Goal: Task Accomplishment & Management: Use online tool/utility

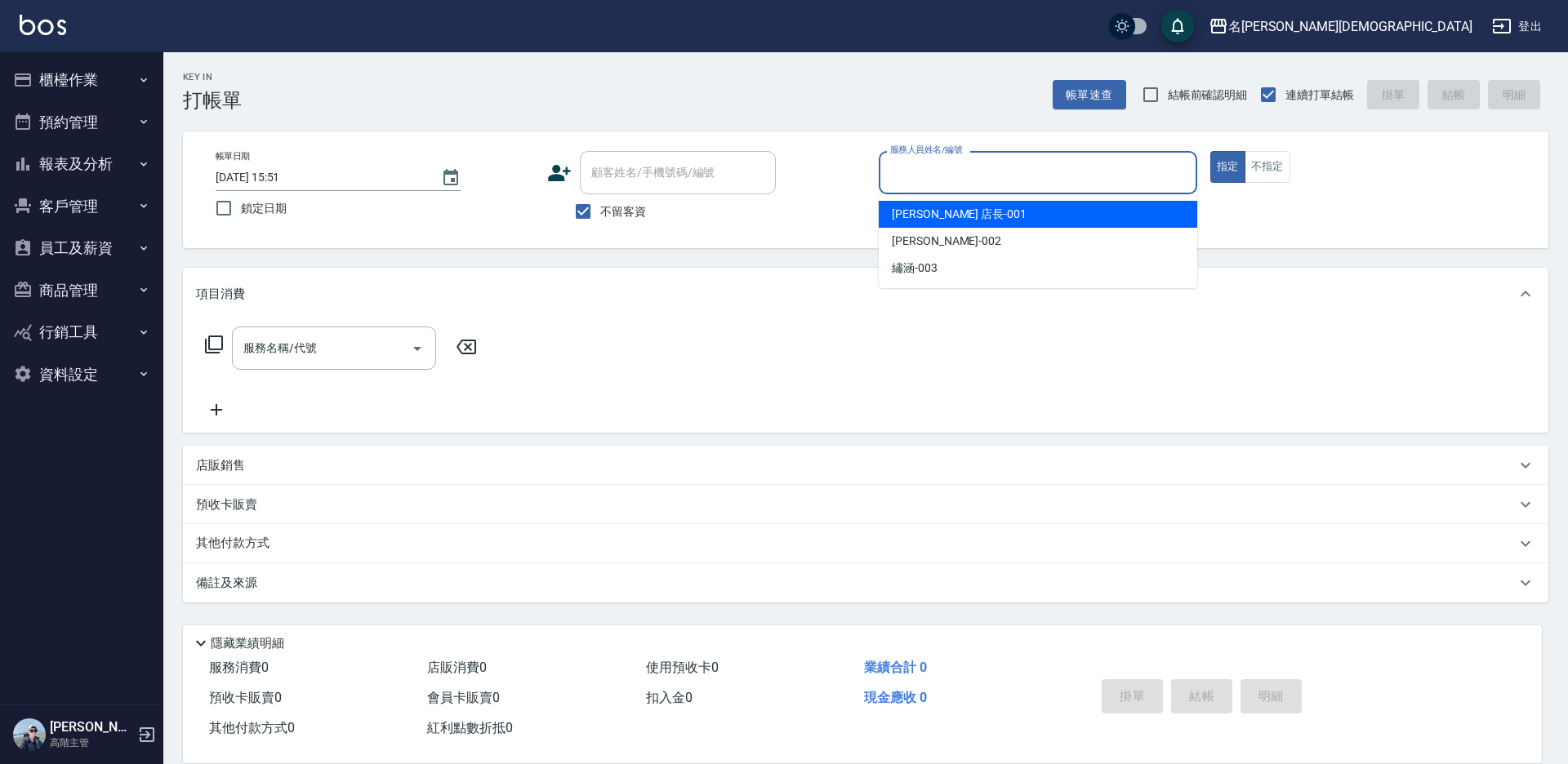
click at [951, 169] on input "服務人員姓名/編號" at bounding box center [1038, 172] width 304 height 28
click at [960, 208] on div "[PERSON_NAME] 店長 -001" at bounding box center [1038, 214] width 319 height 27
type input "[PERSON_NAME] 店長-001"
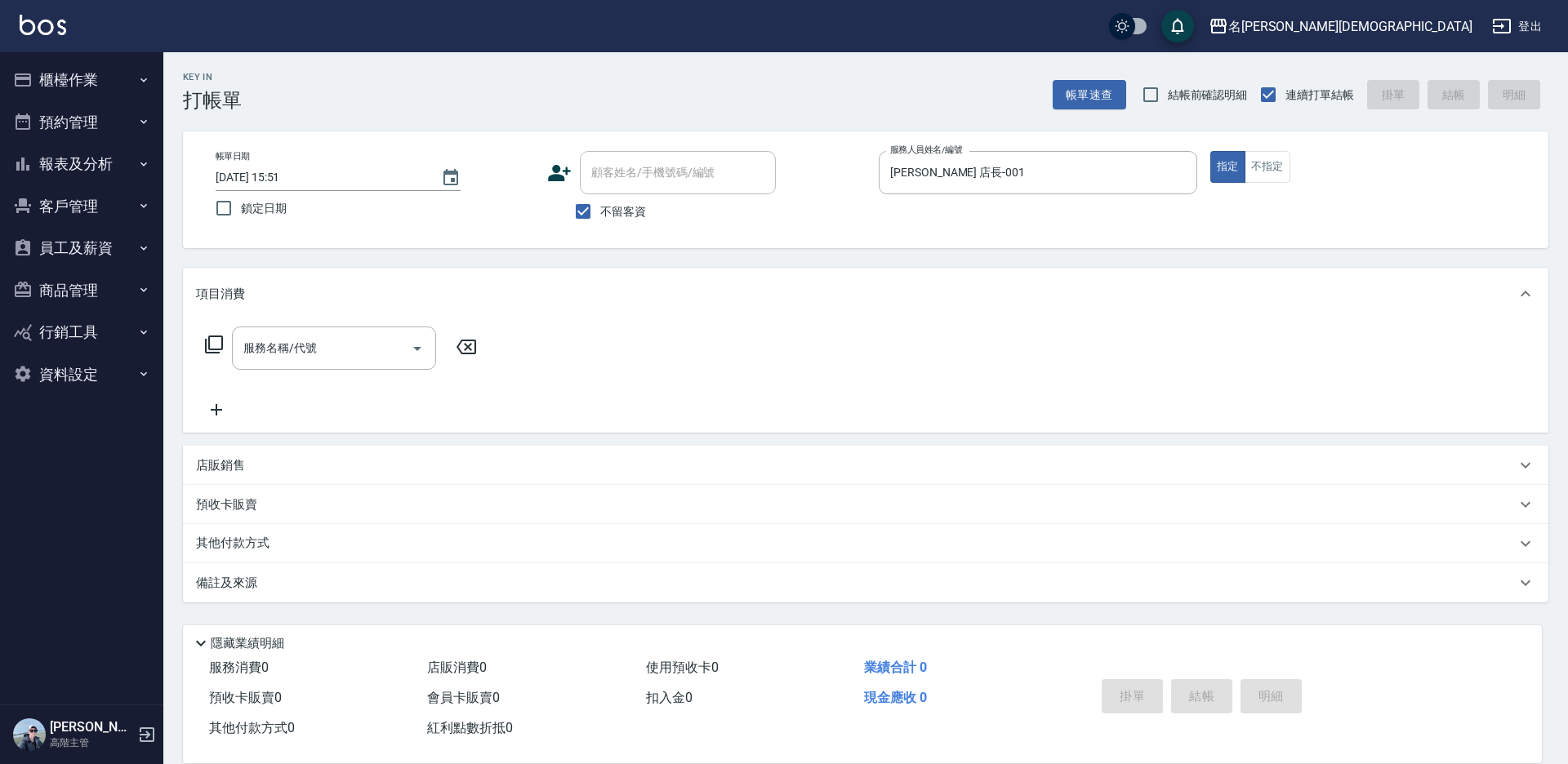
click at [216, 343] on icon at bounding box center [214, 344] width 19 height 19
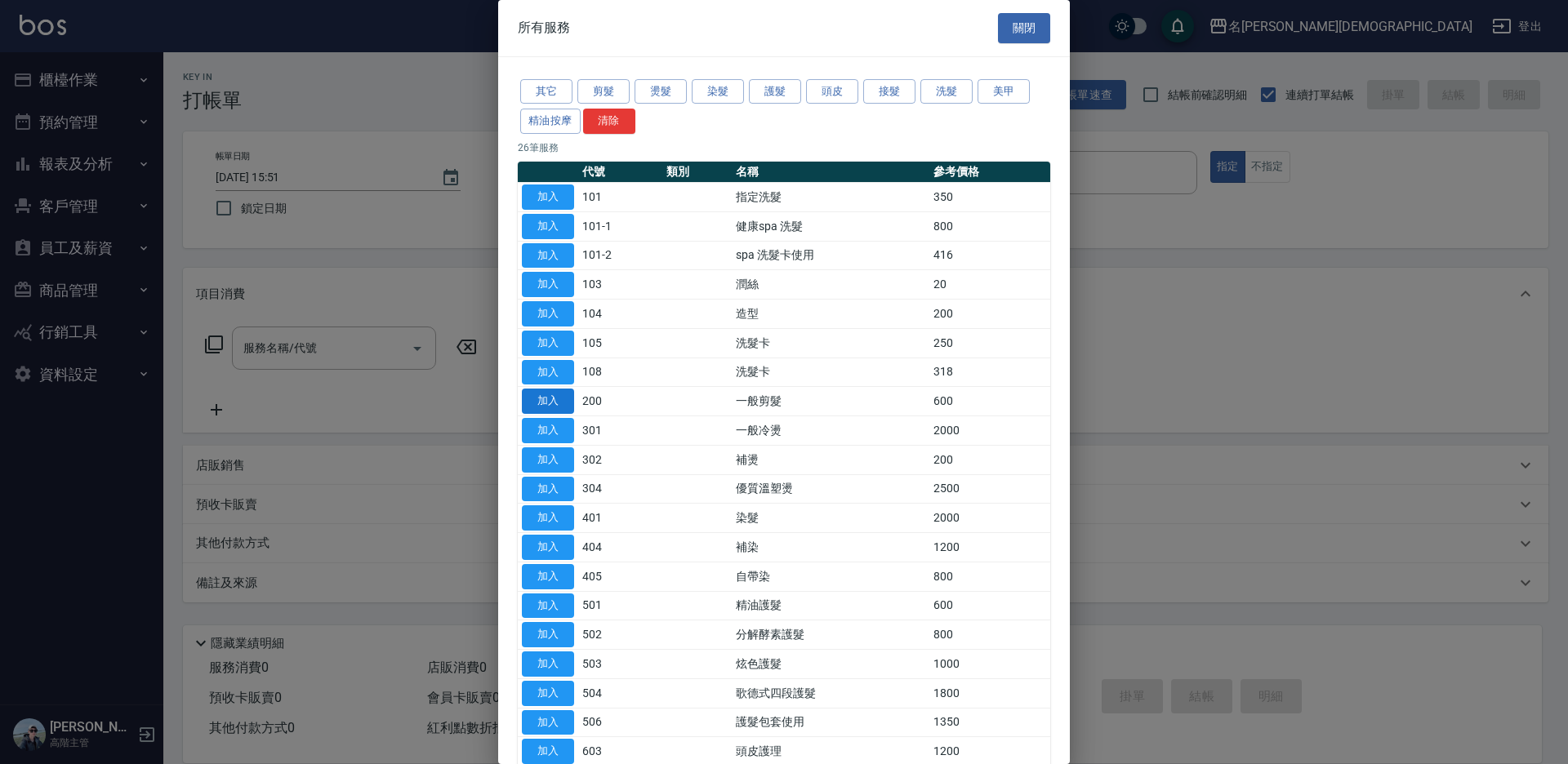
click at [559, 395] on button "加入" at bounding box center [548, 401] width 52 height 26
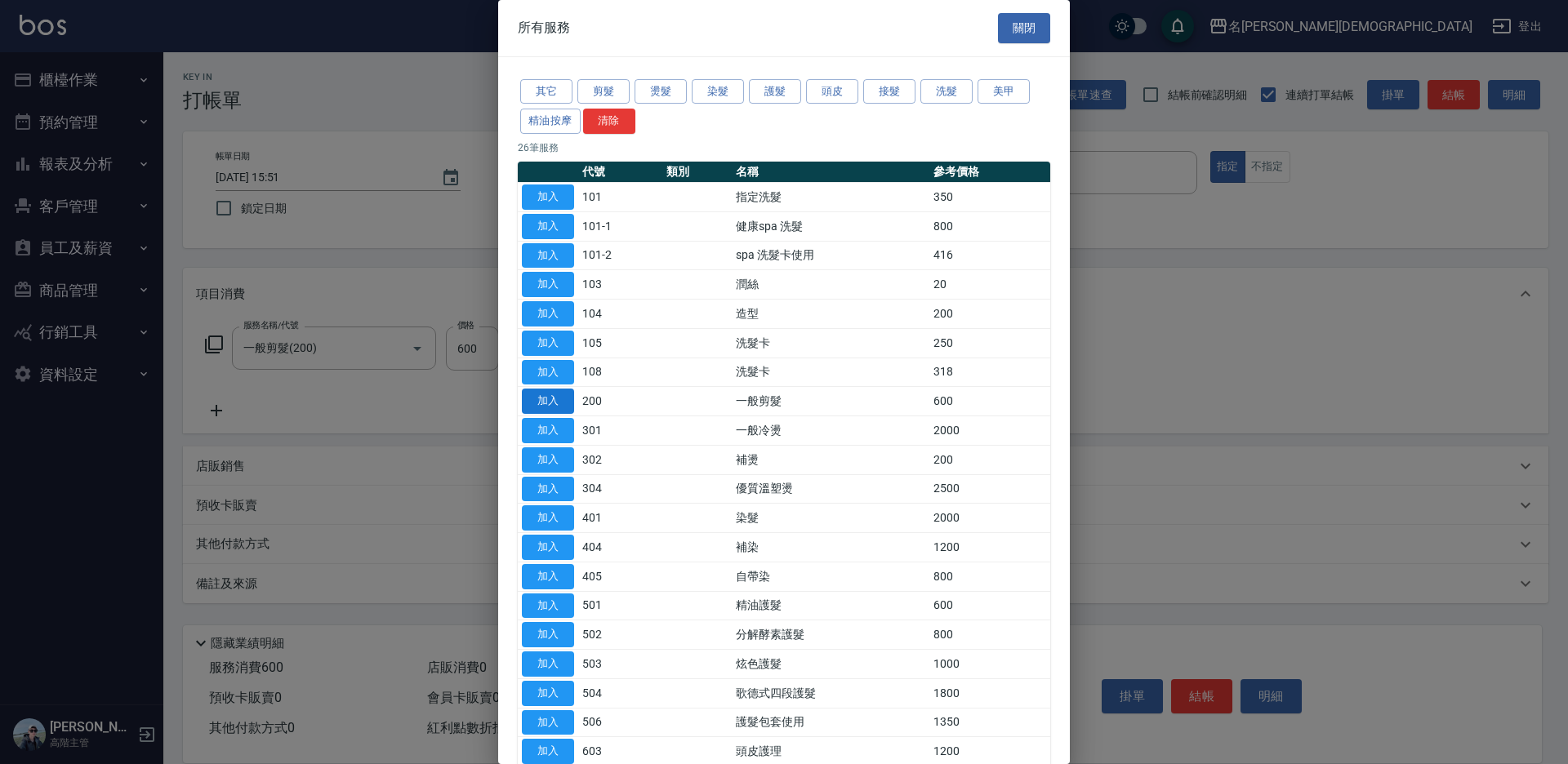
type input "一般剪髮(200)"
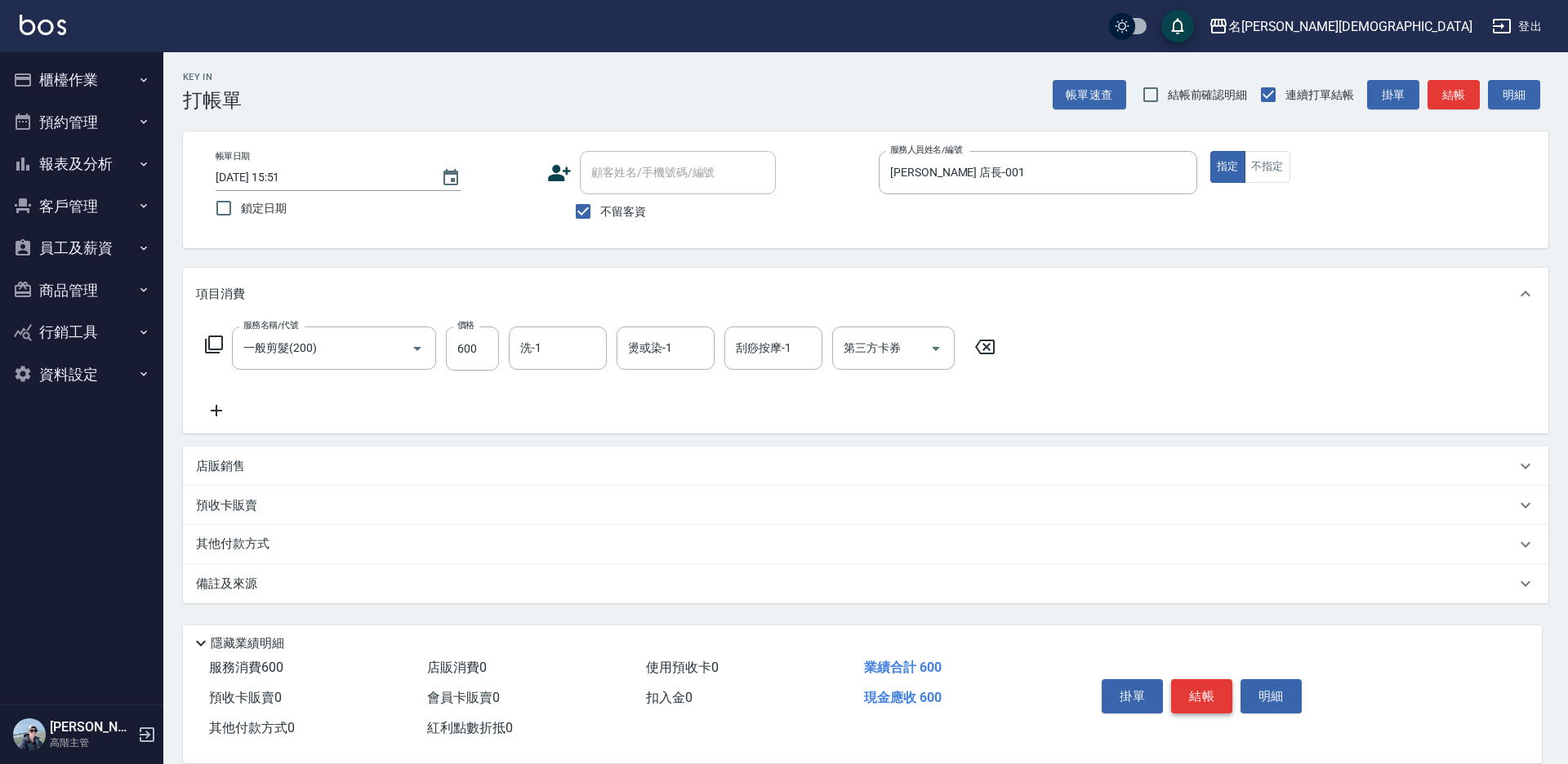
click at [1201, 690] on button "結帳" at bounding box center [1201, 696] width 61 height 34
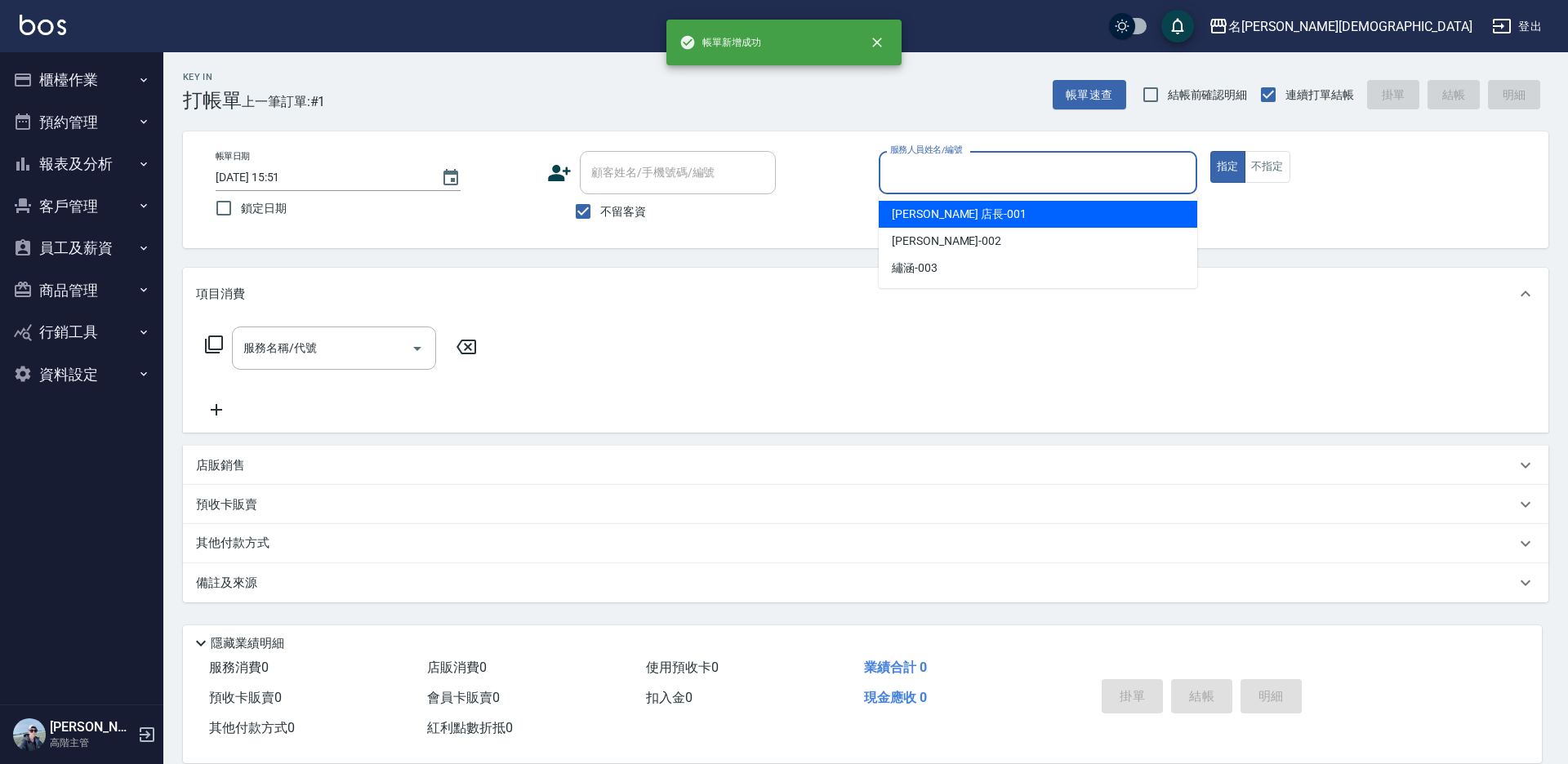
drag, startPoint x: 891, startPoint y: 162, endPoint x: 913, endPoint y: 172, distance: 24.2
click at [893, 162] on input "服務人員姓名/編號" at bounding box center [1038, 172] width 304 height 28
click at [924, 220] on span "[PERSON_NAME] 店長 -001" at bounding box center [959, 214] width 135 height 17
type input "[PERSON_NAME] 店長-001"
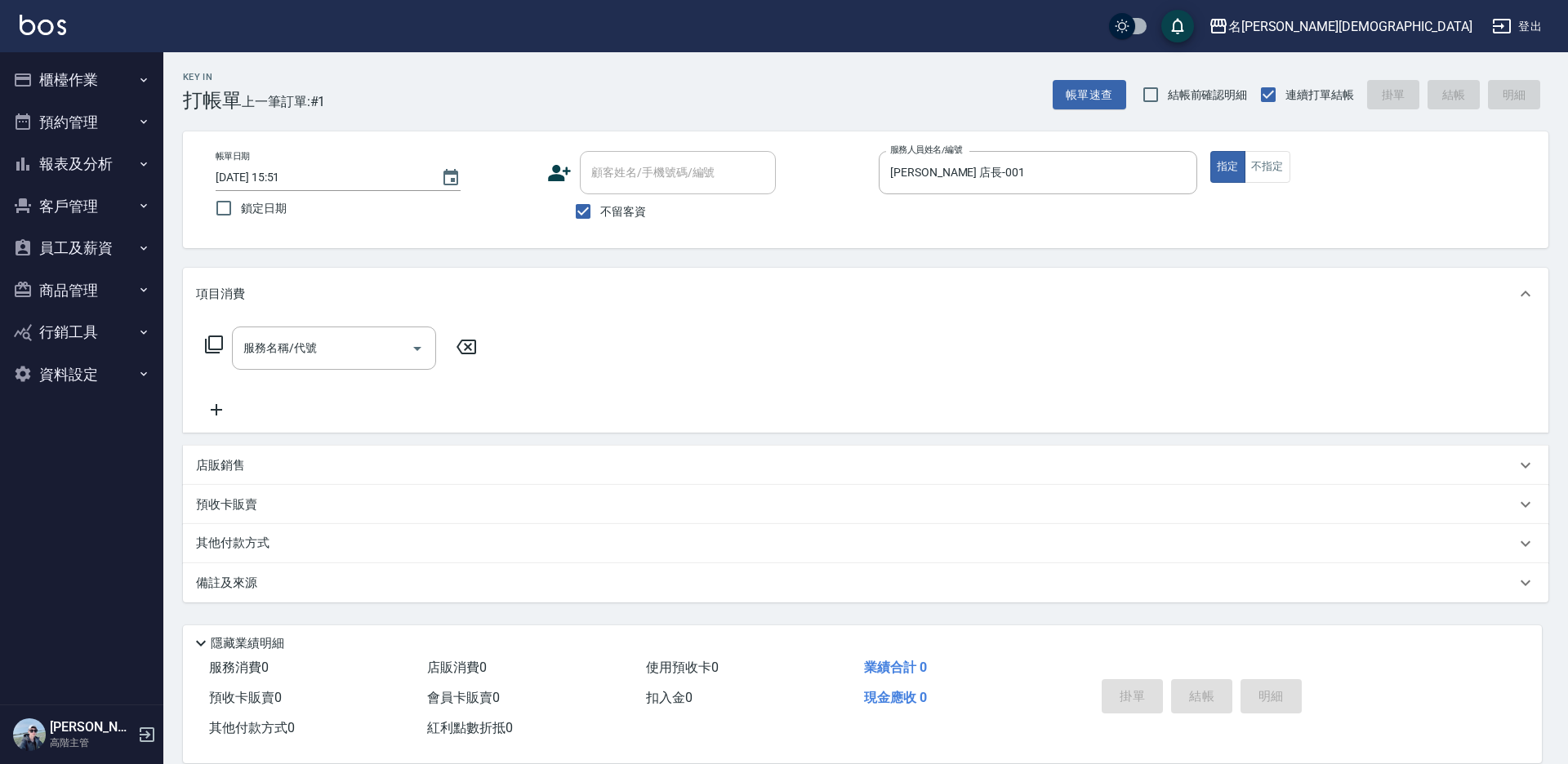
click at [215, 340] on icon at bounding box center [214, 344] width 19 height 19
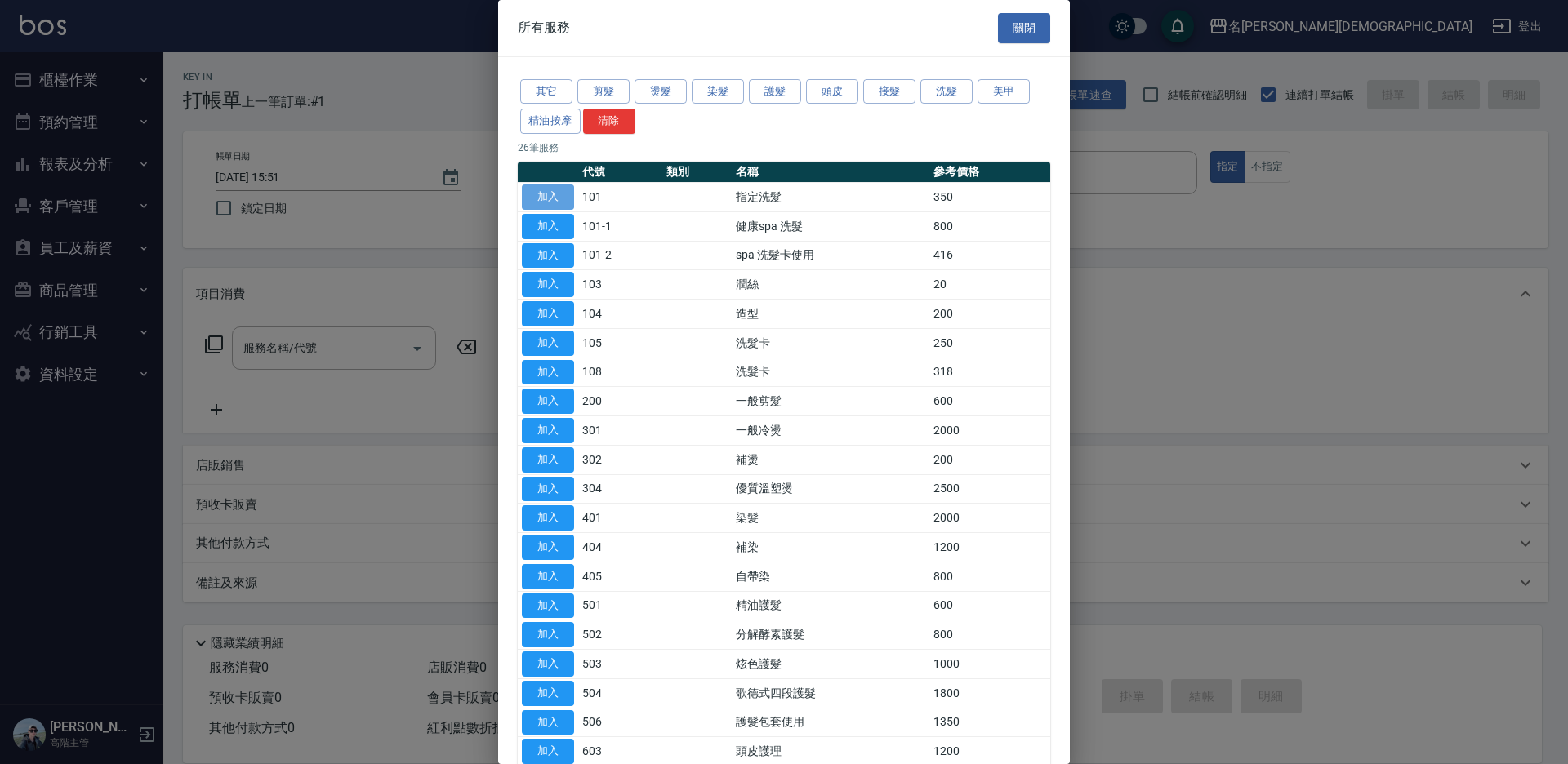
click at [549, 196] on button "加入" at bounding box center [548, 197] width 52 height 26
type input "指定洗髮(101)"
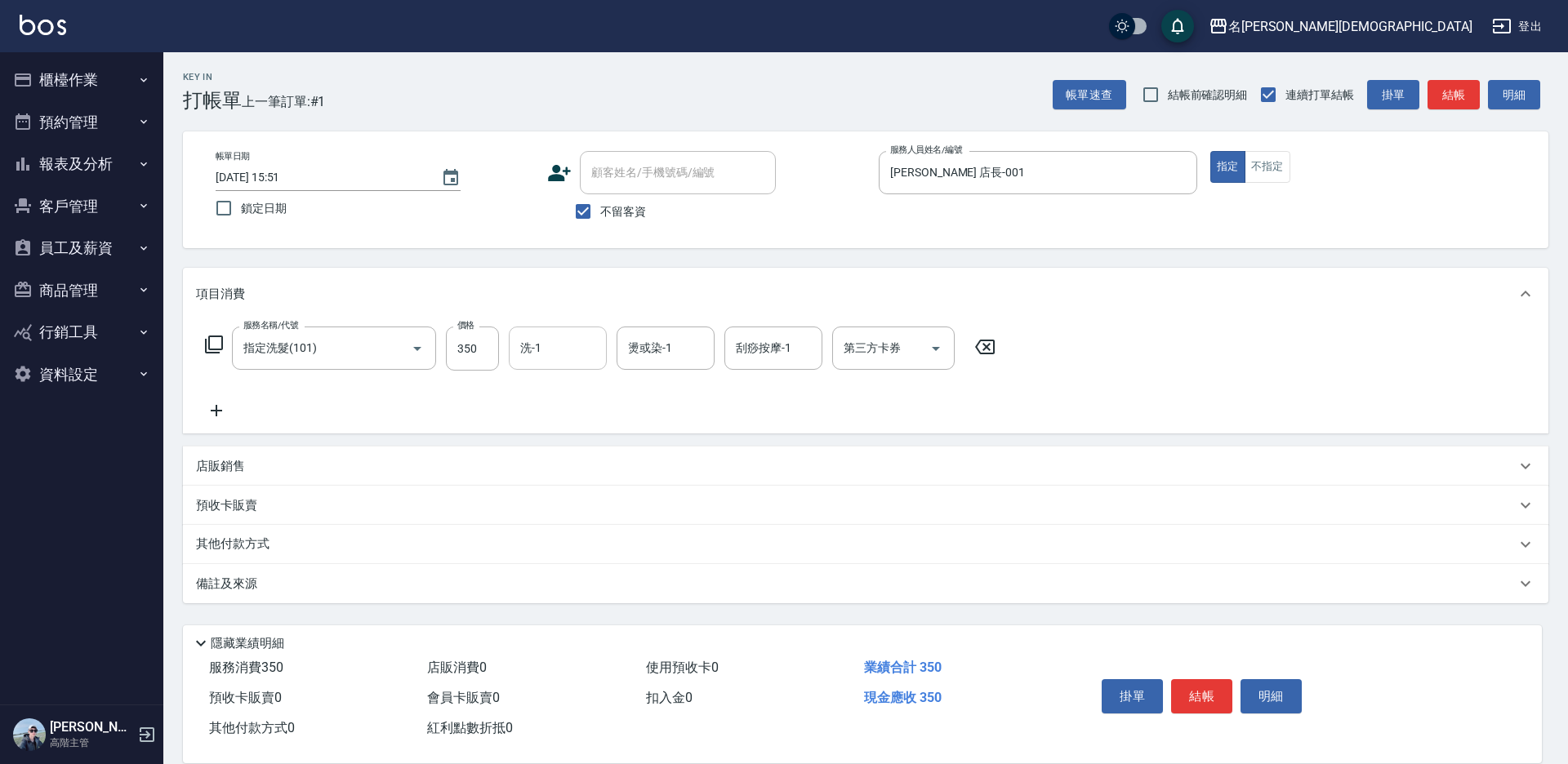
click at [537, 348] on div "洗-1 洗-1" at bounding box center [557, 348] width 98 height 43
drag, startPoint x: 563, startPoint y: 438, endPoint x: 557, endPoint y: 427, distance: 12.5
click at [563, 452] on span "繡涵 -003" at bounding box center [545, 460] width 46 height 17
type input "繡涵-003"
click at [1191, 682] on button "結帳" at bounding box center [1201, 696] width 61 height 34
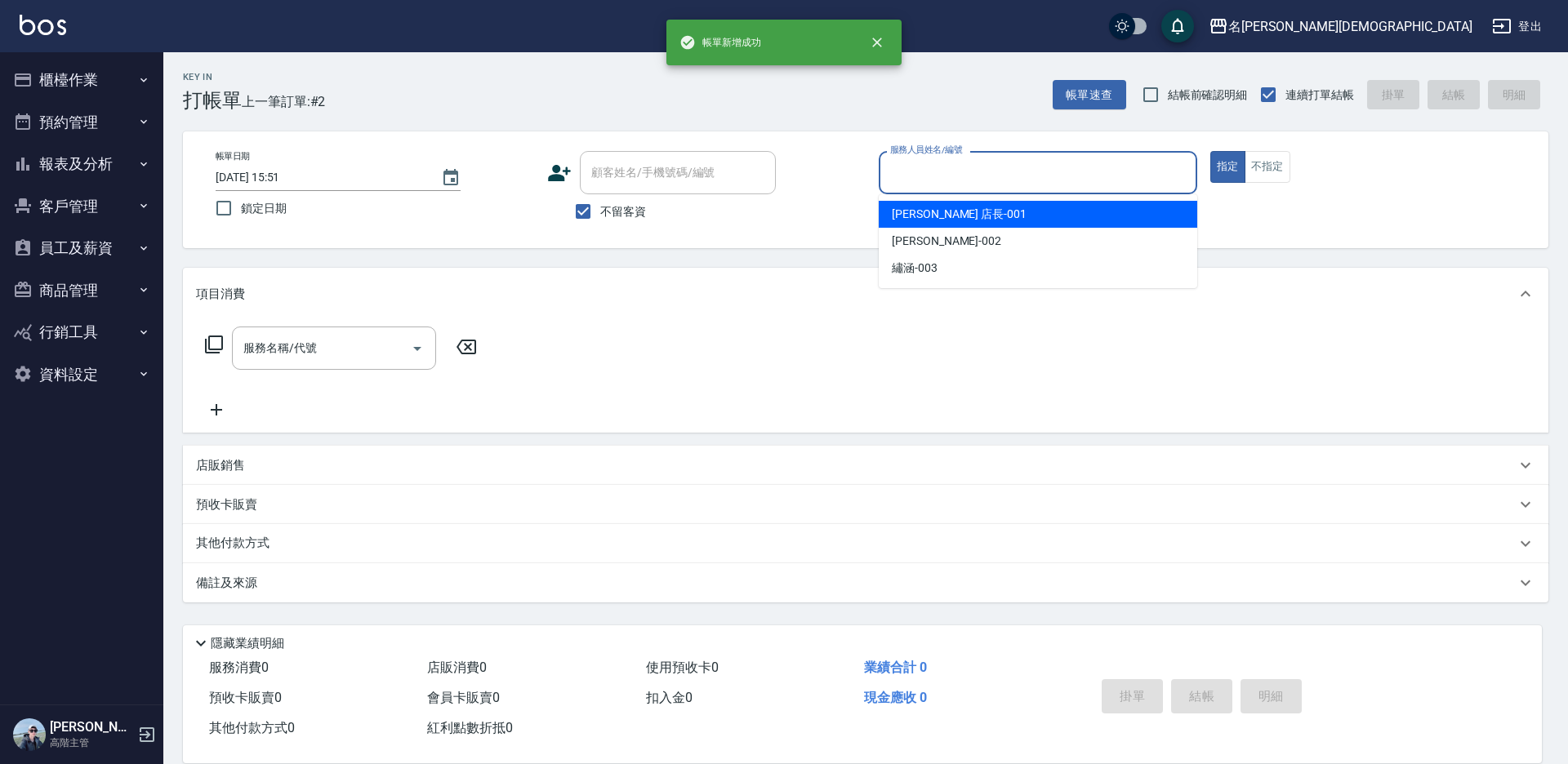
click at [930, 170] on input "服務人員姓名/編號" at bounding box center [1038, 172] width 304 height 28
click at [933, 220] on span "[PERSON_NAME] 店長 -001" at bounding box center [959, 214] width 135 height 17
type input "[PERSON_NAME] 店長-001"
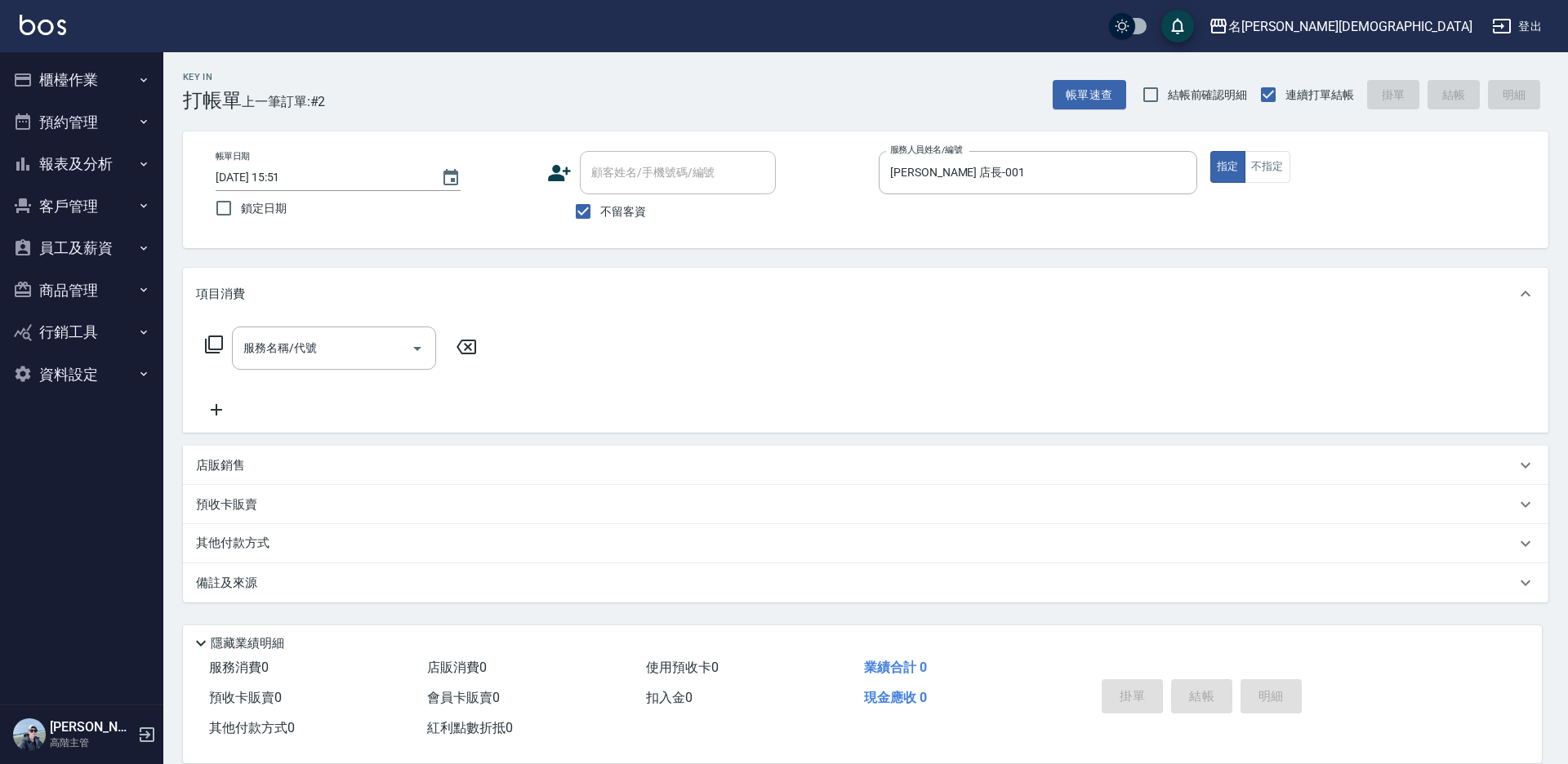
click at [216, 344] on icon at bounding box center [214, 344] width 19 height 19
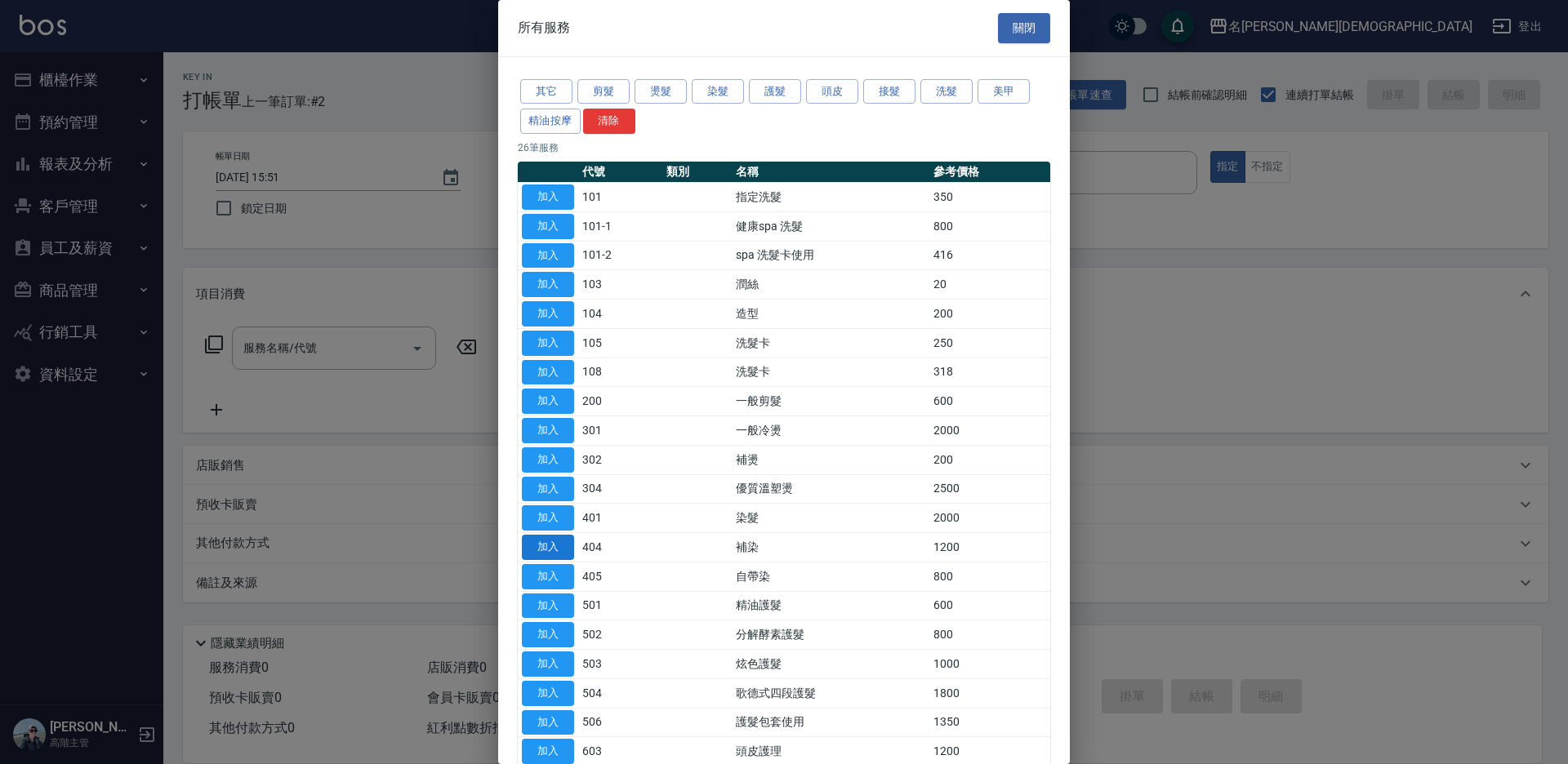
click at [566, 541] on button "加入" at bounding box center [548, 548] width 52 height 26
type input "補染(404)"
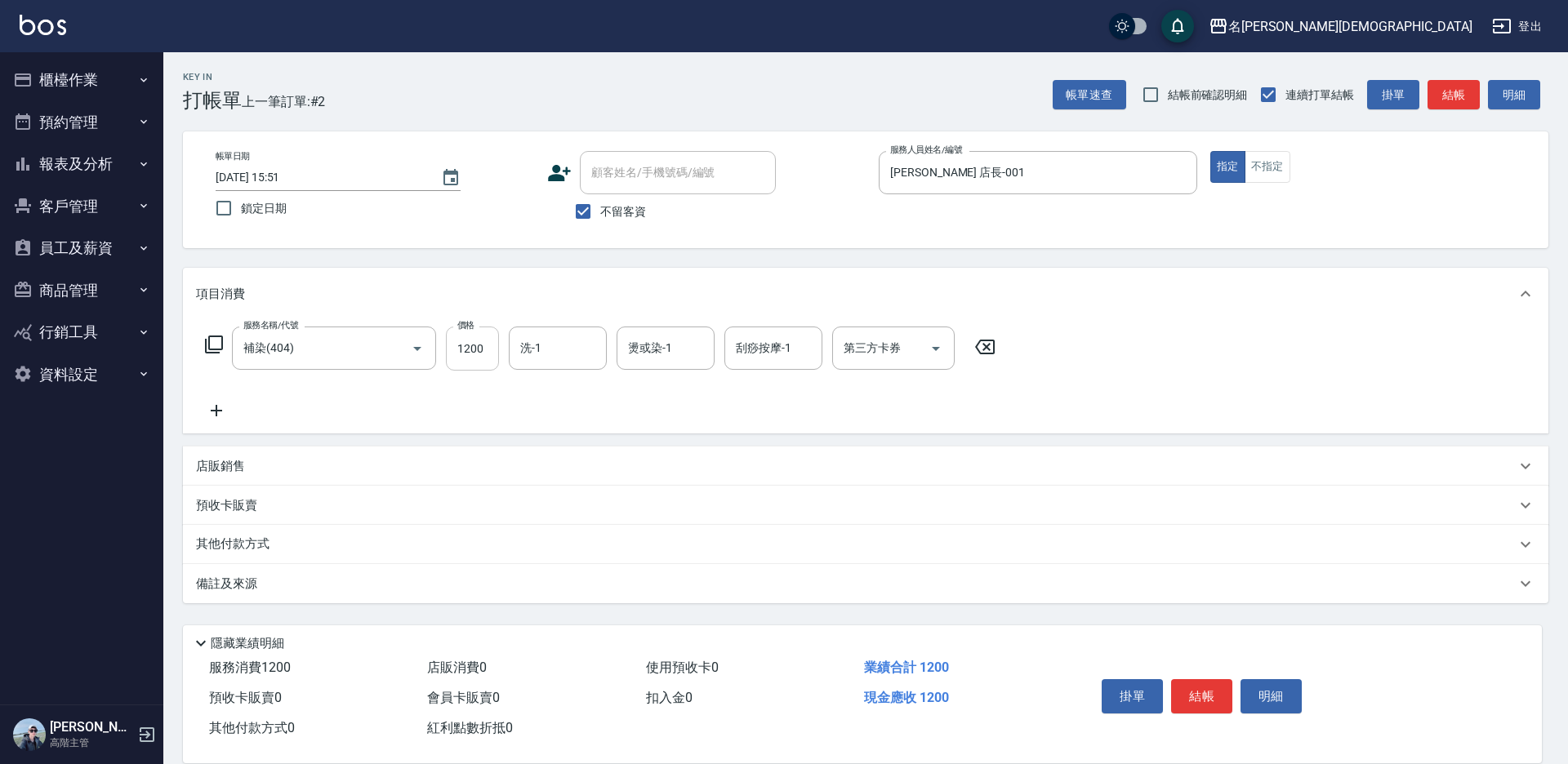
click at [458, 345] on input "1200" at bounding box center [473, 349] width 53 height 44
type input "1850"
click at [211, 344] on icon at bounding box center [214, 344] width 19 height 19
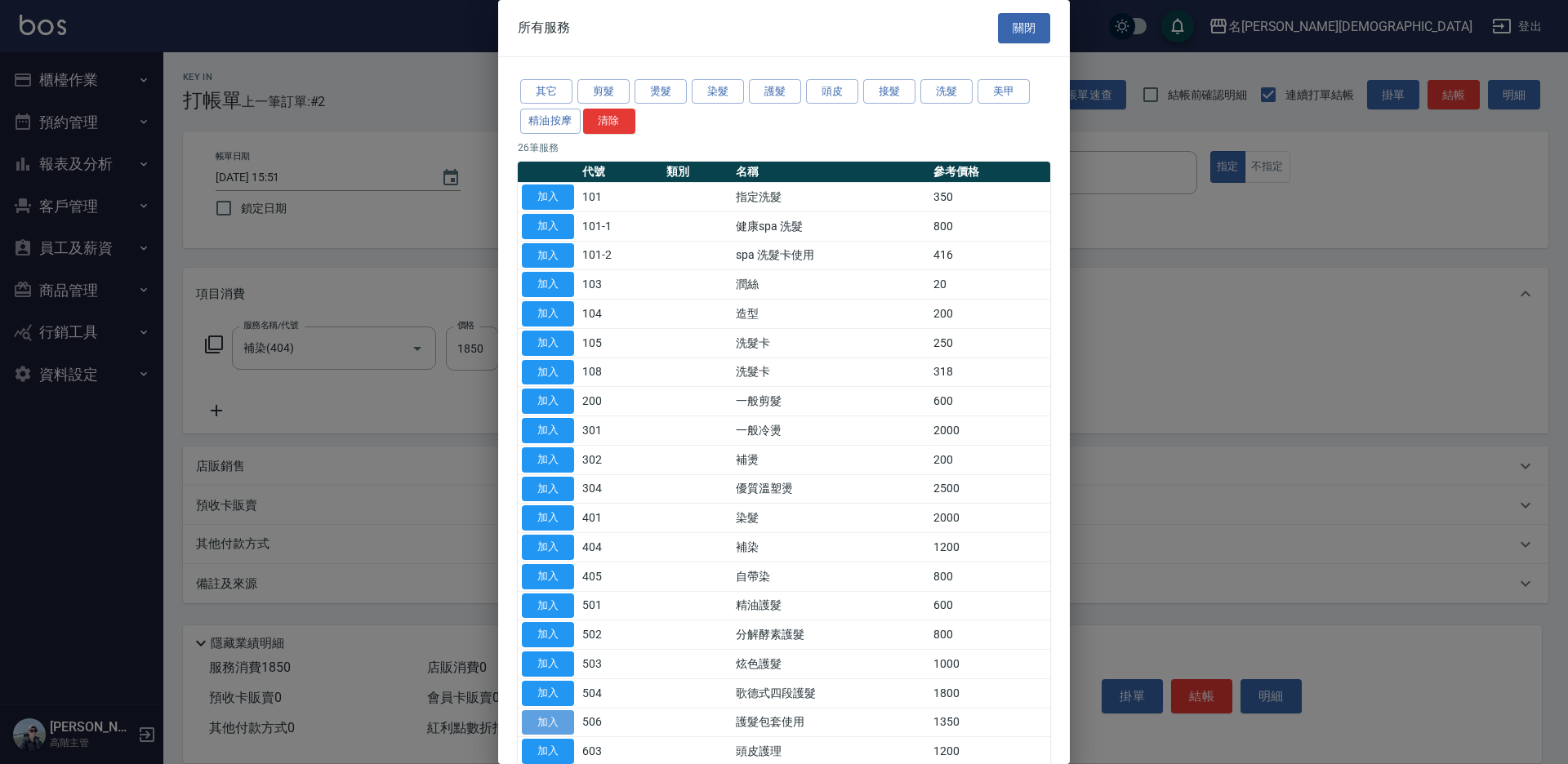
drag, startPoint x: 557, startPoint y: 727, endPoint x: 525, endPoint y: 616, distance: 115.5
click at [557, 725] on button "加入" at bounding box center [548, 722] width 52 height 26
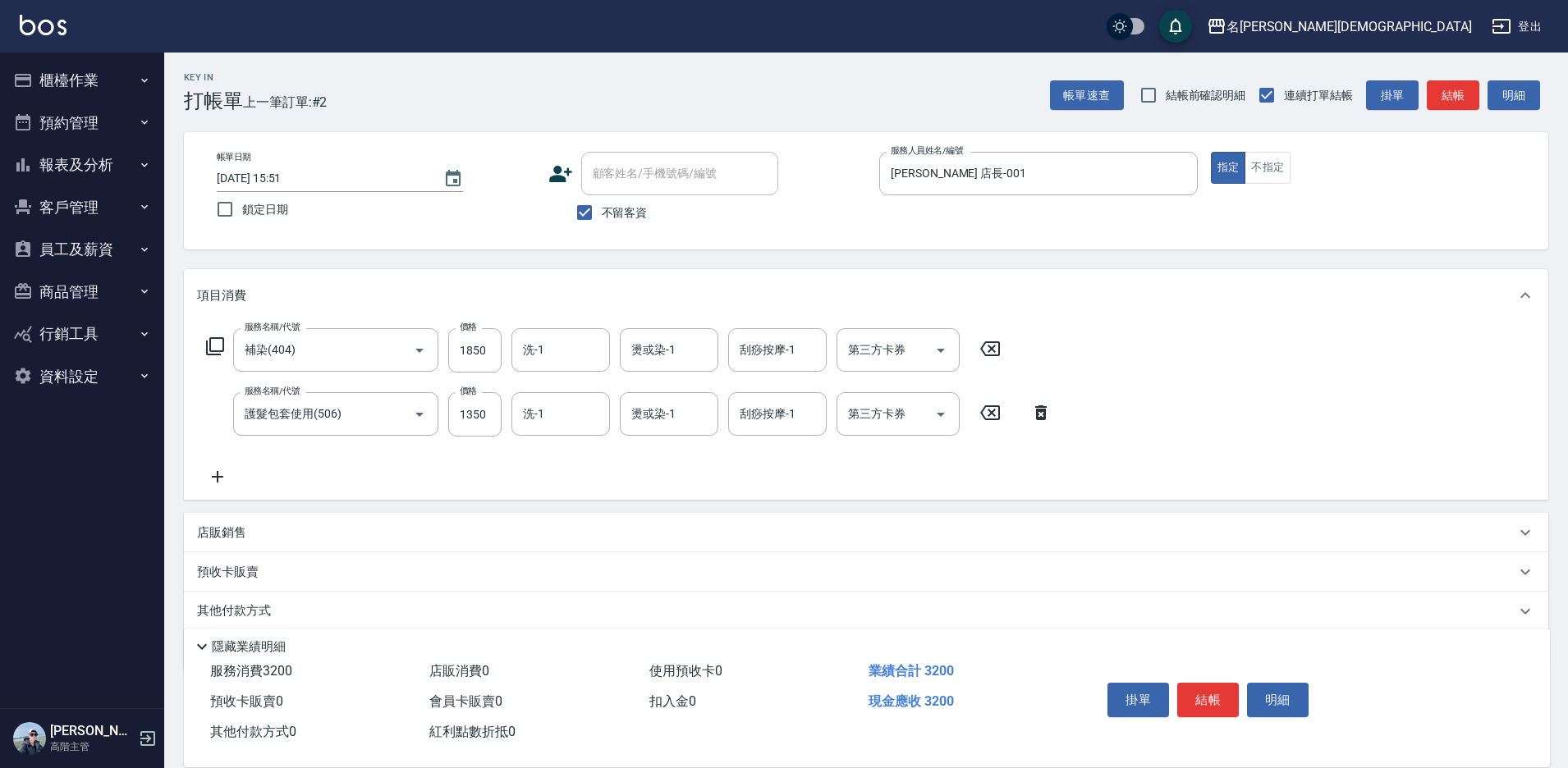
click at [487, 418] on input "1350" at bounding box center [475, 415] width 53 height 44
type input "750"
click at [541, 349] on div "洗-1 洗-1" at bounding box center [560, 350] width 99 height 44
click at [564, 455] on span "繡涵 -003" at bounding box center [548, 463] width 46 height 17
type input "繡涵-003"
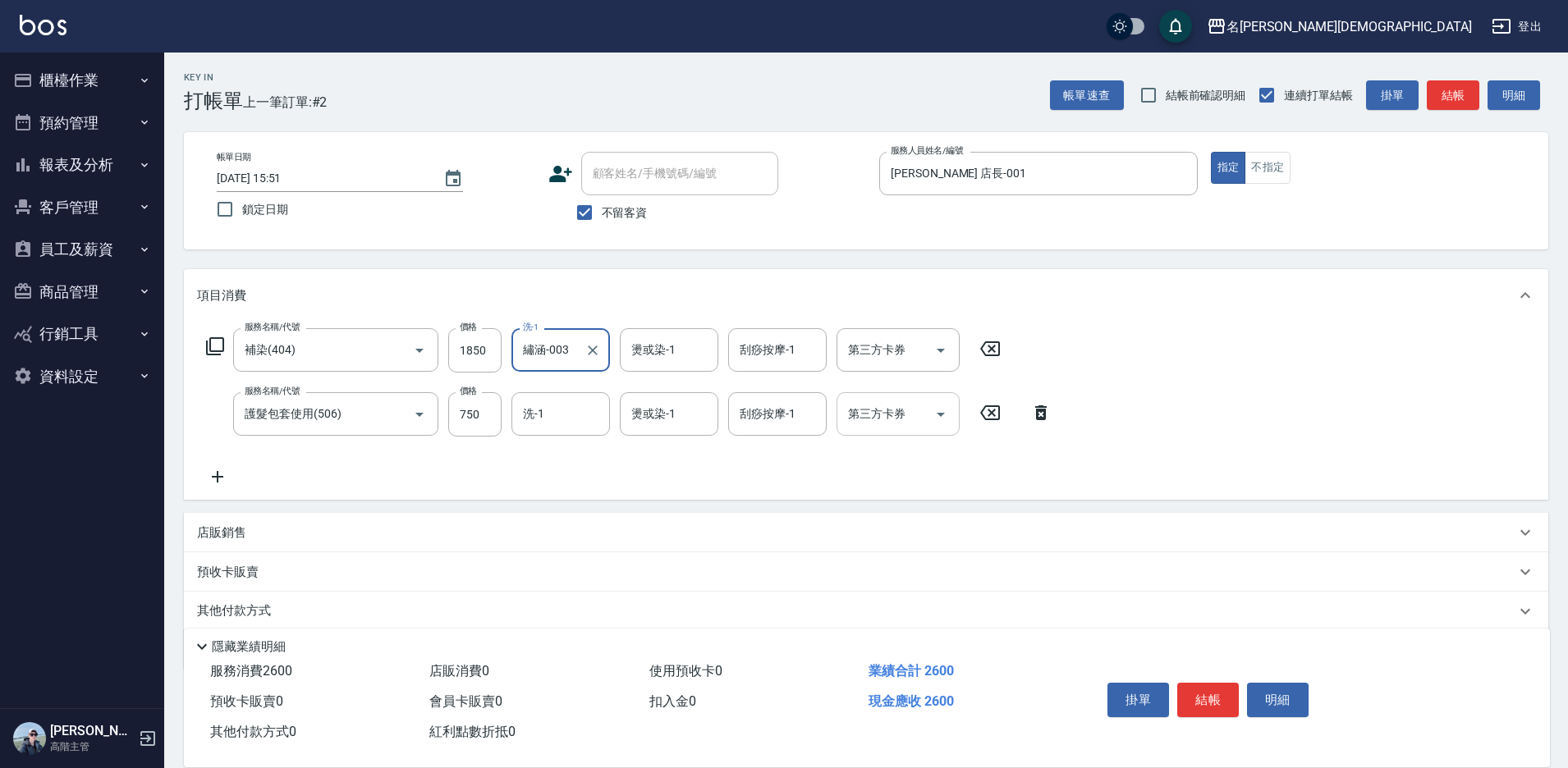
click at [850, 417] on div "第三方卡券 第三方卡券" at bounding box center [898, 414] width 123 height 44
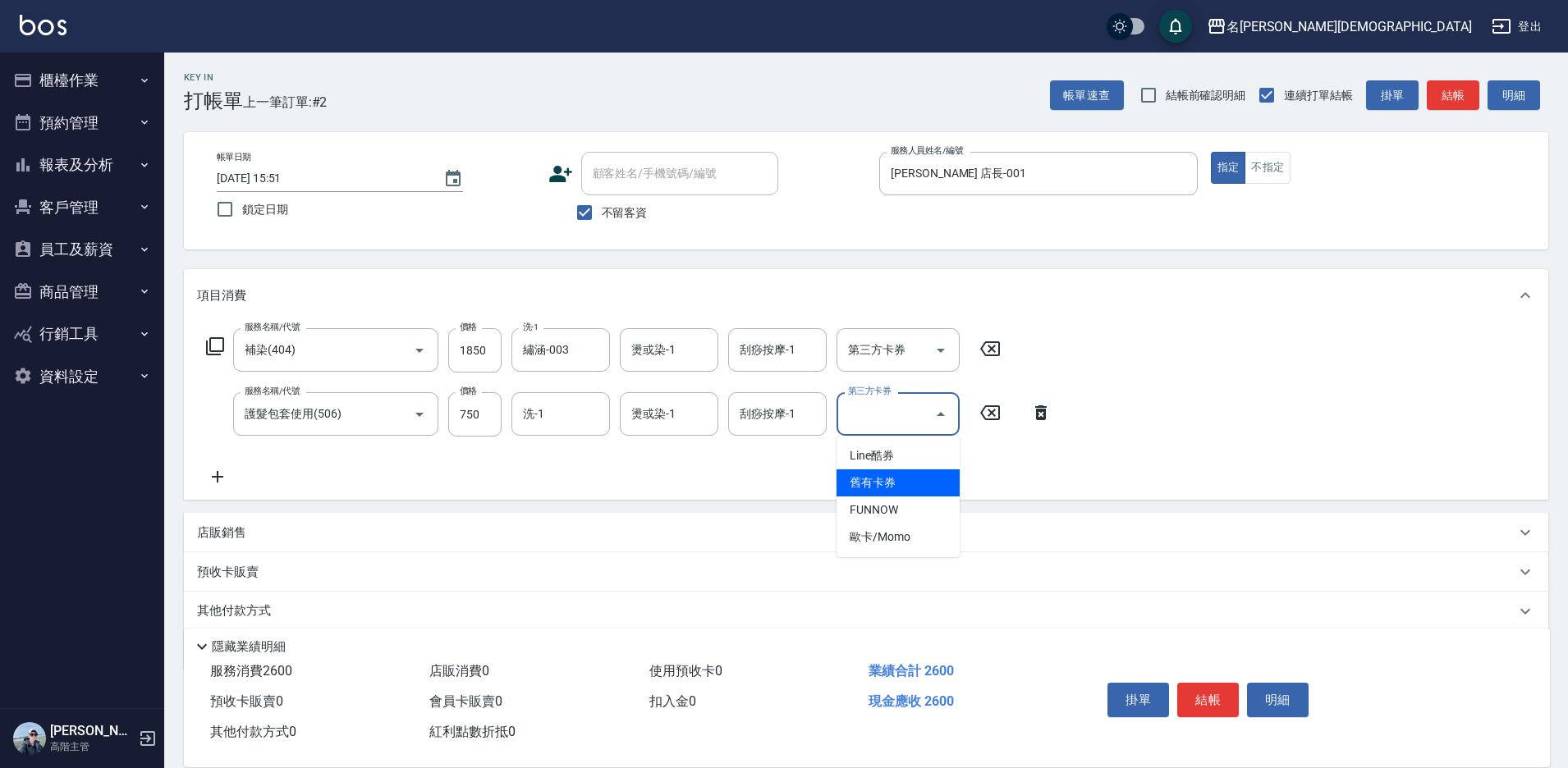
drag, startPoint x: 903, startPoint y: 487, endPoint x: 940, endPoint y: 503, distance: 40.3
click at [903, 486] on span "舊有卡券" at bounding box center [898, 483] width 123 height 28
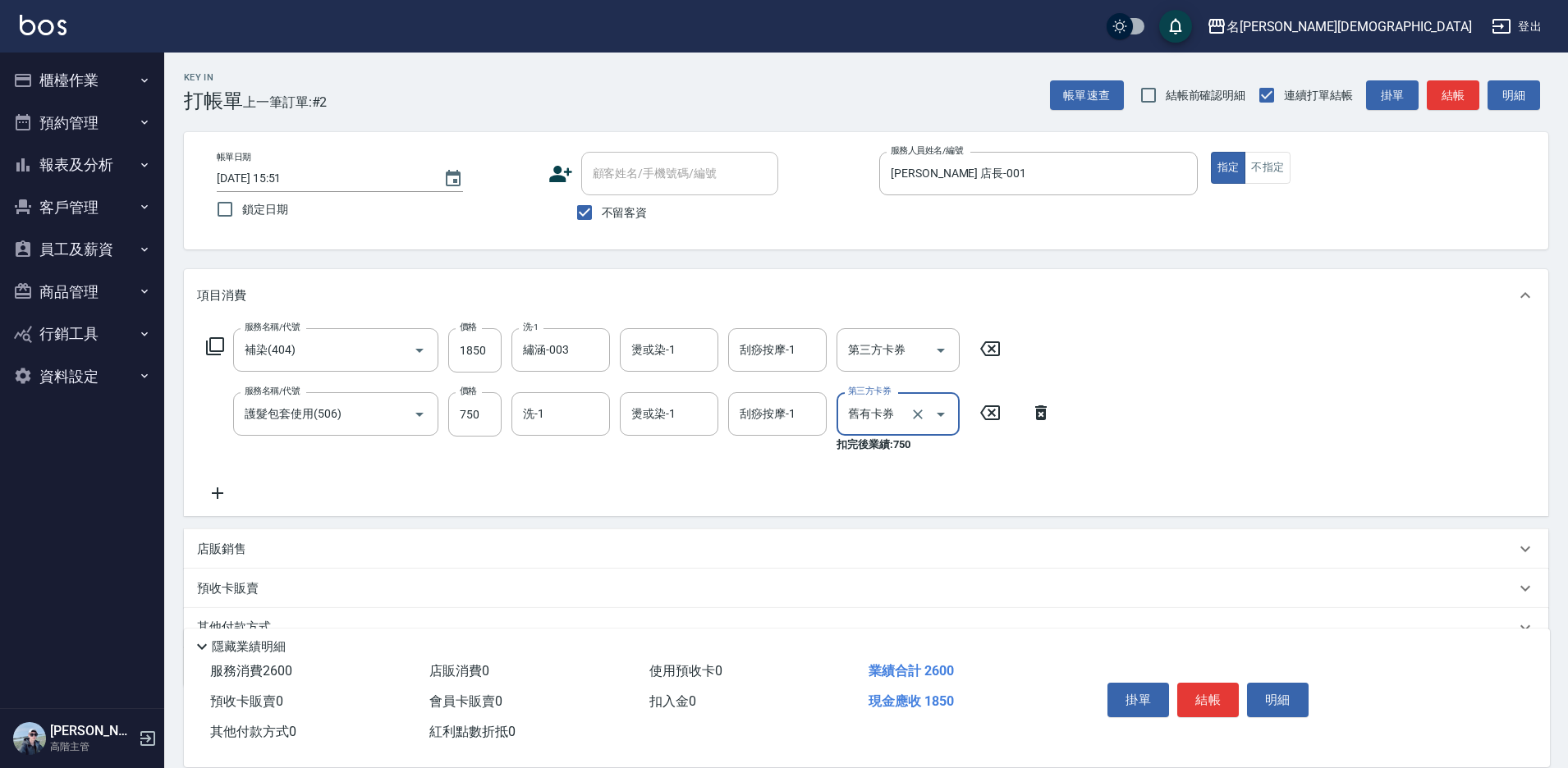
type input "舊有卡券"
click at [1207, 690] on button "結帳" at bounding box center [1208, 700] width 61 height 35
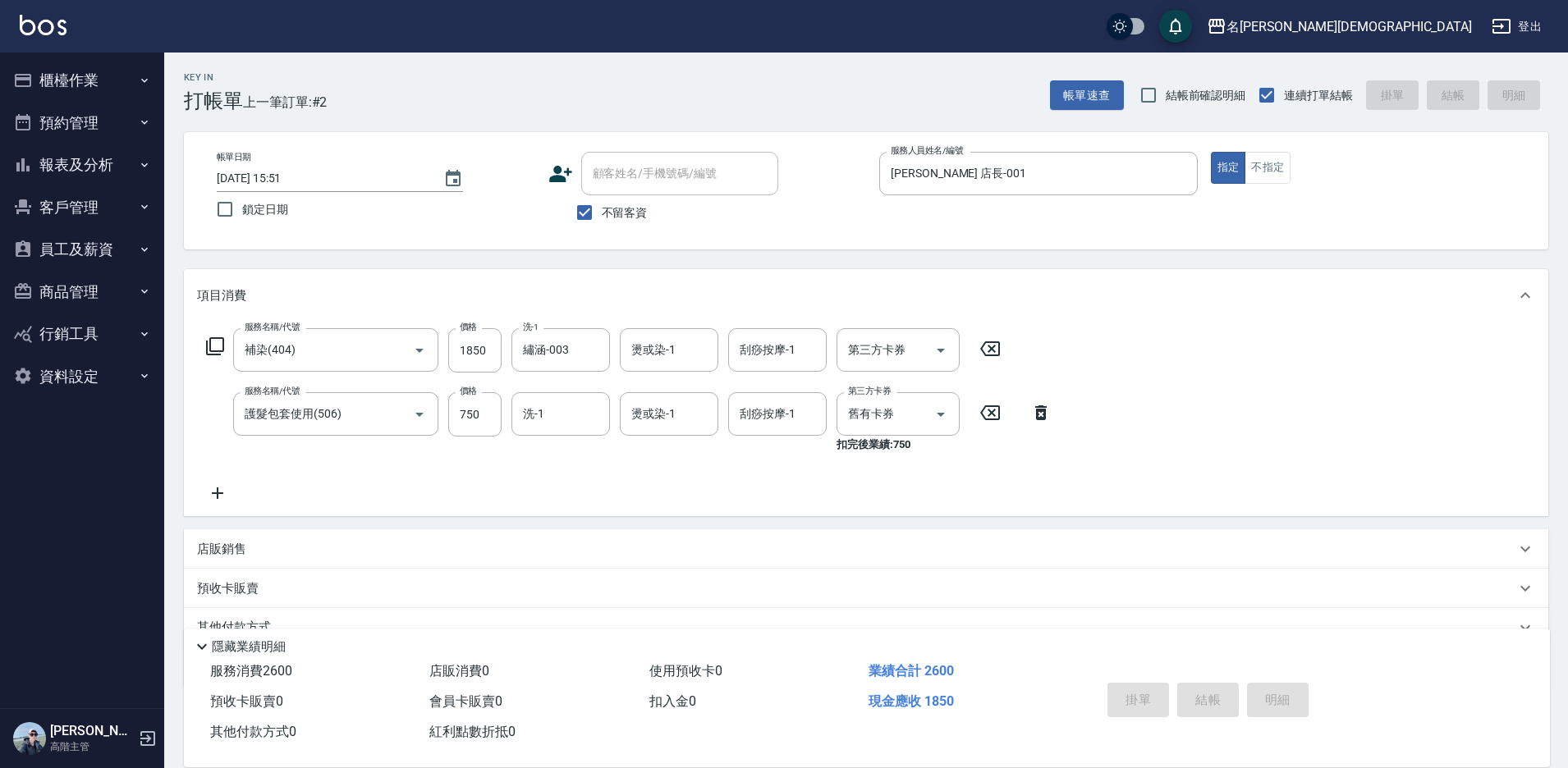
type input "[DATE] 15:52"
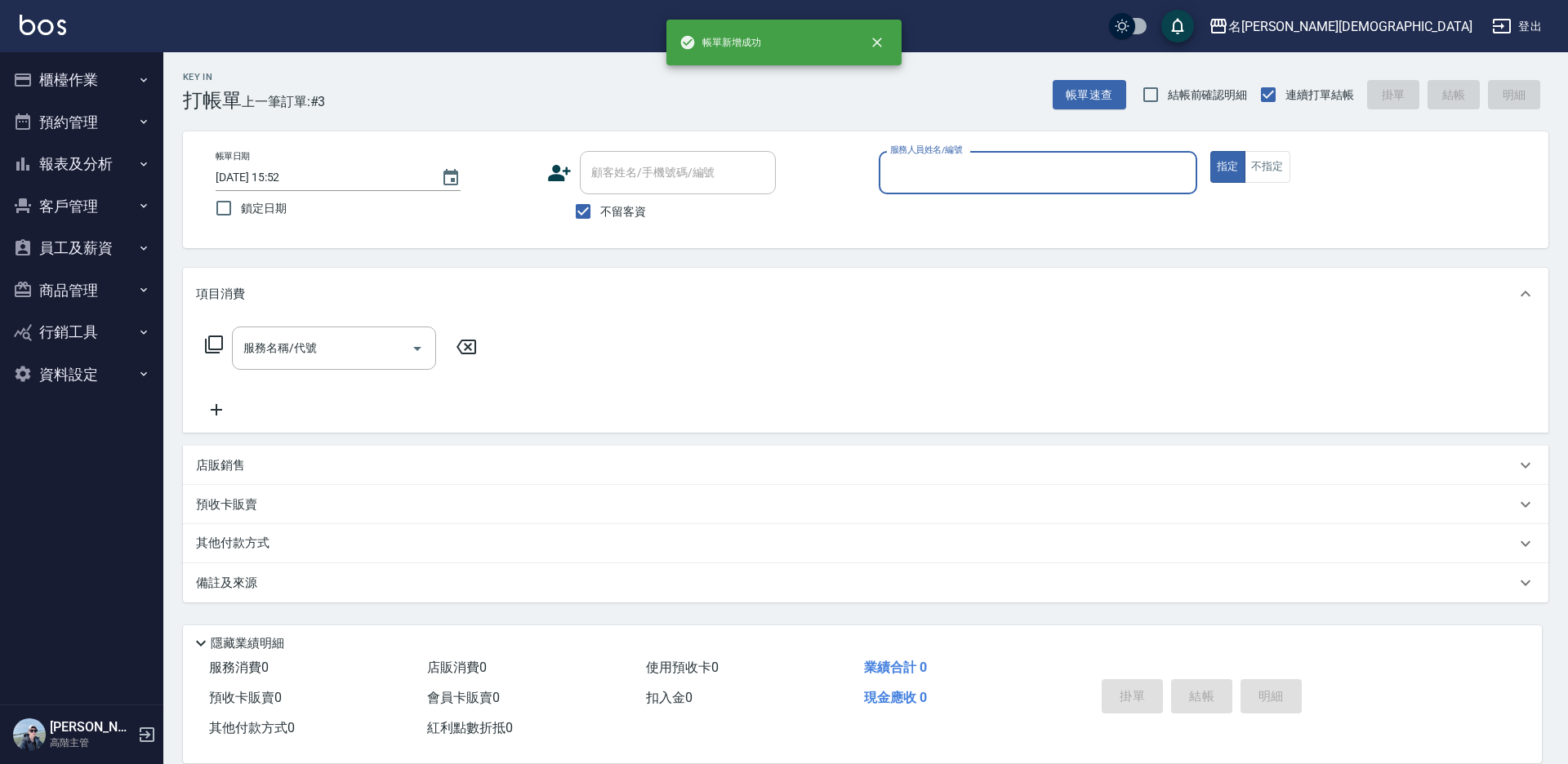
click at [919, 175] on input "服務人員姓名/編號" at bounding box center [1038, 172] width 304 height 28
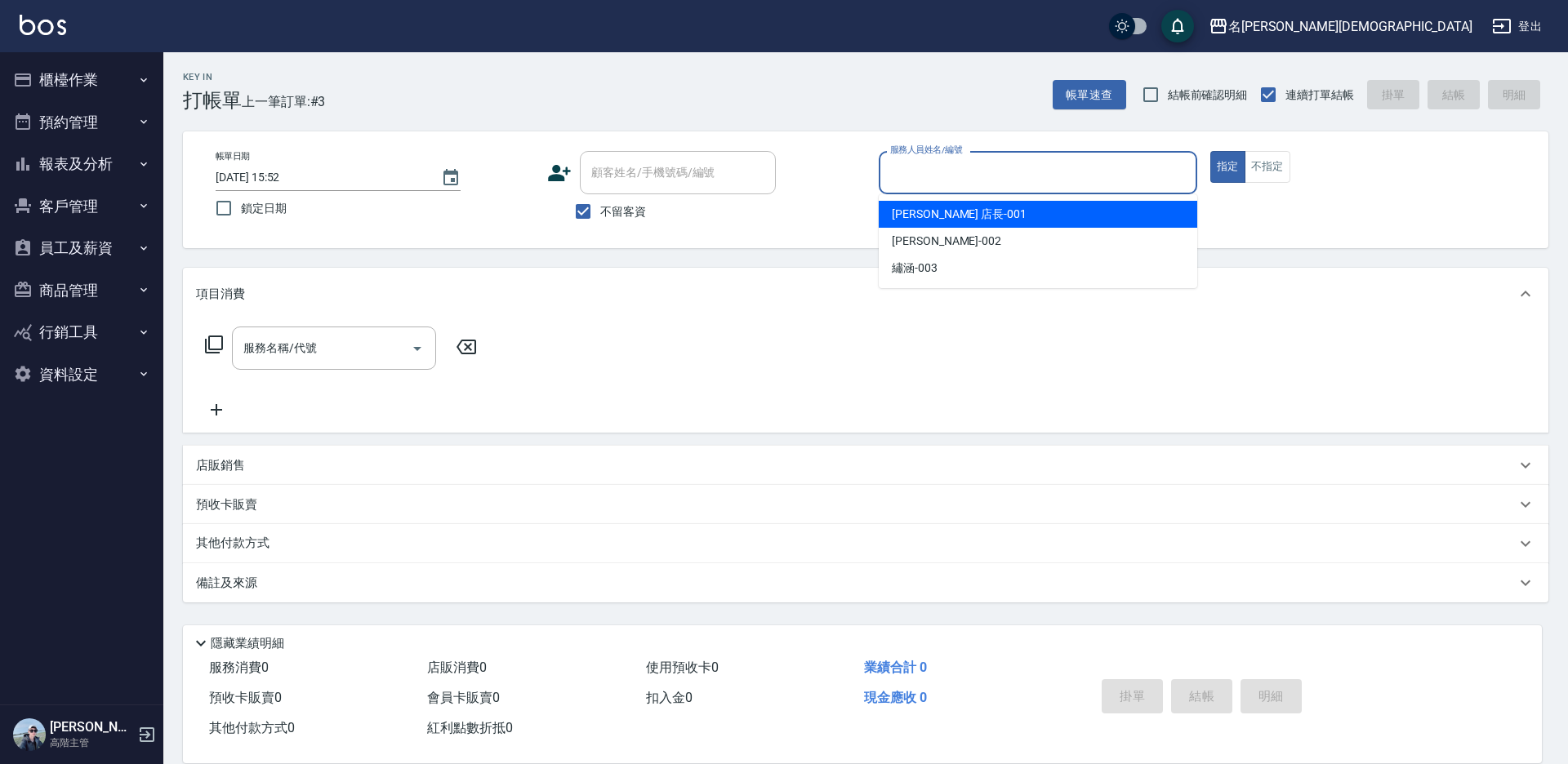
click at [920, 213] on span "[PERSON_NAME] 店長 -001" at bounding box center [959, 214] width 135 height 17
type input "[PERSON_NAME] 店長-001"
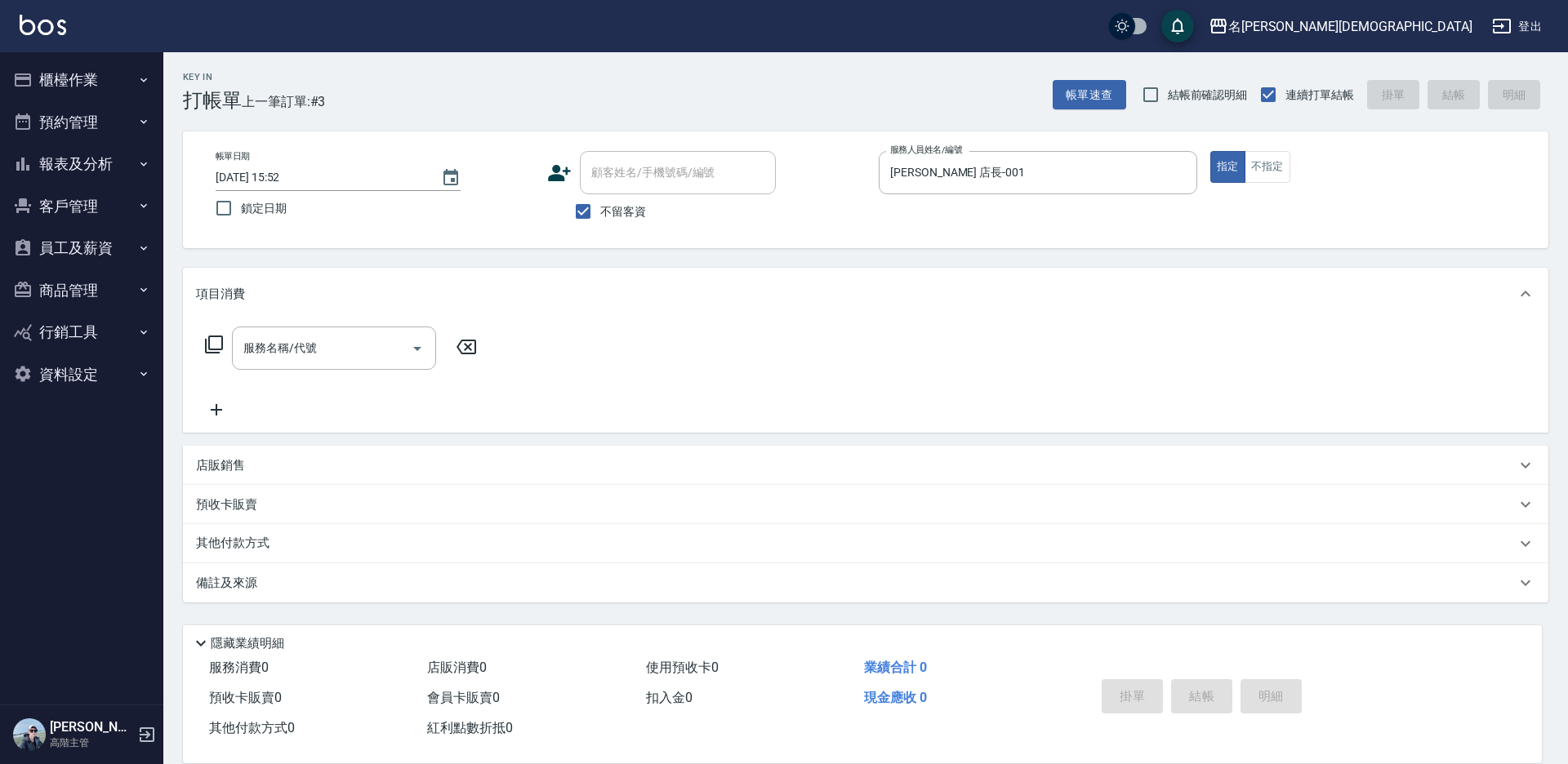
click at [214, 341] on icon at bounding box center [214, 344] width 19 height 19
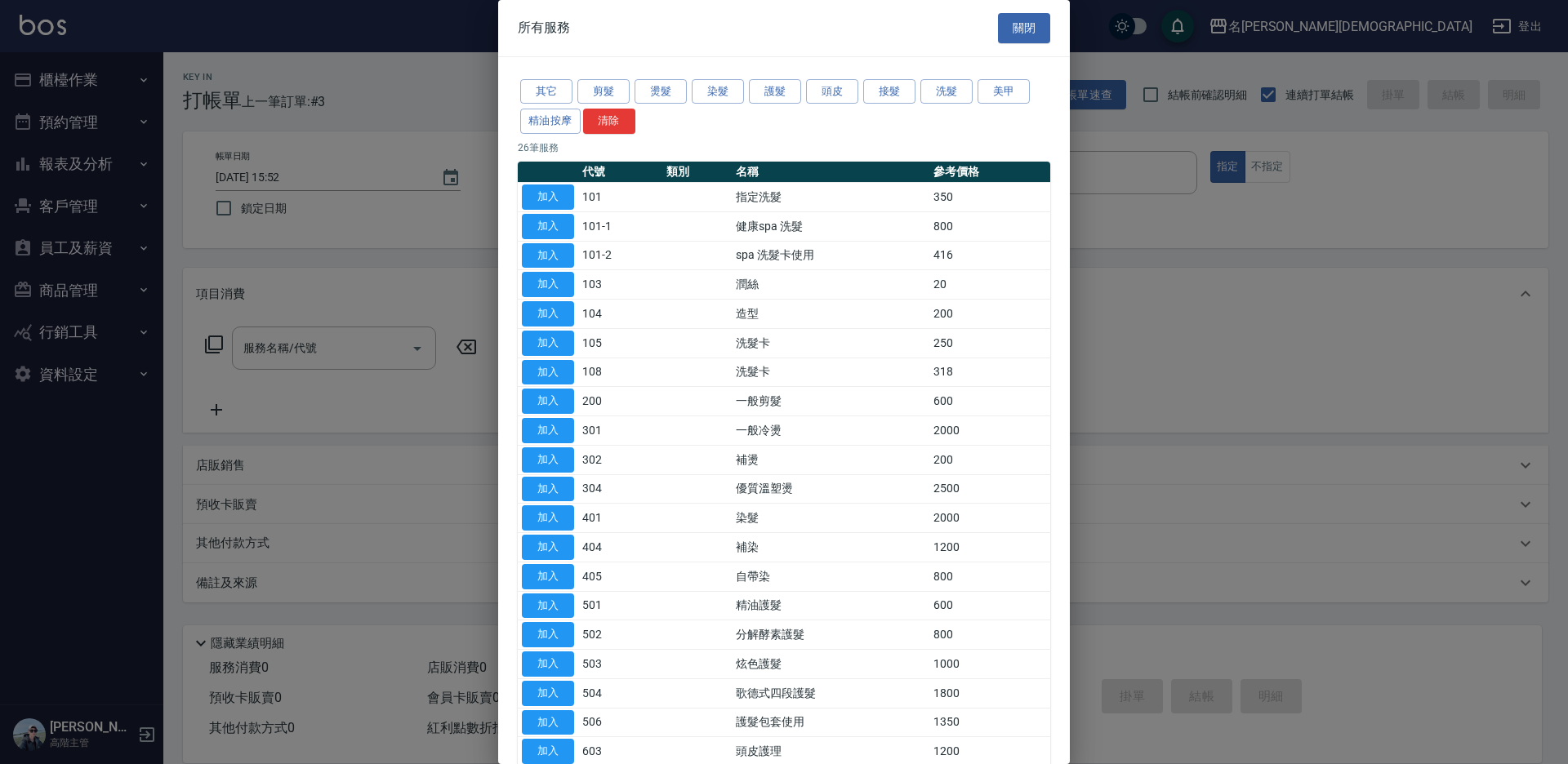
click at [547, 398] on button "加入" at bounding box center [548, 401] width 52 height 26
type input "一般剪髮(200)"
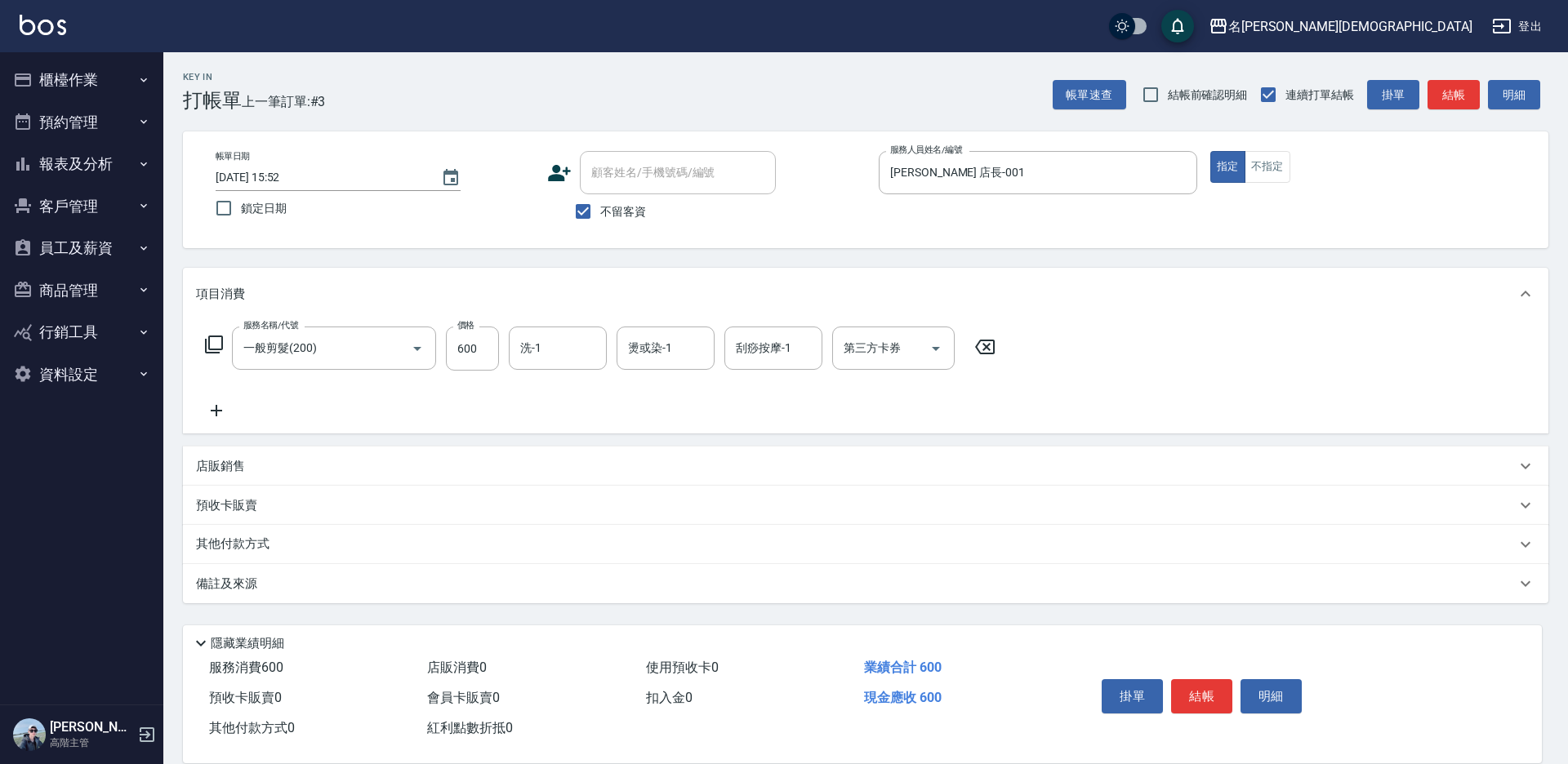
drag, startPoint x: 1181, startPoint y: 693, endPoint x: 1167, endPoint y: 679, distance: 19.8
click at [1179, 691] on button "結帳" at bounding box center [1201, 696] width 61 height 34
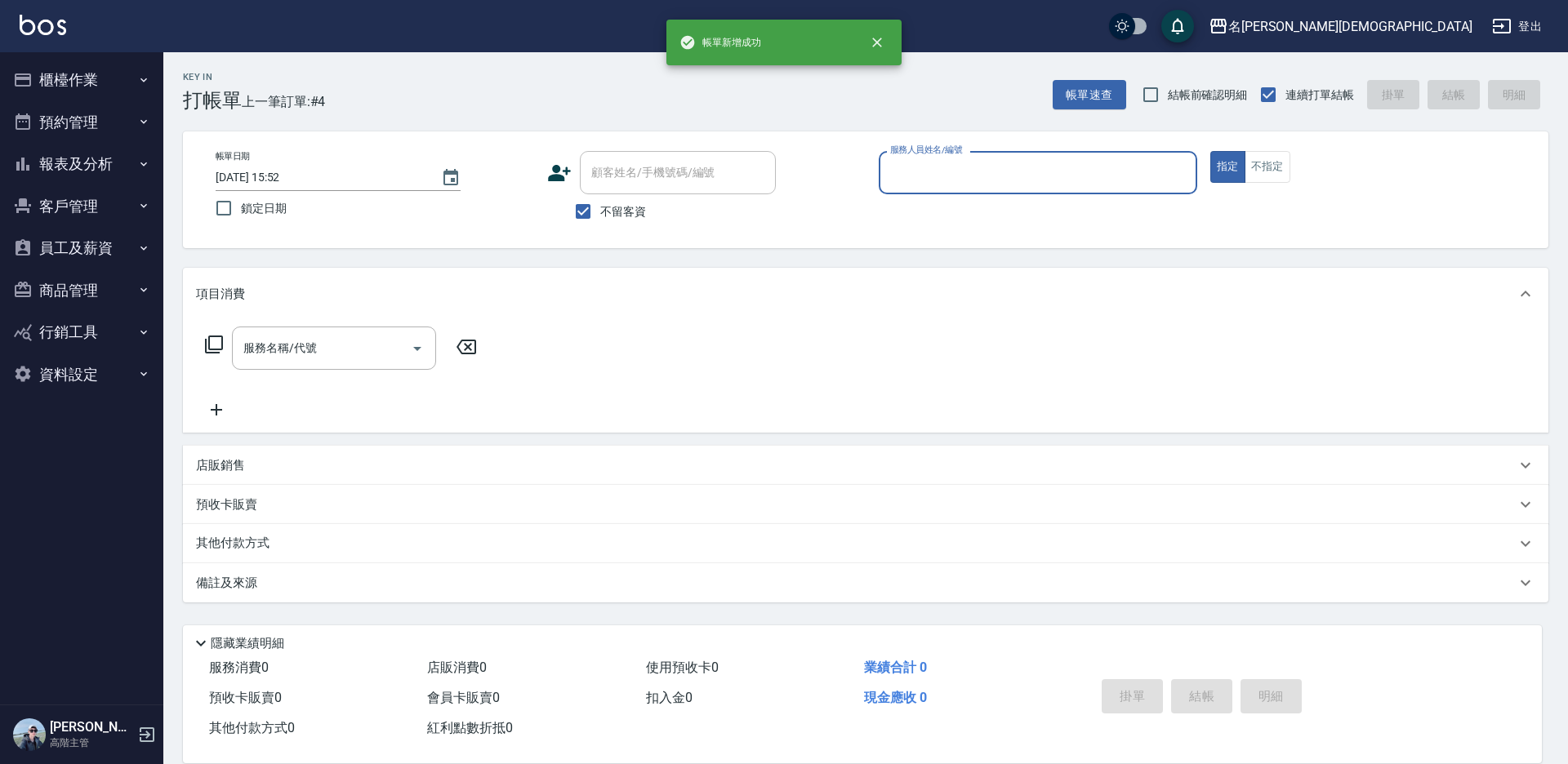
drag, startPoint x: 909, startPoint y: 171, endPoint x: 913, endPoint y: 189, distance: 18.4
click at [909, 172] on input "服務人員姓名/編號" at bounding box center [1038, 172] width 304 height 28
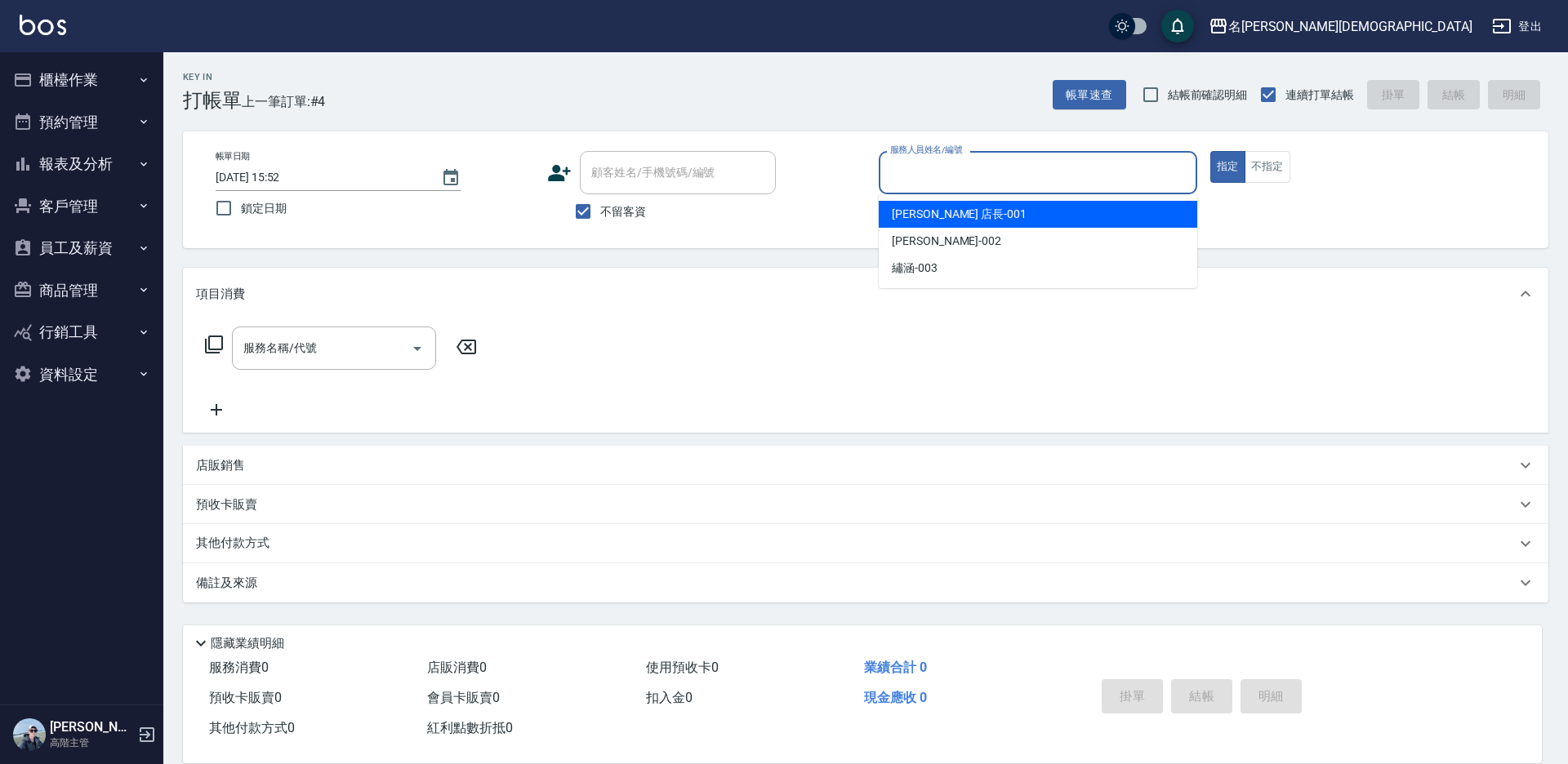
click at [915, 209] on span "[PERSON_NAME] 店長 -001" at bounding box center [959, 214] width 135 height 17
type input "[PERSON_NAME] 店長-001"
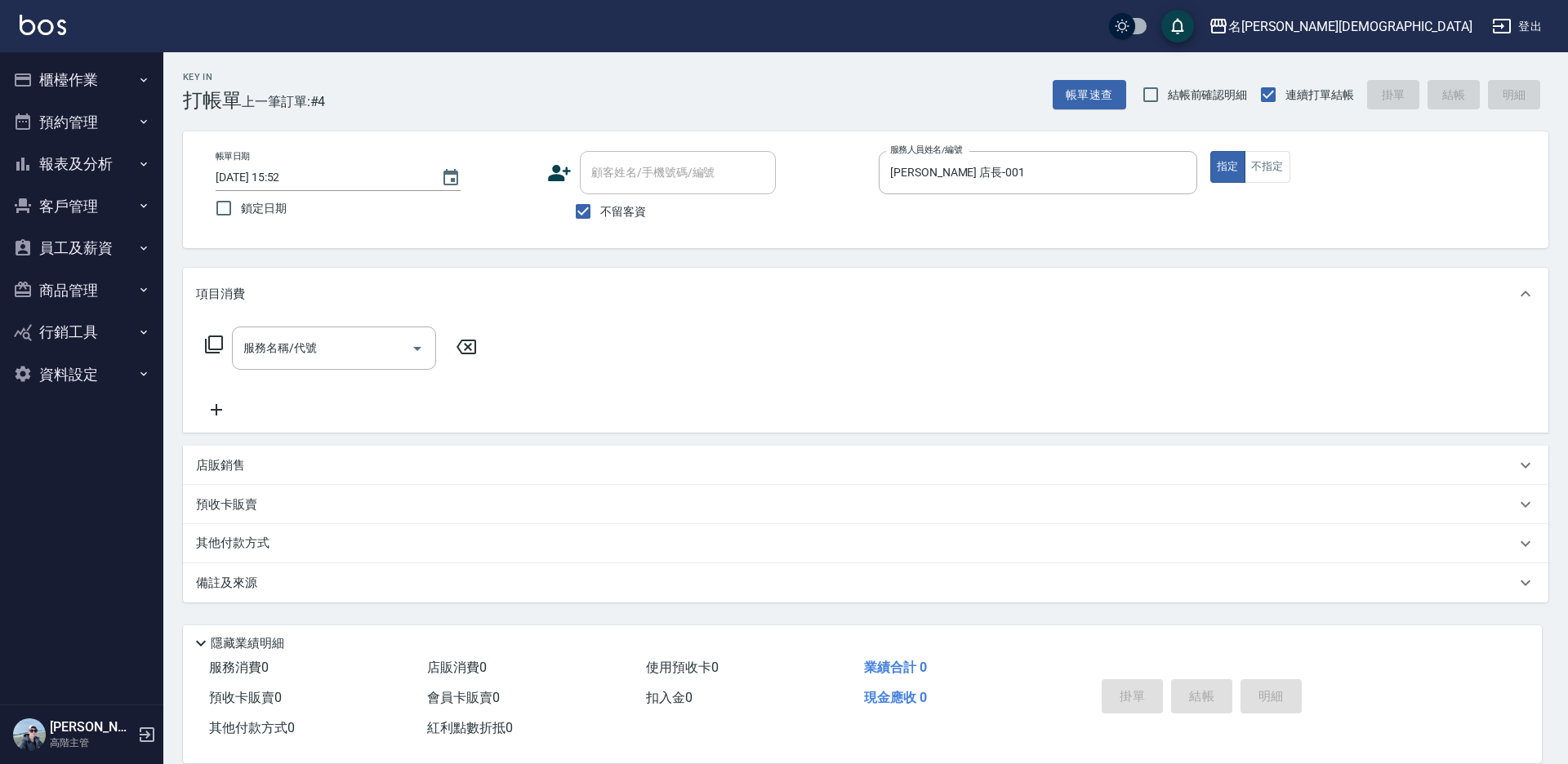
click at [214, 341] on icon at bounding box center [214, 344] width 19 height 19
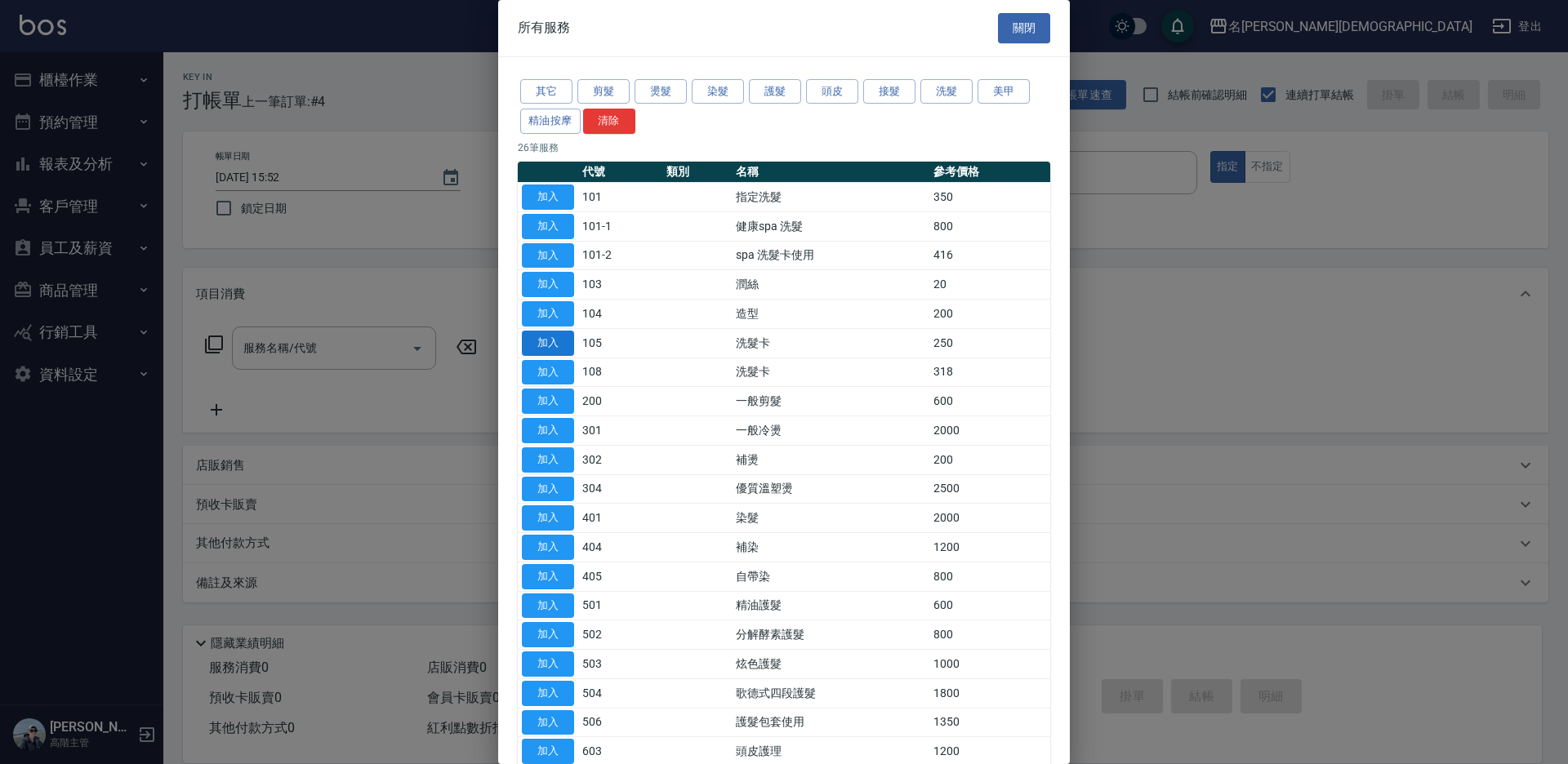
click at [548, 341] on button "加入" at bounding box center [548, 343] width 52 height 26
type input "洗髮卡(105)"
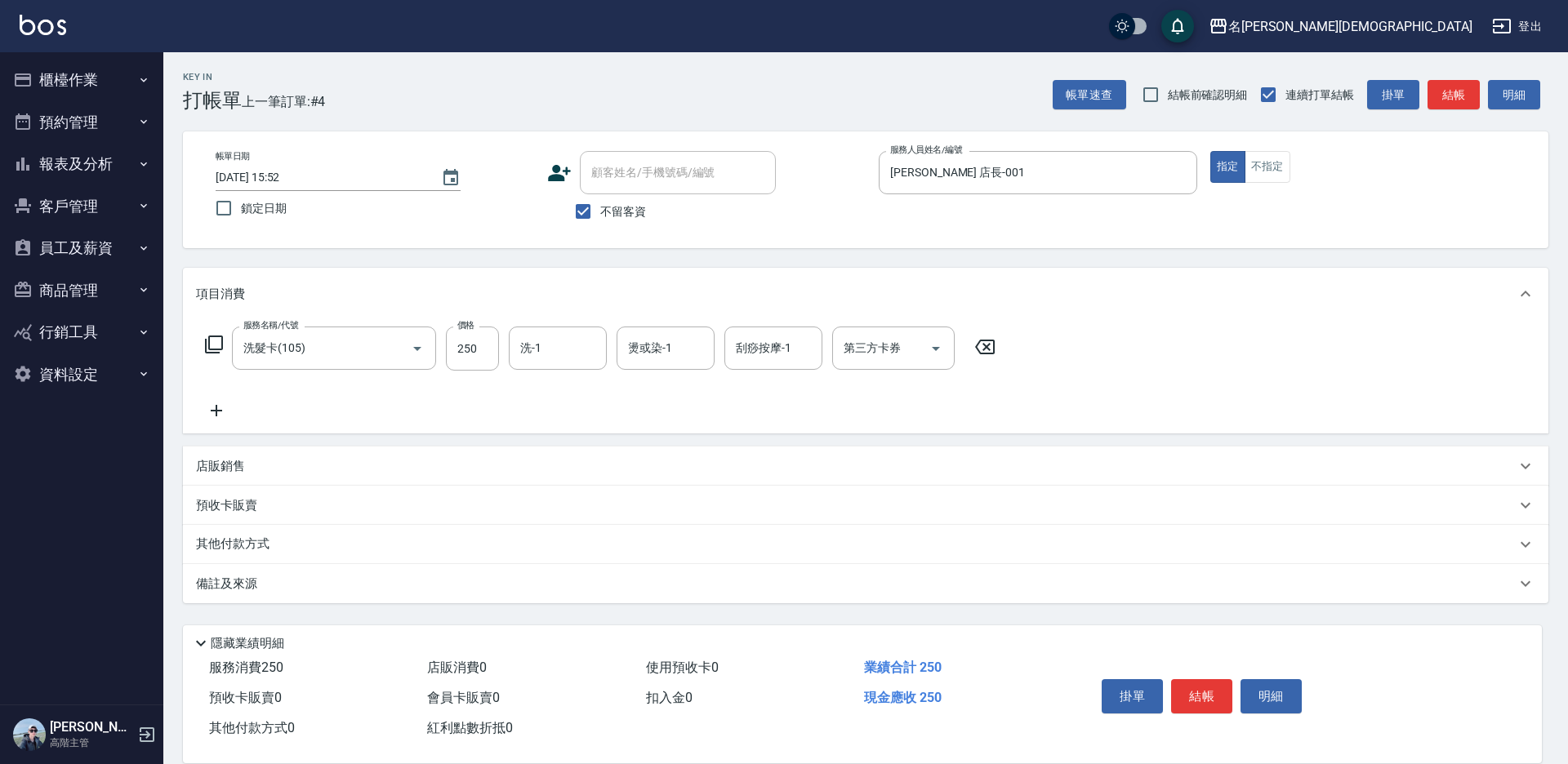
click at [558, 340] on input "洗-1" at bounding box center [557, 348] width 83 height 28
click at [570, 448] on div "繡涵 -003" at bounding box center [557, 461] width 98 height 27
type input "繡涵-003"
click at [860, 356] on div "第三方卡券 第三方卡券" at bounding box center [893, 348] width 123 height 43
drag, startPoint x: 890, startPoint y: 412, endPoint x: 985, endPoint y: 470, distance: 111.3
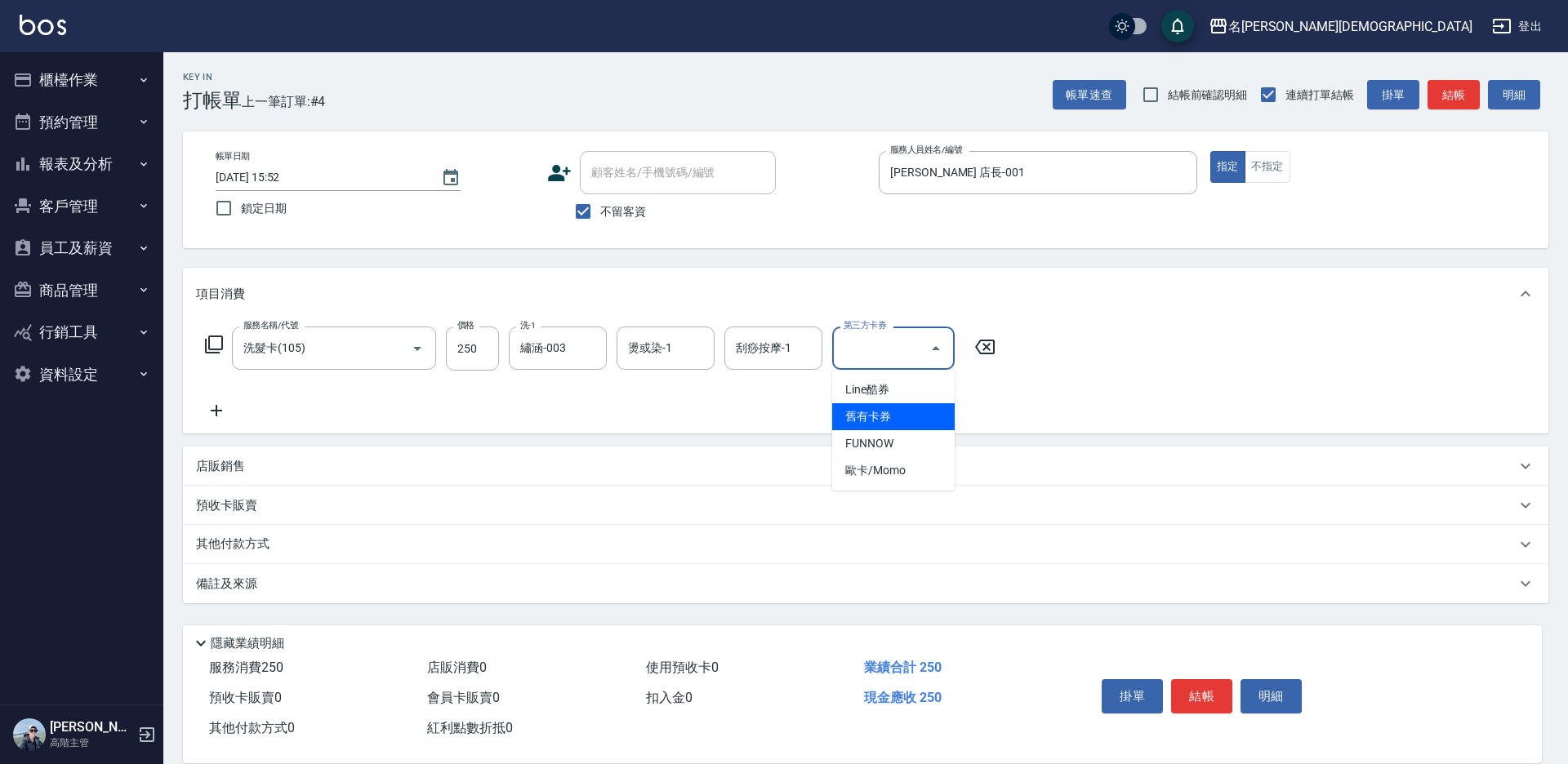
click at [890, 412] on span "舊有卡券" at bounding box center [893, 417] width 123 height 27
type input "舊有卡券"
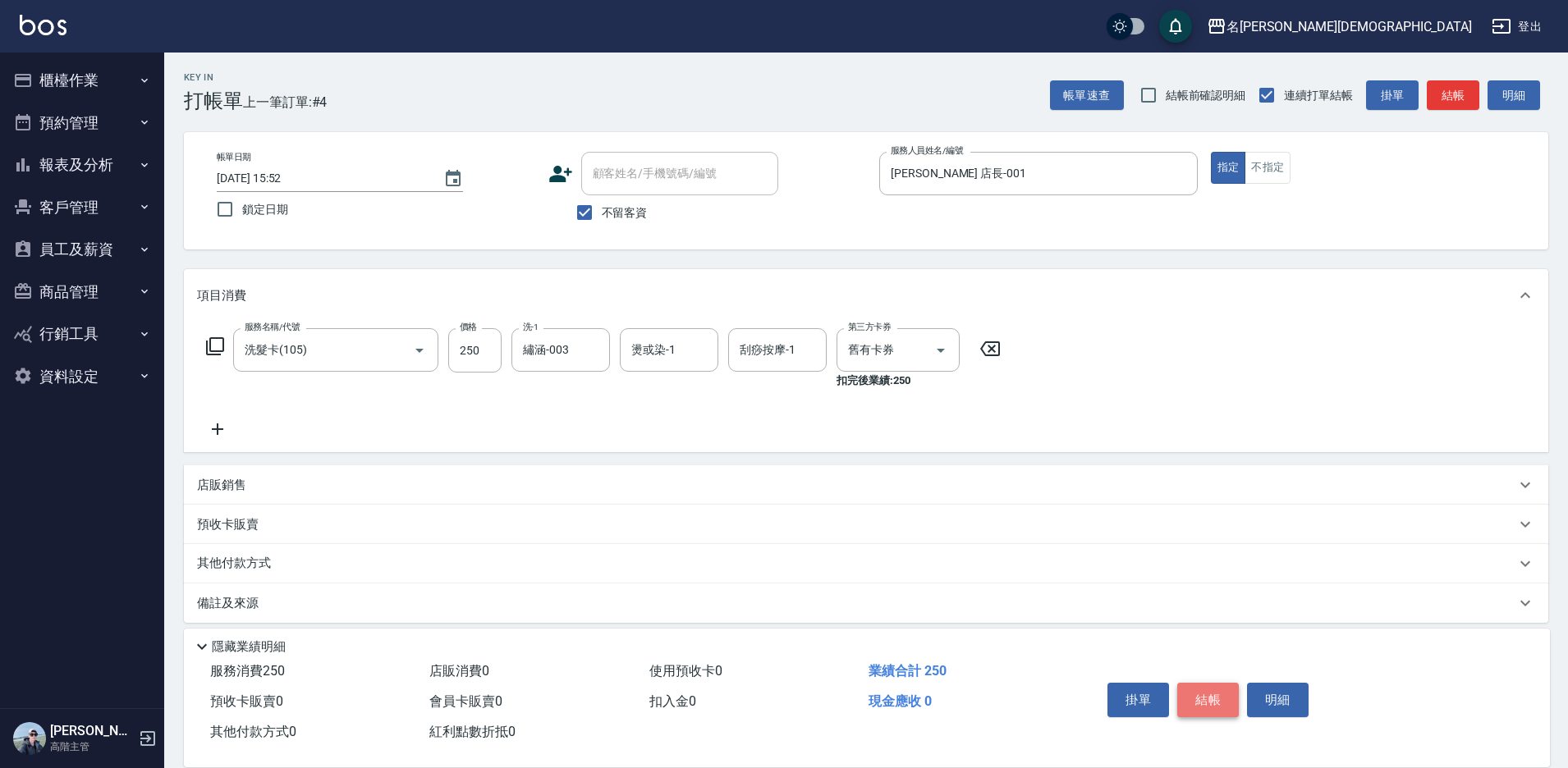
click at [1212, 686] on button "結帳" at bounding box center [1208, 700] width 61 height 35
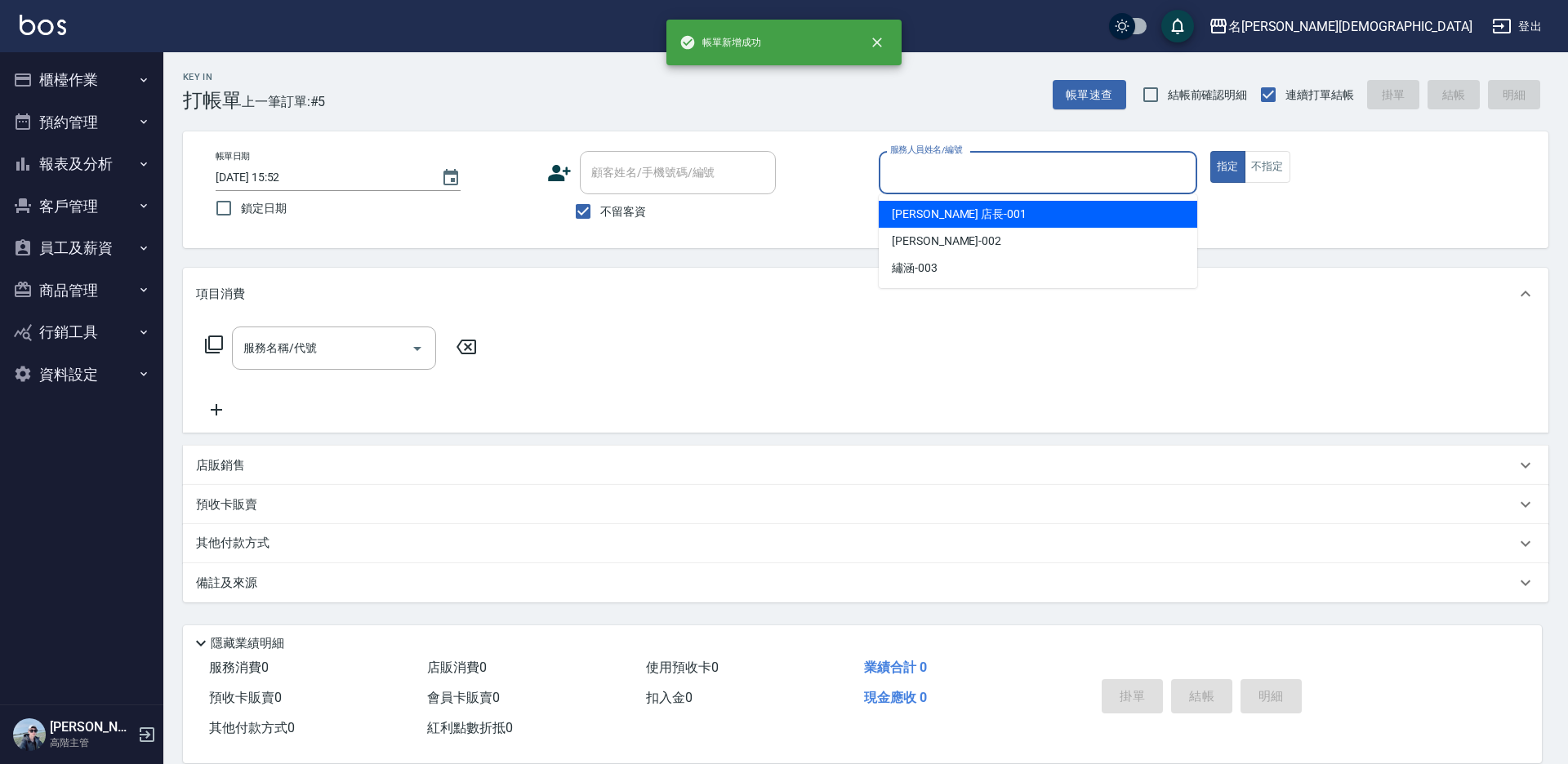
drag, startPoint x: 907, startPoint y: 172, endPoint x: 905, endPoint y: 212, distance: 40.0
click at [908, 178] on input "服務人員姓名/編號" at bounding box center [1038, 172] width 304 height 28
click at [905, 216] on span "[PERSON_NAME] 店長 -001" at bounding box center [959, 214] width 135 height 17
type input "[PERSON_NAME] 店長-001"
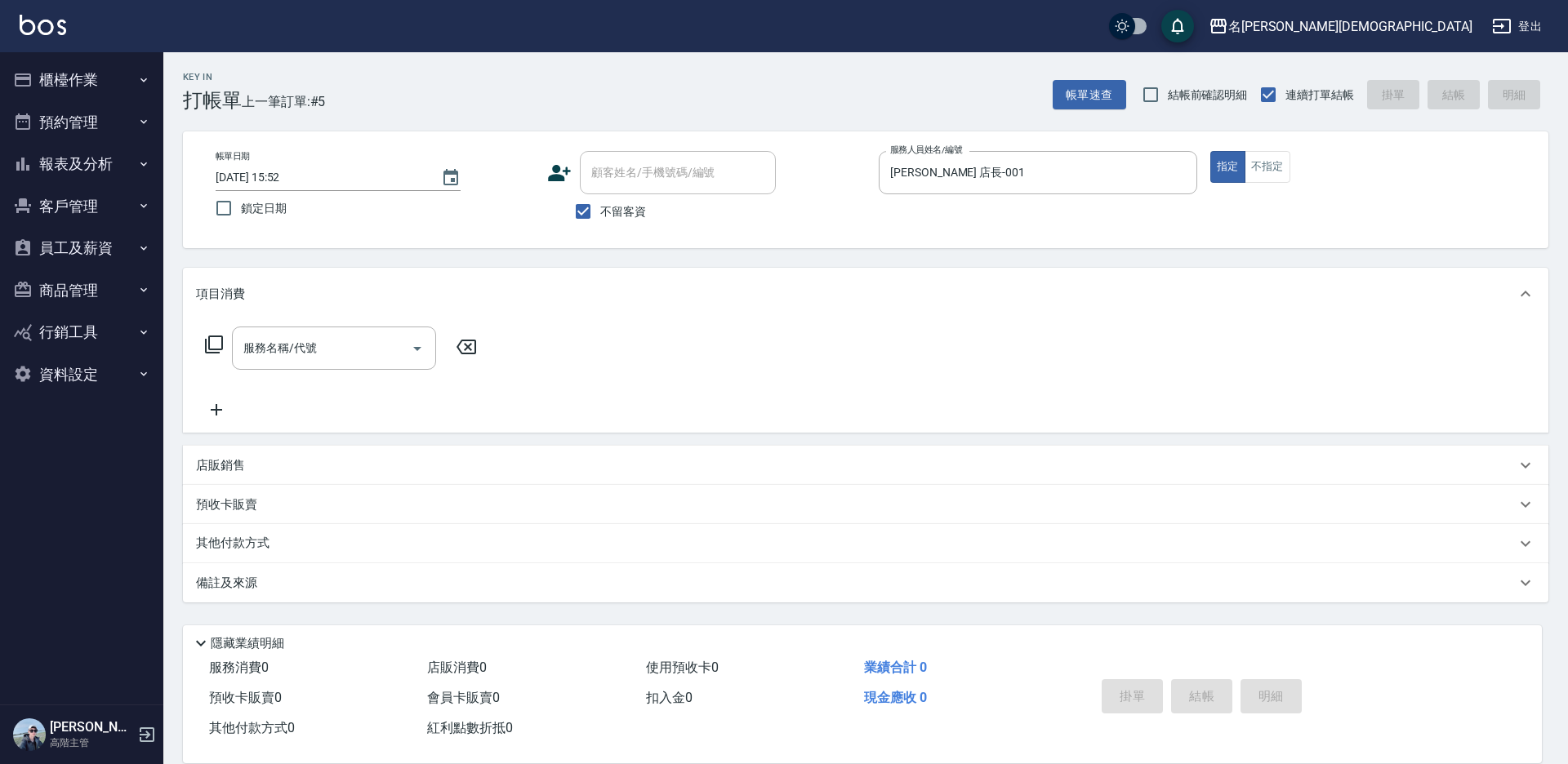
click at [212, 341] on icon at bounding box center [214, 344] width 19 height 19
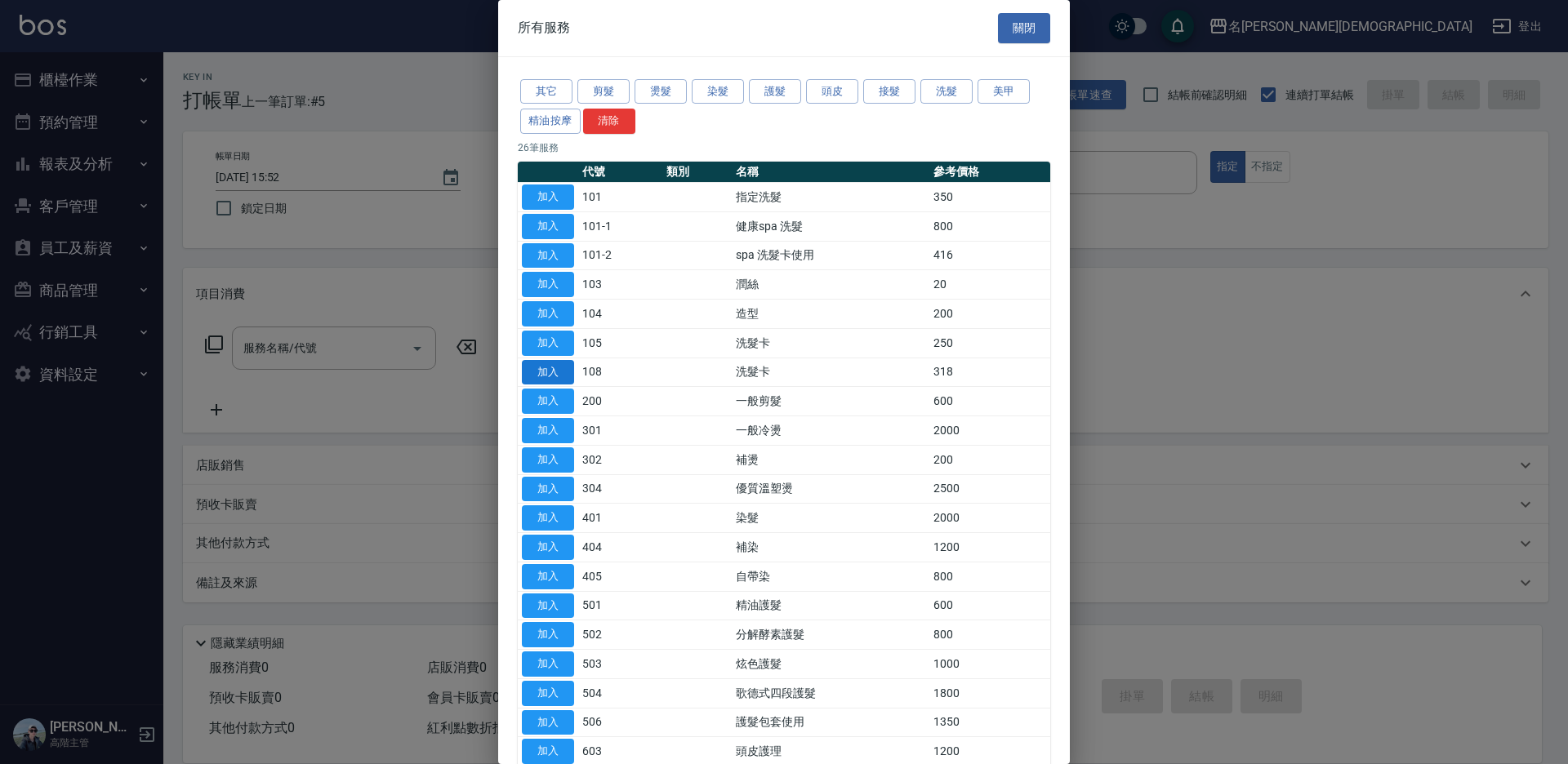
drag, startPoint x: 549, startPoint y: 369, endPoint x: 557, endPoint y: 362, distance: 10.6
click at [549, 368] on button "加入" at bounding box center [548, 373] width 52 height 26
type input "洗髮卡(108)"
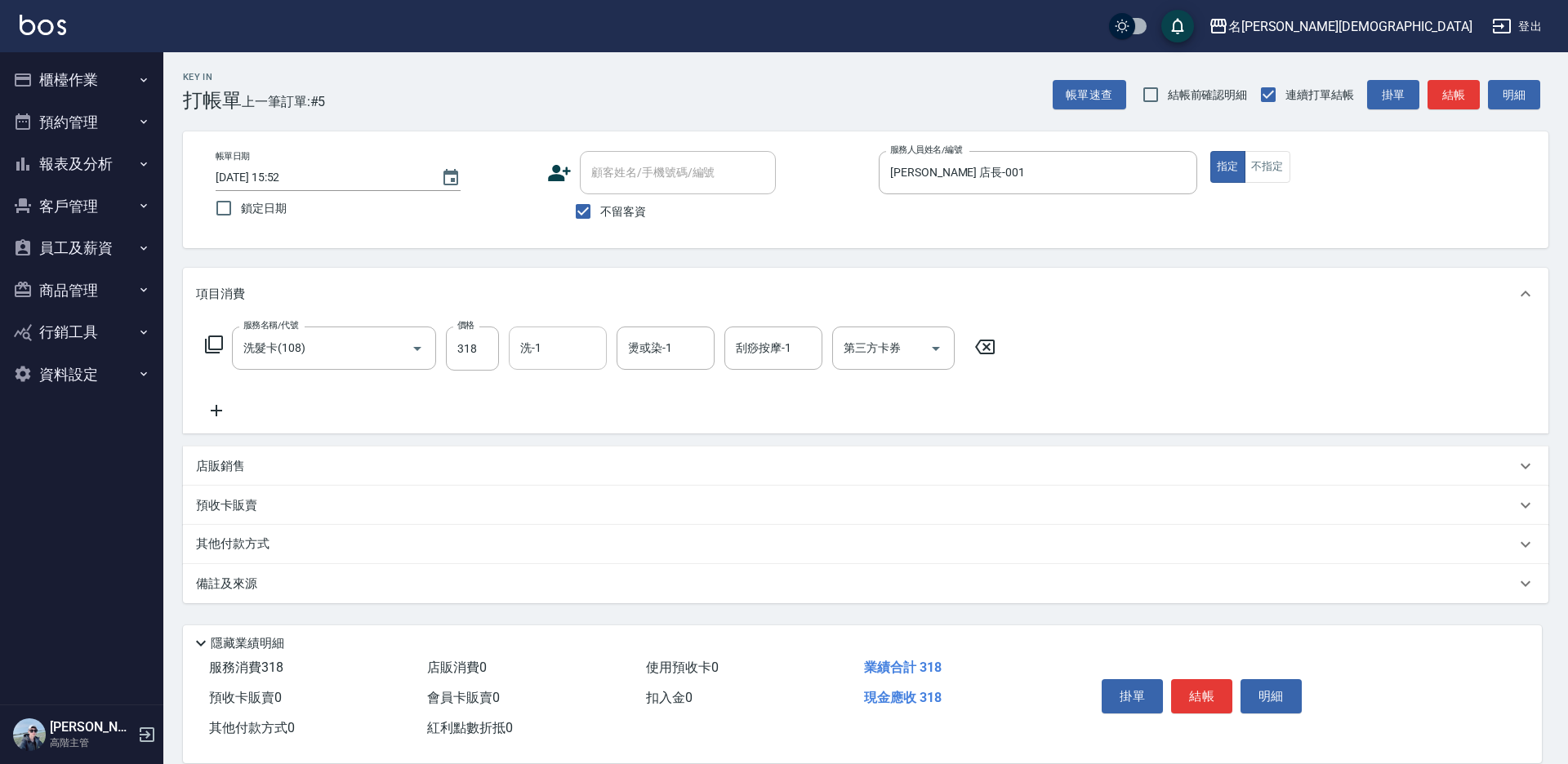
drag, startPoint x: 560, startPoint y: 350, endPoint x: 568, endPoint y: 362, distance: 14.4
click at [562, 353] on input "洗-1" at bounding box center [557, 348] width 83 height 28
click at [582, 448] on div "繡涵 -003" at bounding box center [557, 461] width 98 height 27
type input "繡涵-003"
click at [898, 349] on div "第三方卡券 第三方卡券" at bounding box center [893, 348] width 123 height 43
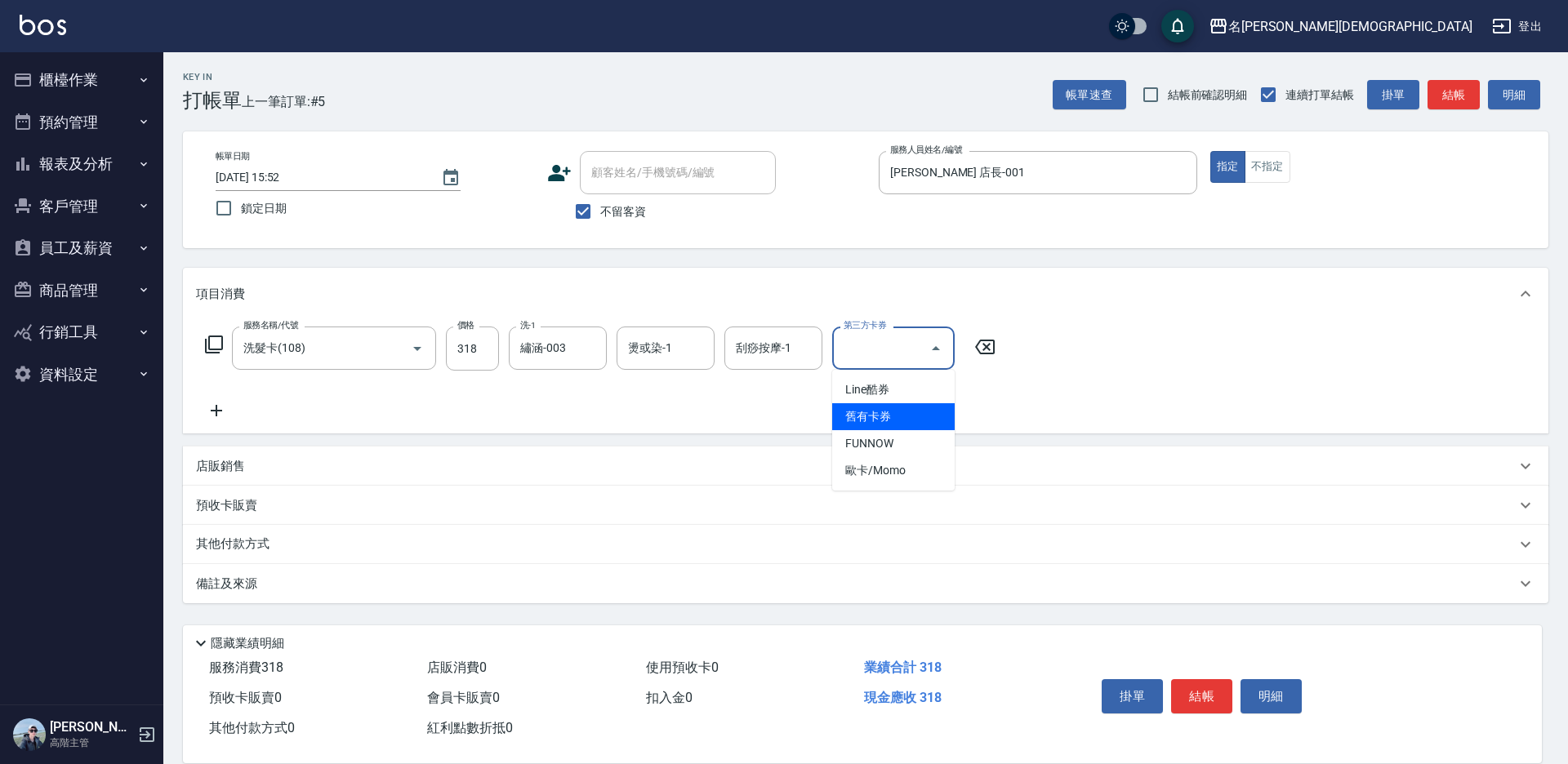
drag, startPoint x: 857, startPoint y: 409, endPoint x: 984, endPoint y: 501, distance: 156.8
click at [859, 409] on span "舊有卡券" at bounding box center [893, 417] width 123 height 27
type input "舊有卡券"
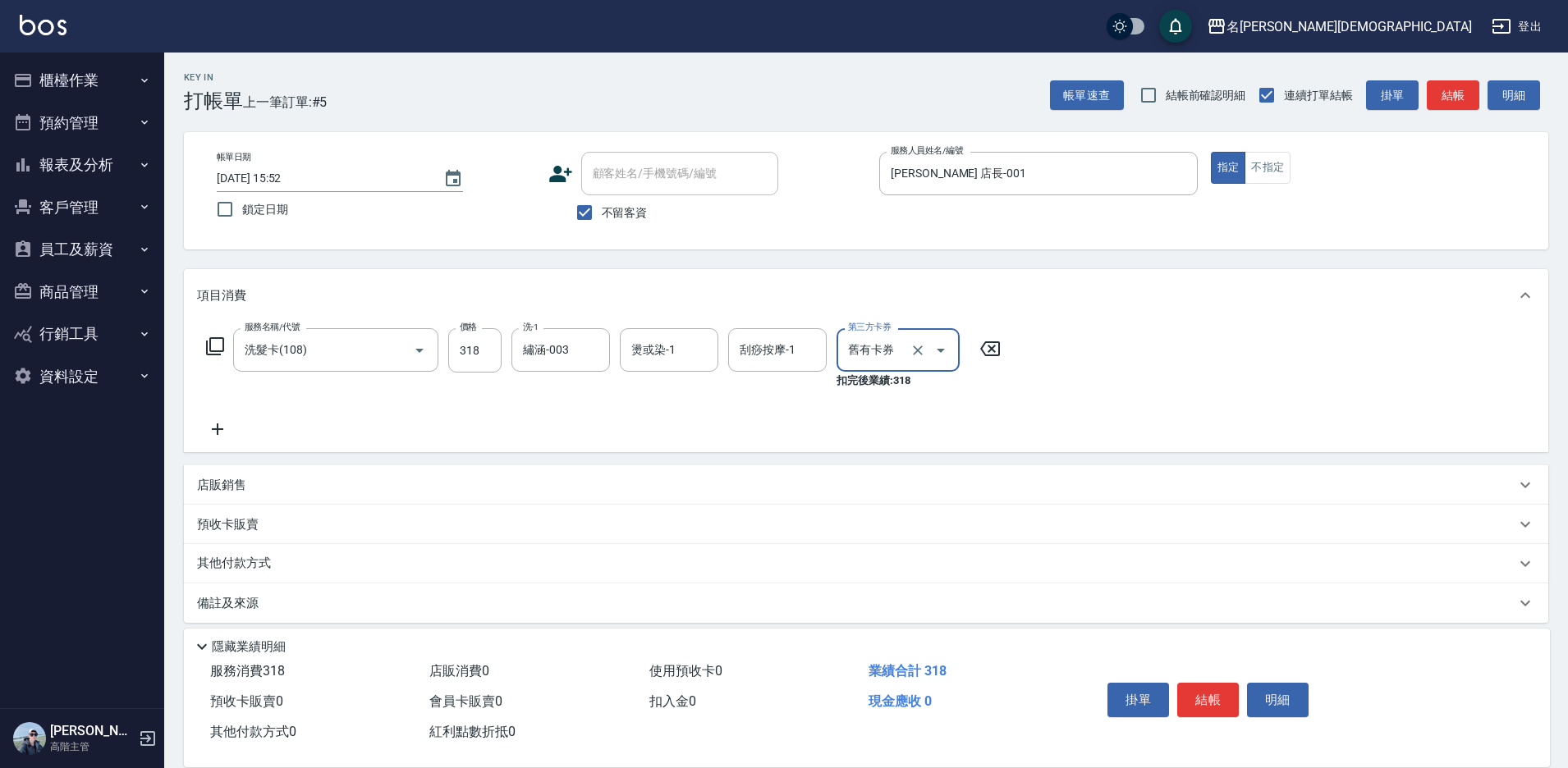
click at [1195, 689] on button "結帳" at bounding box center [1208, 700] width 61 height 35
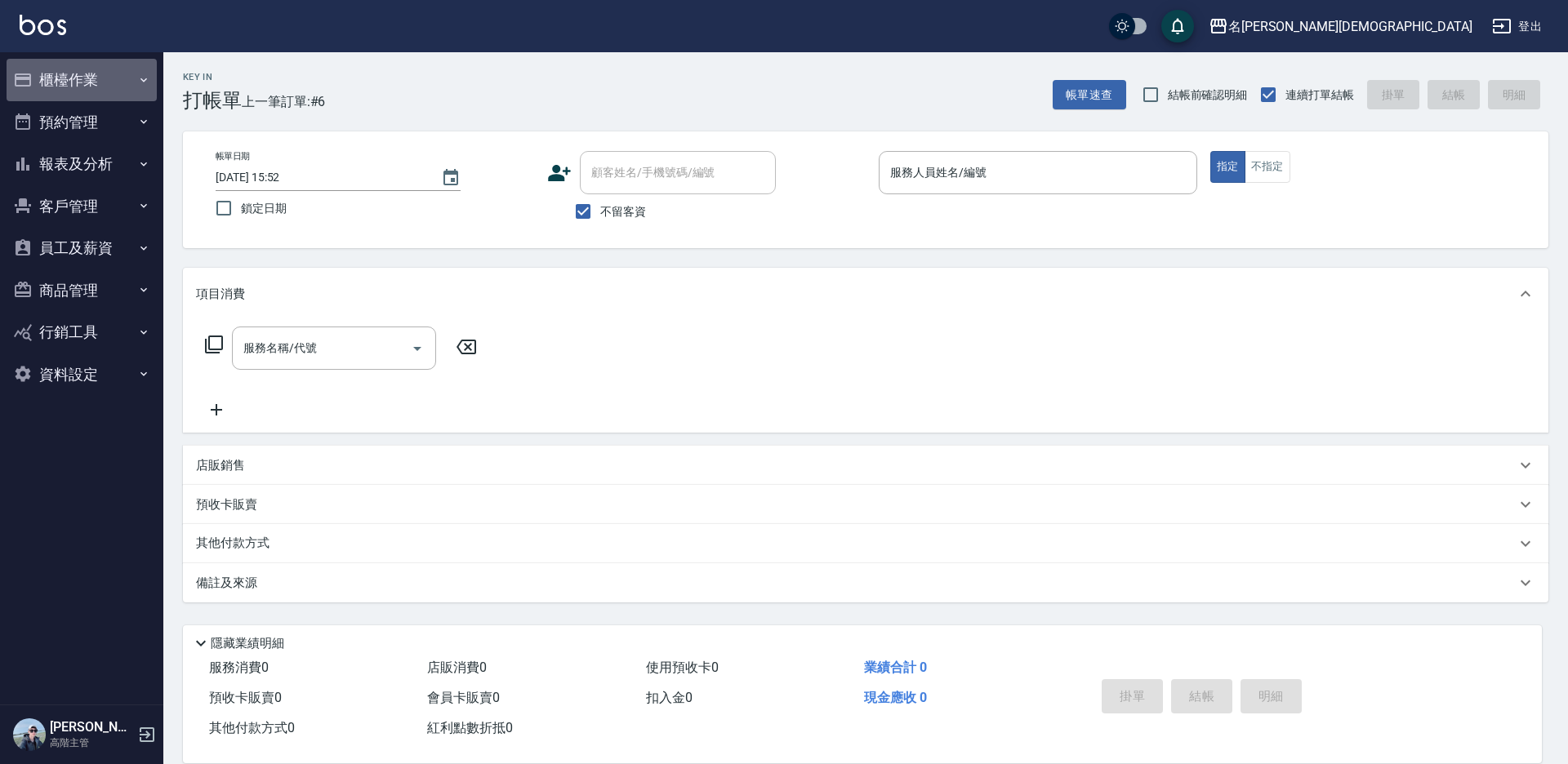
click at [48, 78] on button "櫃檯作業" at bounding box center [81, 80] width 150 height 42
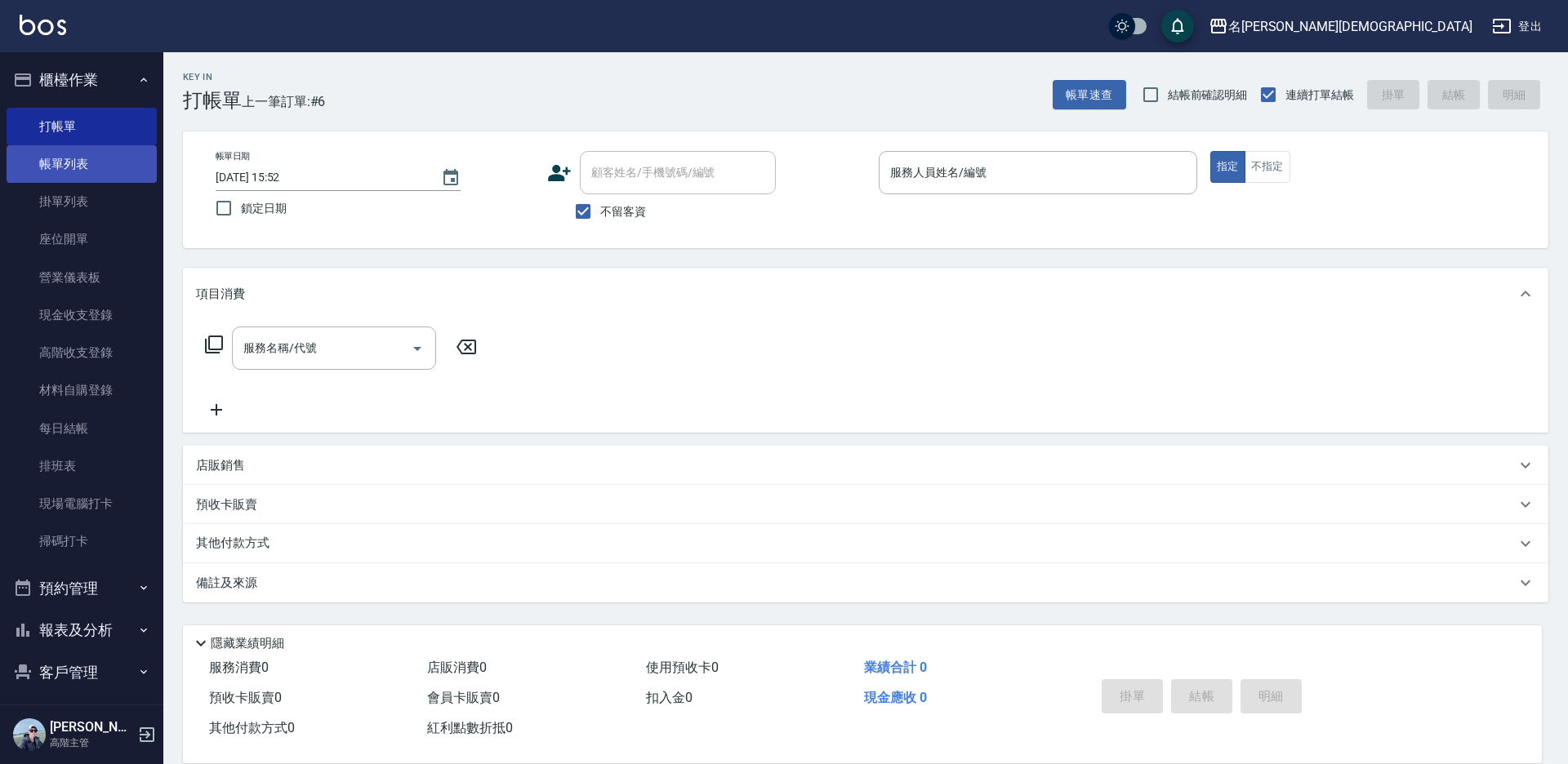
click at [98, 163] on link "帳單列表" at bounding box center [81, 164] width 150 height 38
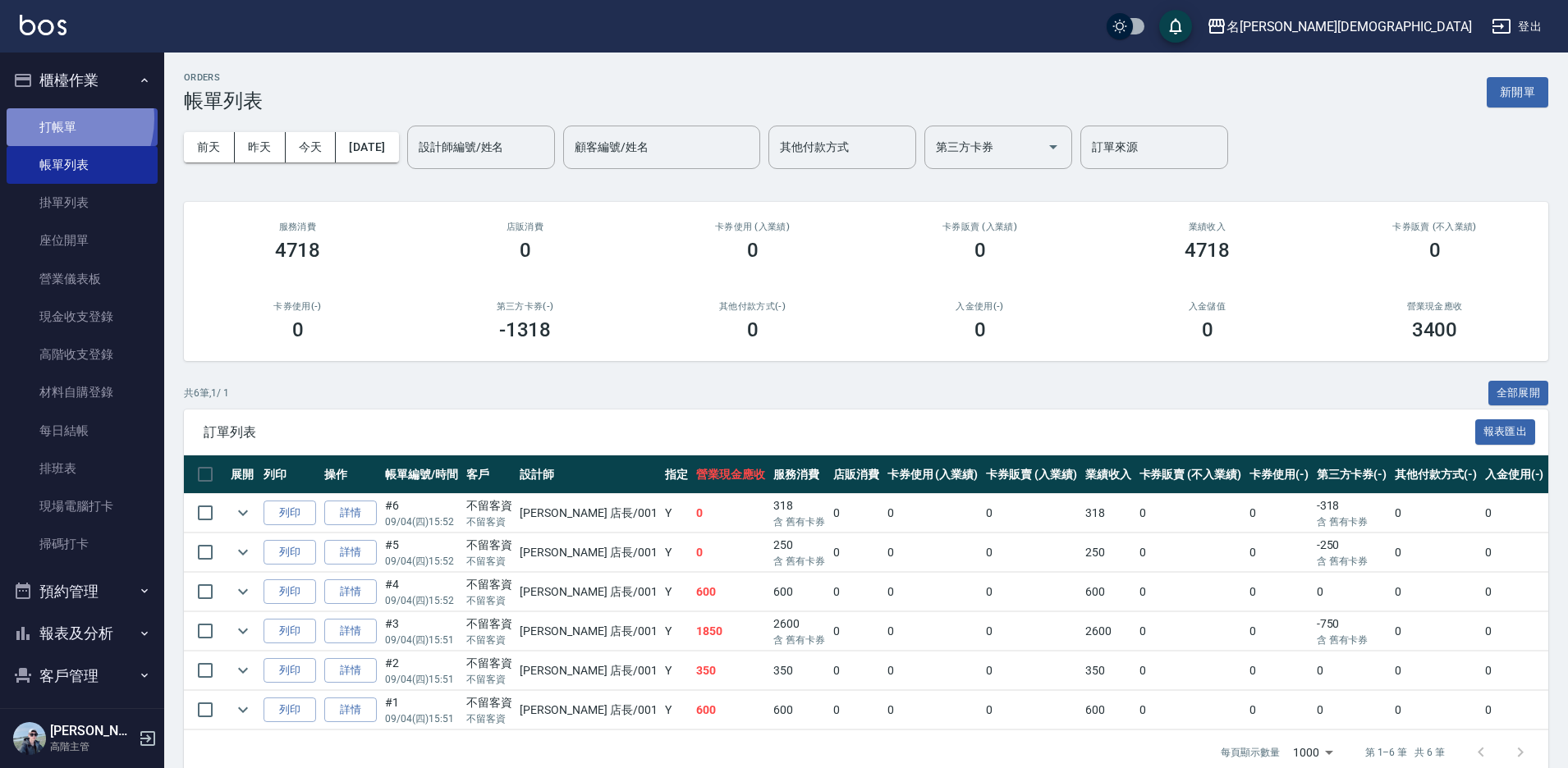
click at [52, 118] on link "打帳單" at bounding box center [82, 127] width 151 height 38
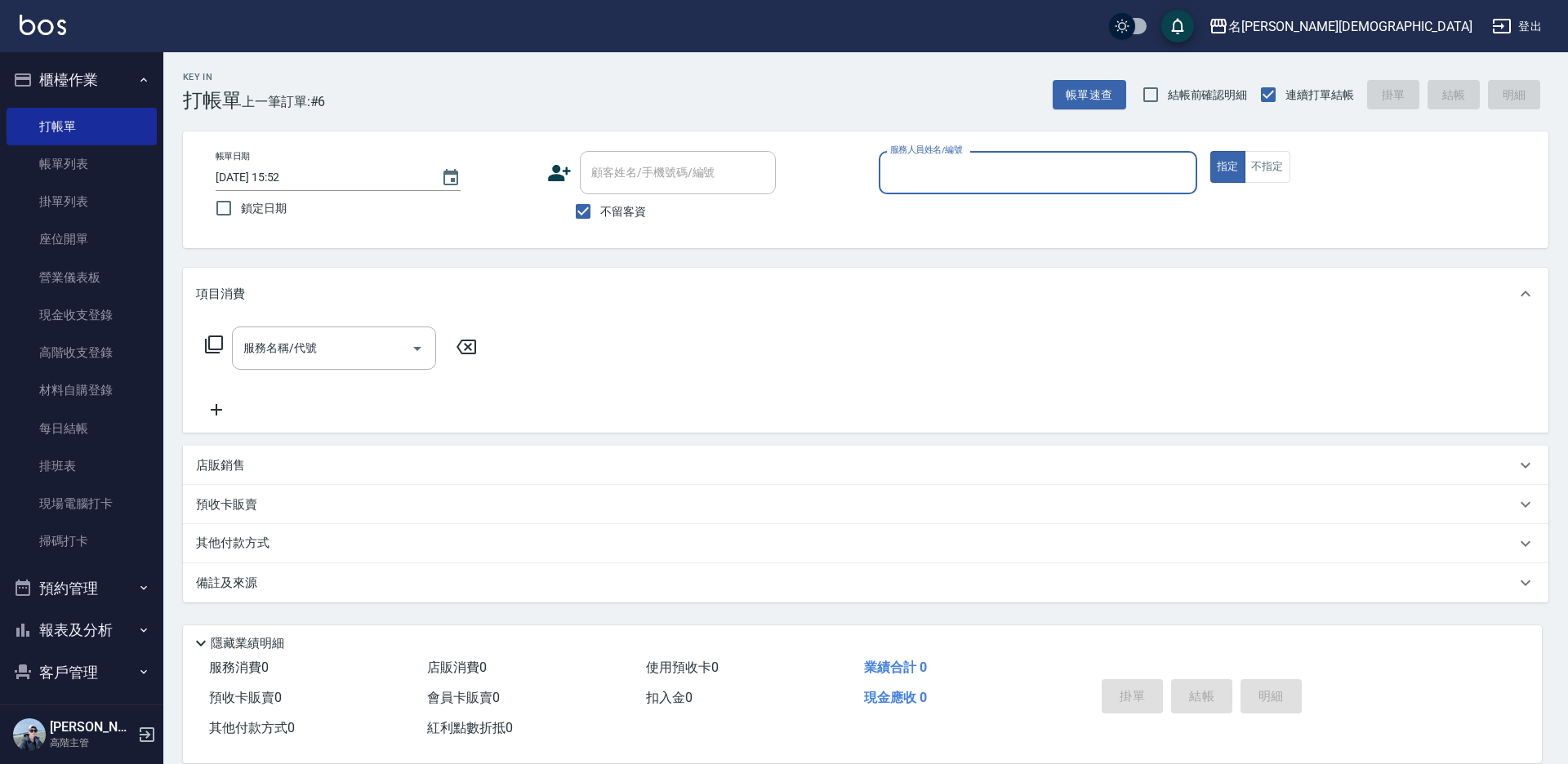
click at [950, 173] on input "服務人員姓名/編號" at bounding box center [1038, 172] width 304 height 28
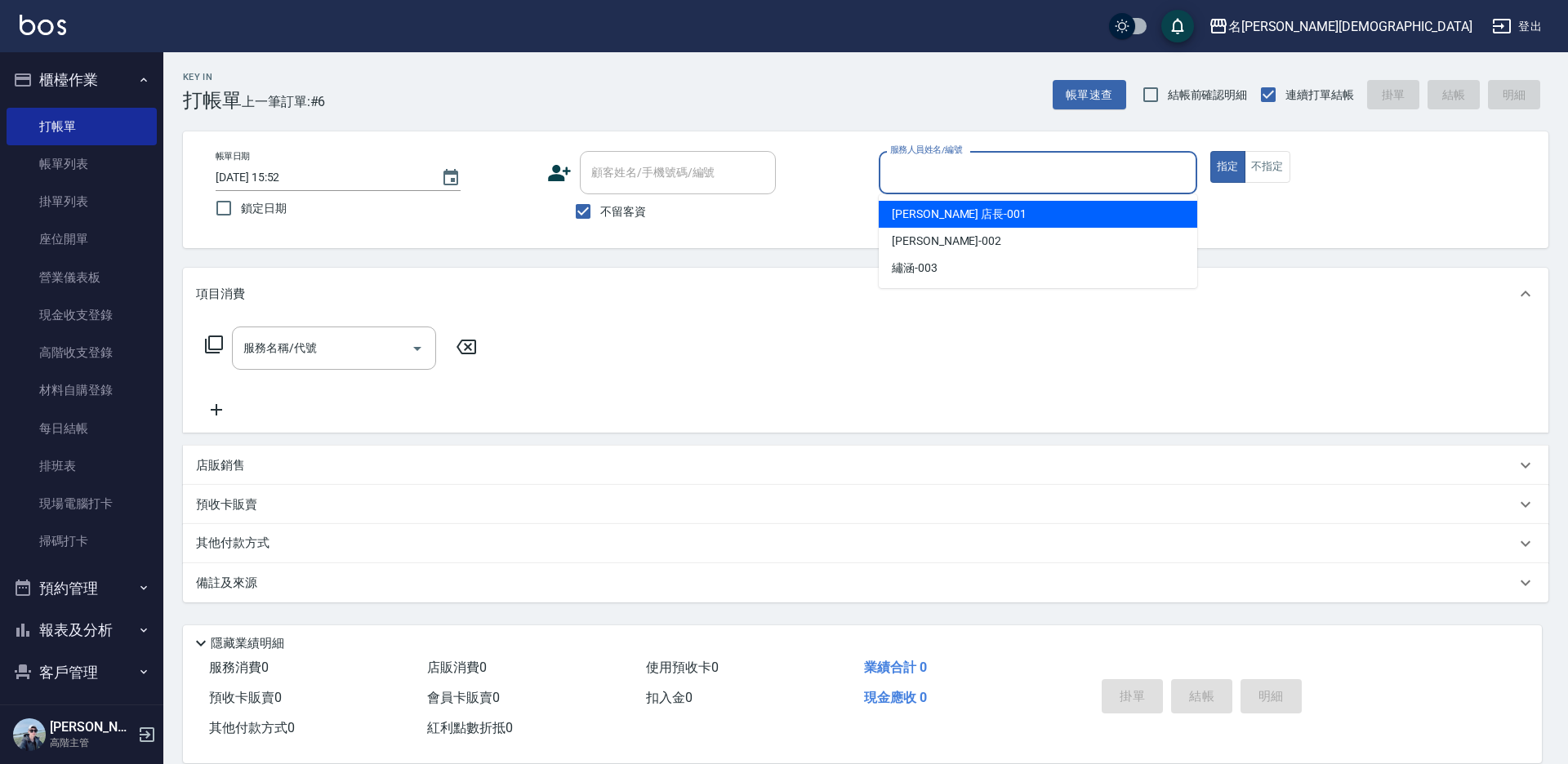
click at [954, 220] on span "[PERSON_NAME] 店長 -001" at bounding box center [959, 214] width 135 height 17
type input "[PERSON_NAME] 店長-001"
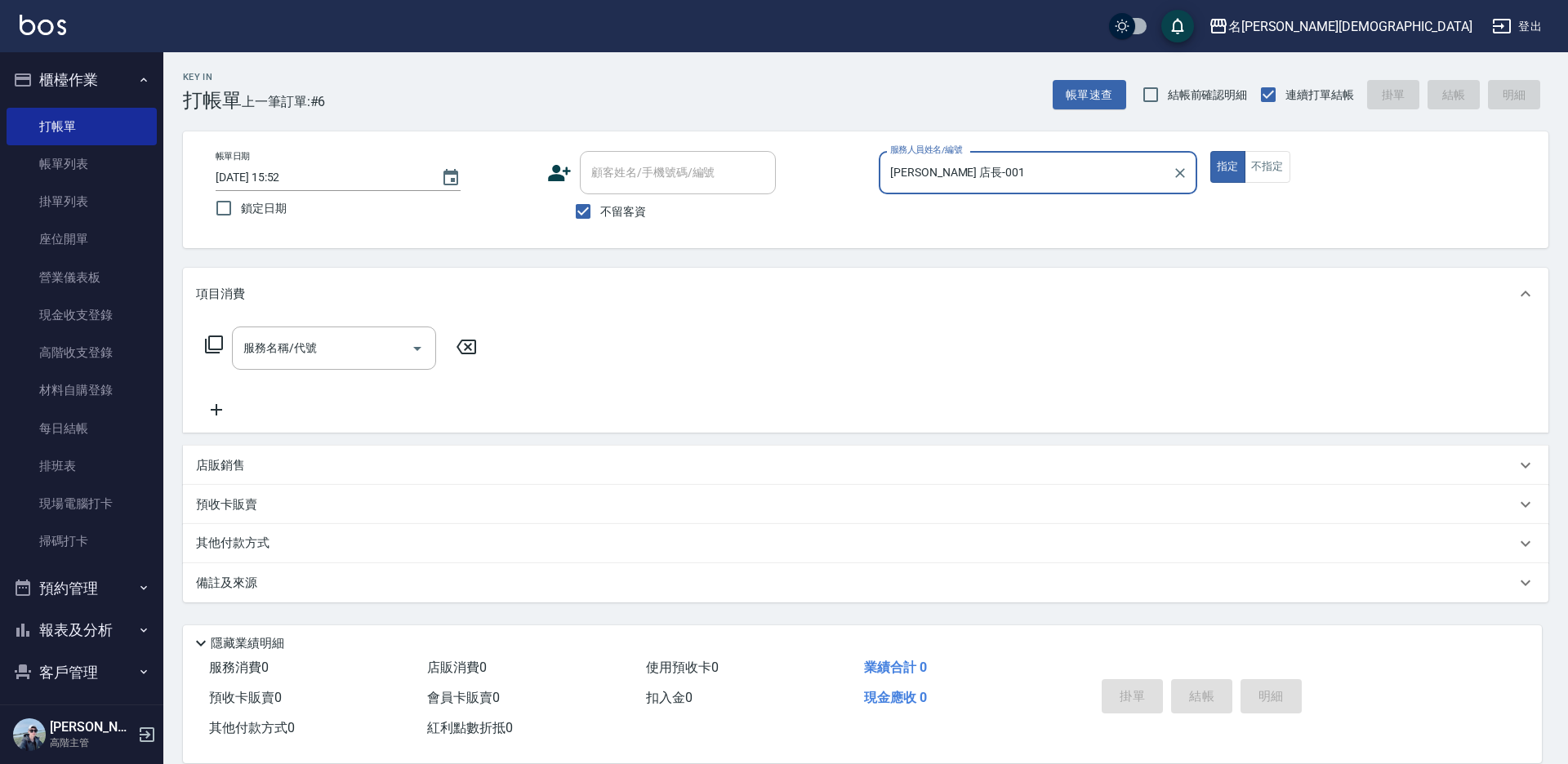
click at [214, 341] on icon at bounding box center [214, 344] width 19 height 19
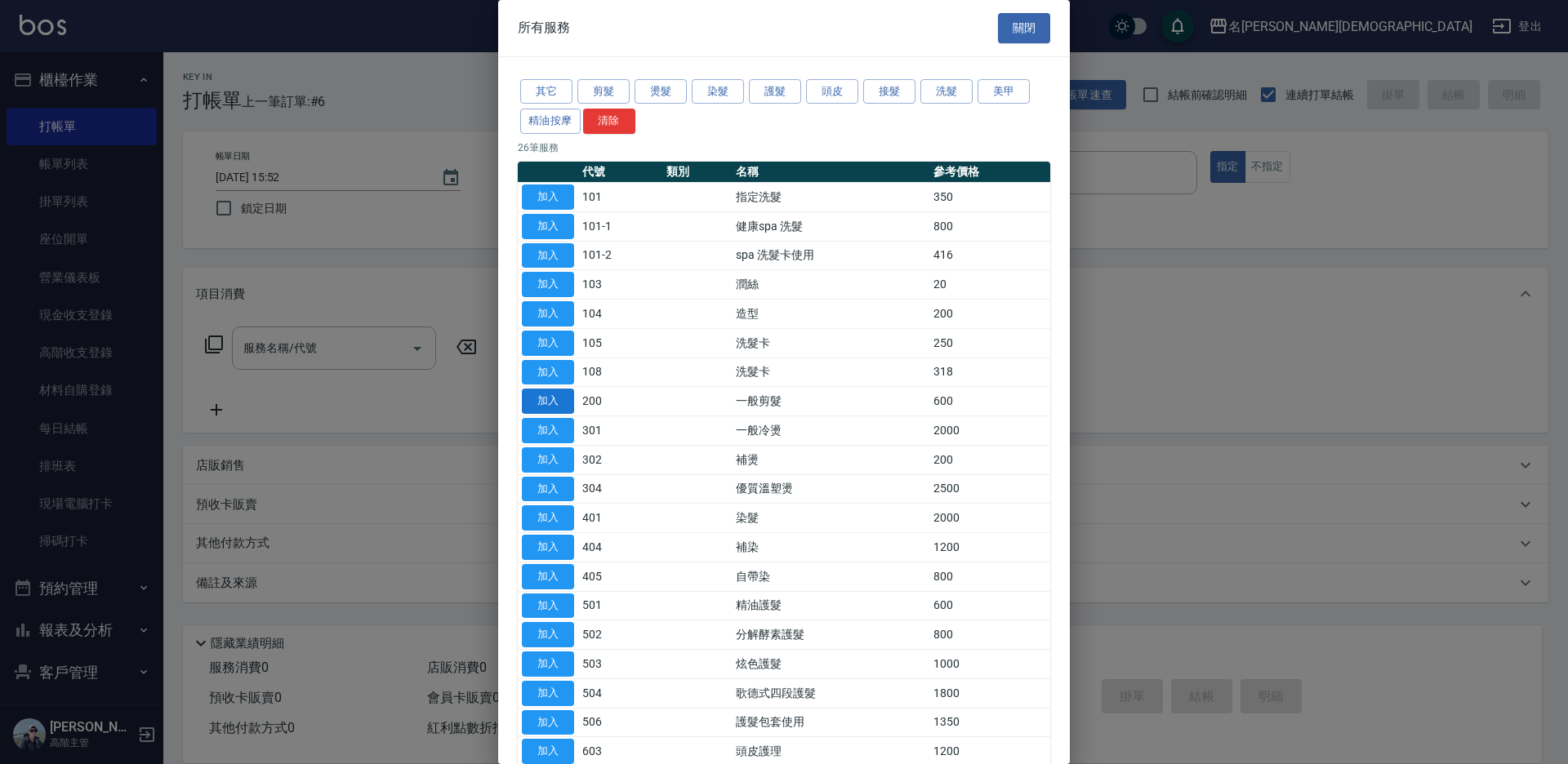
drag, startPoint x: 543, startPoint y: 427, endPoint x: 527, endPoint y: 389, distance: 41.2
click at [543, 423] on button "加入" at bounding box center [548, 430] width 52 height 26
type input "一般冷燙(301)"
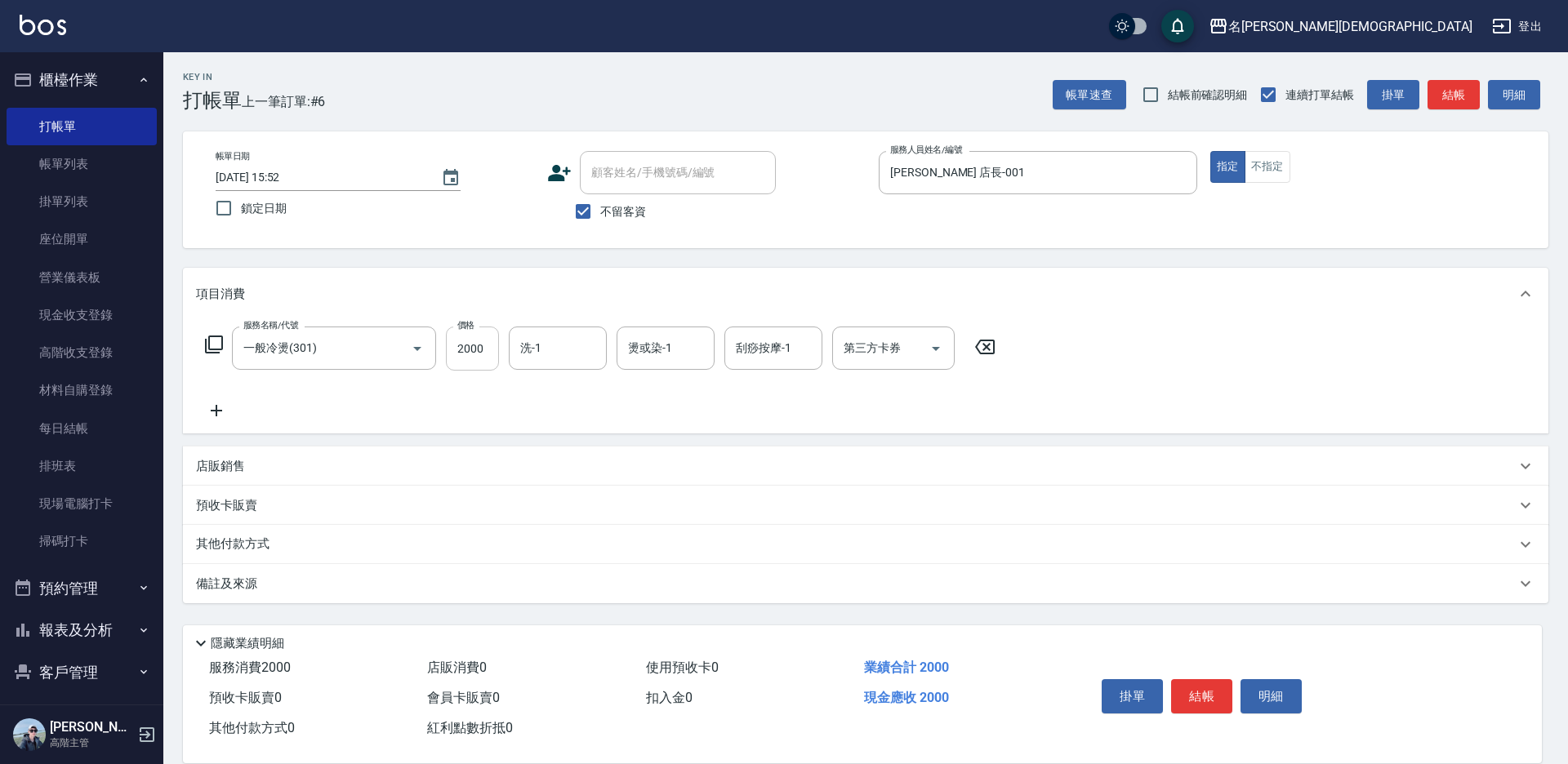
click at [482, 352] on input "2000" at bounding box center [473, 349] width 53 height 44
type input "3000"
click at [523, 348] on div "洗-1 洗-1" at bounding box center [557, 348] width 98 height 43
drag, startPoint x: 549, startPoint y: 436, endPoint x: 748, endPoint y: 498, distance: 208.4
click at [549, 452] on span "繡涵 -003" at bounding box center [545, 460] width 46 height 17
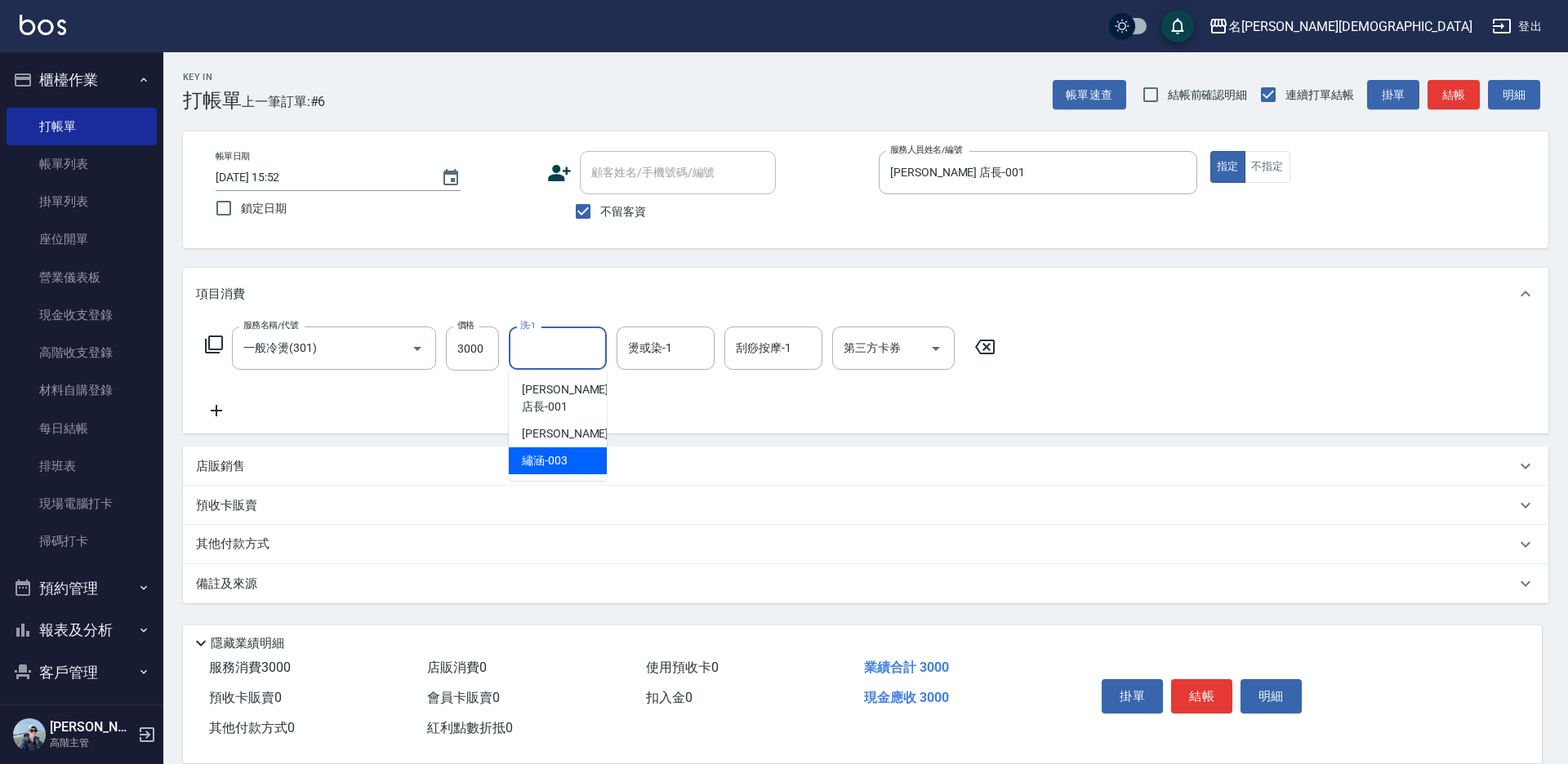
type input "繡涵-003"
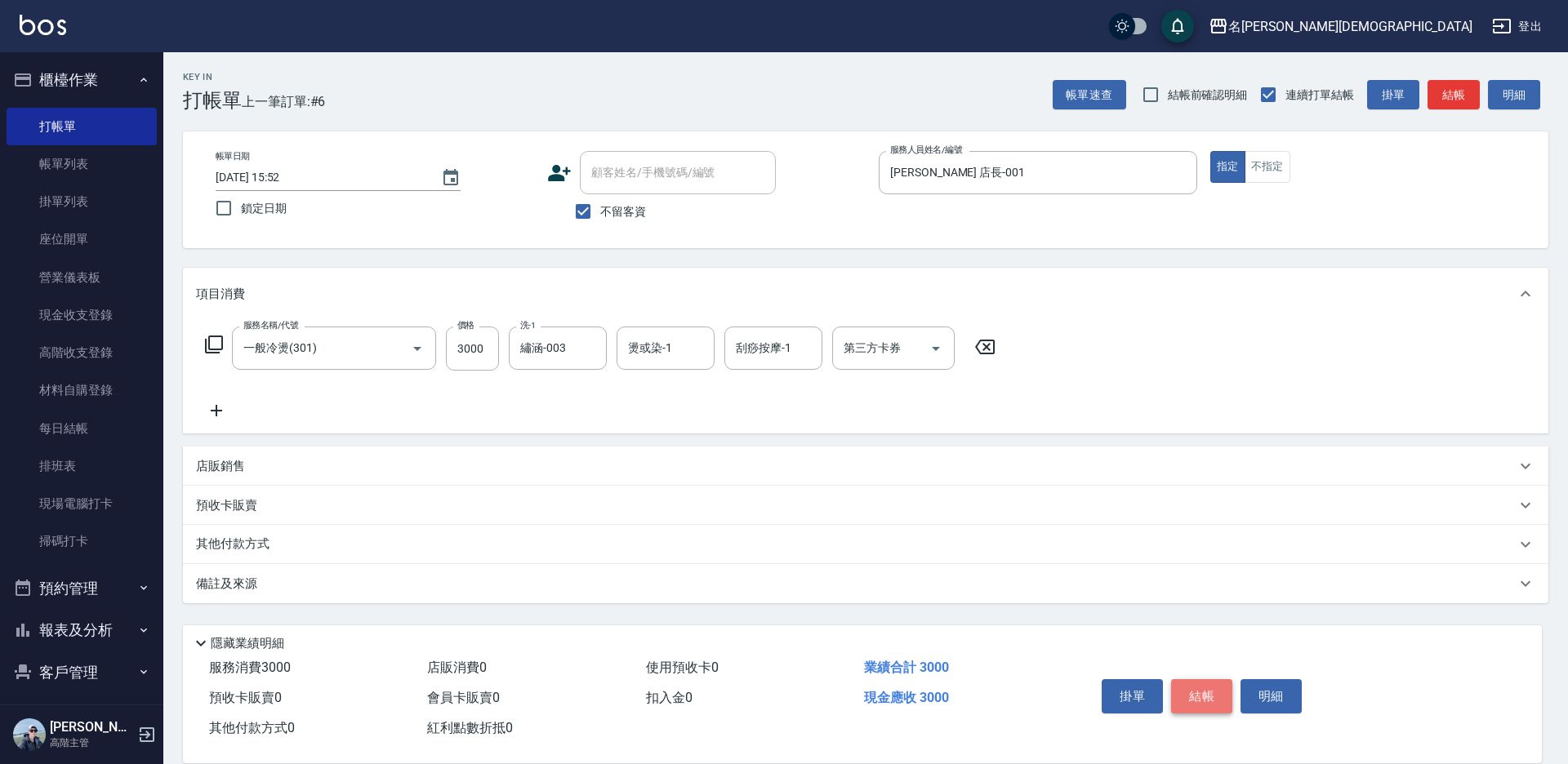
click at [1198, 694] on button "結帳" at bounding box center [1201, 696] width 61 height 34
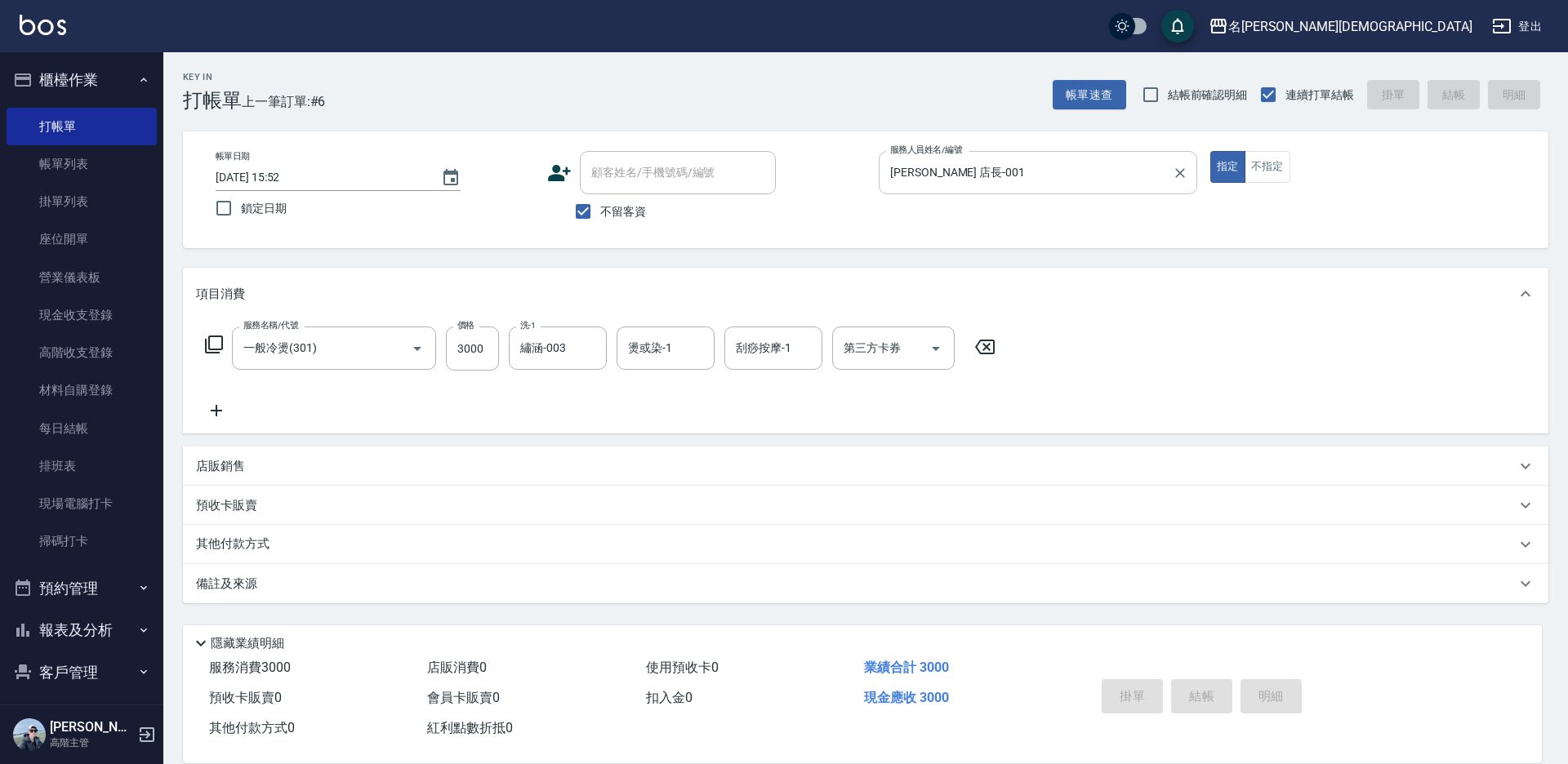
type input "[DATE] 16:06"
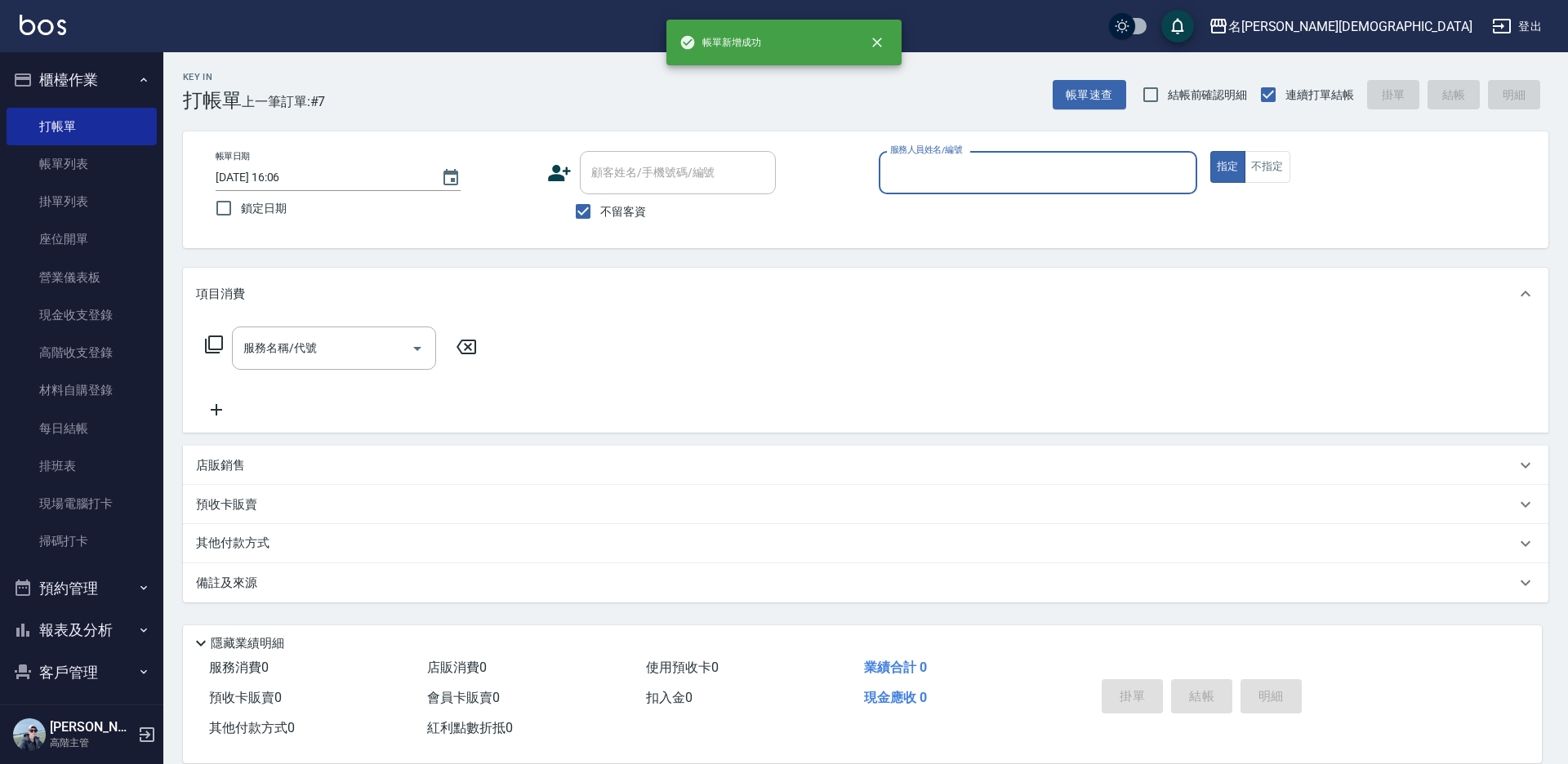
click at [920, 169] on input "服務人員姓名/編號" at bounding box center [1038, 172] width 304 height 28
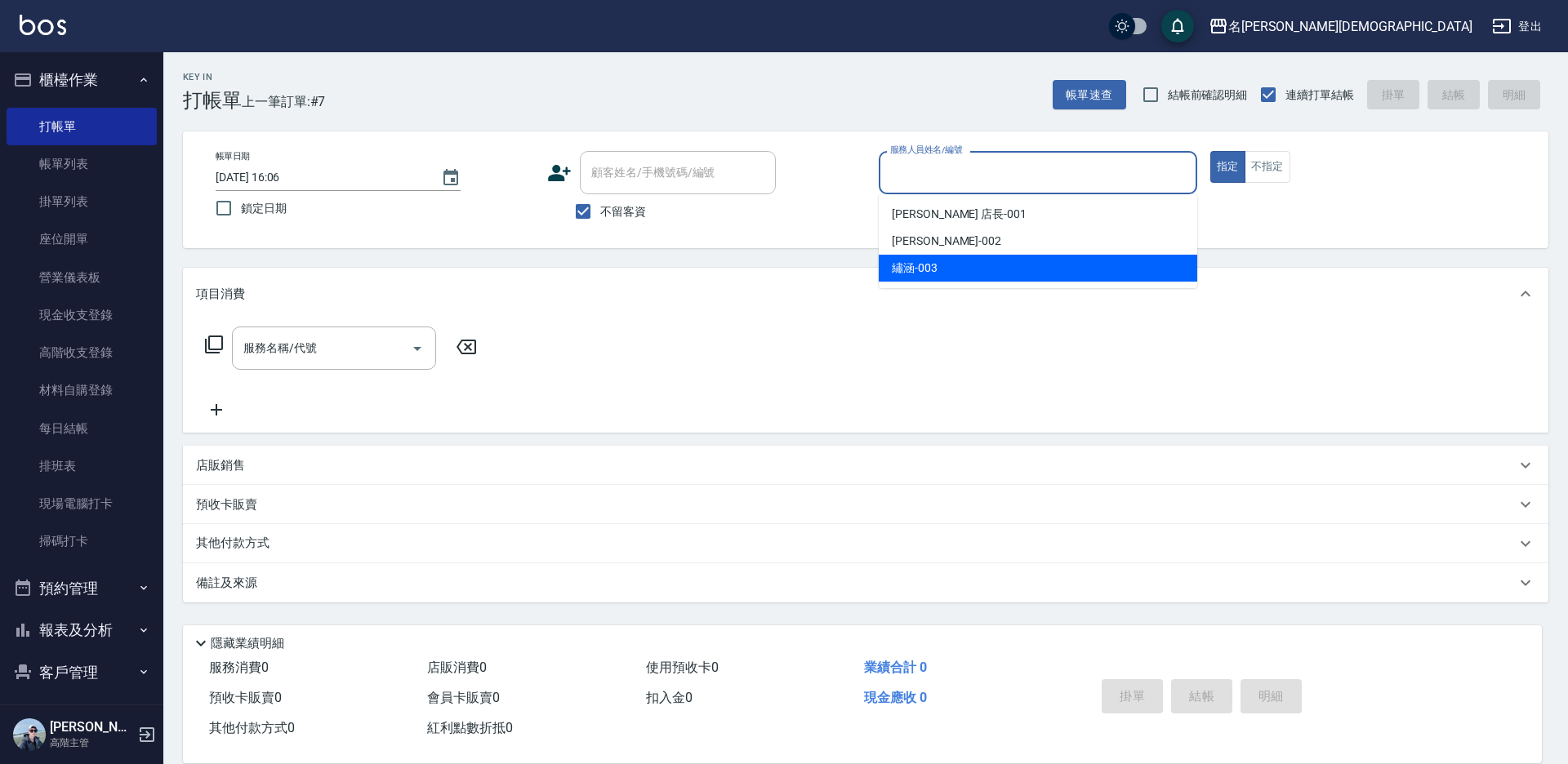
drag, startPoint x: 915, startPoint y: 267, endPoint x: 784, endPoint y: 283, distance: 132.0
click at [914, 266] on span "繡涵 -003" at bounding box center [915, 268] width 46 height 17
type input "繡涵-003"
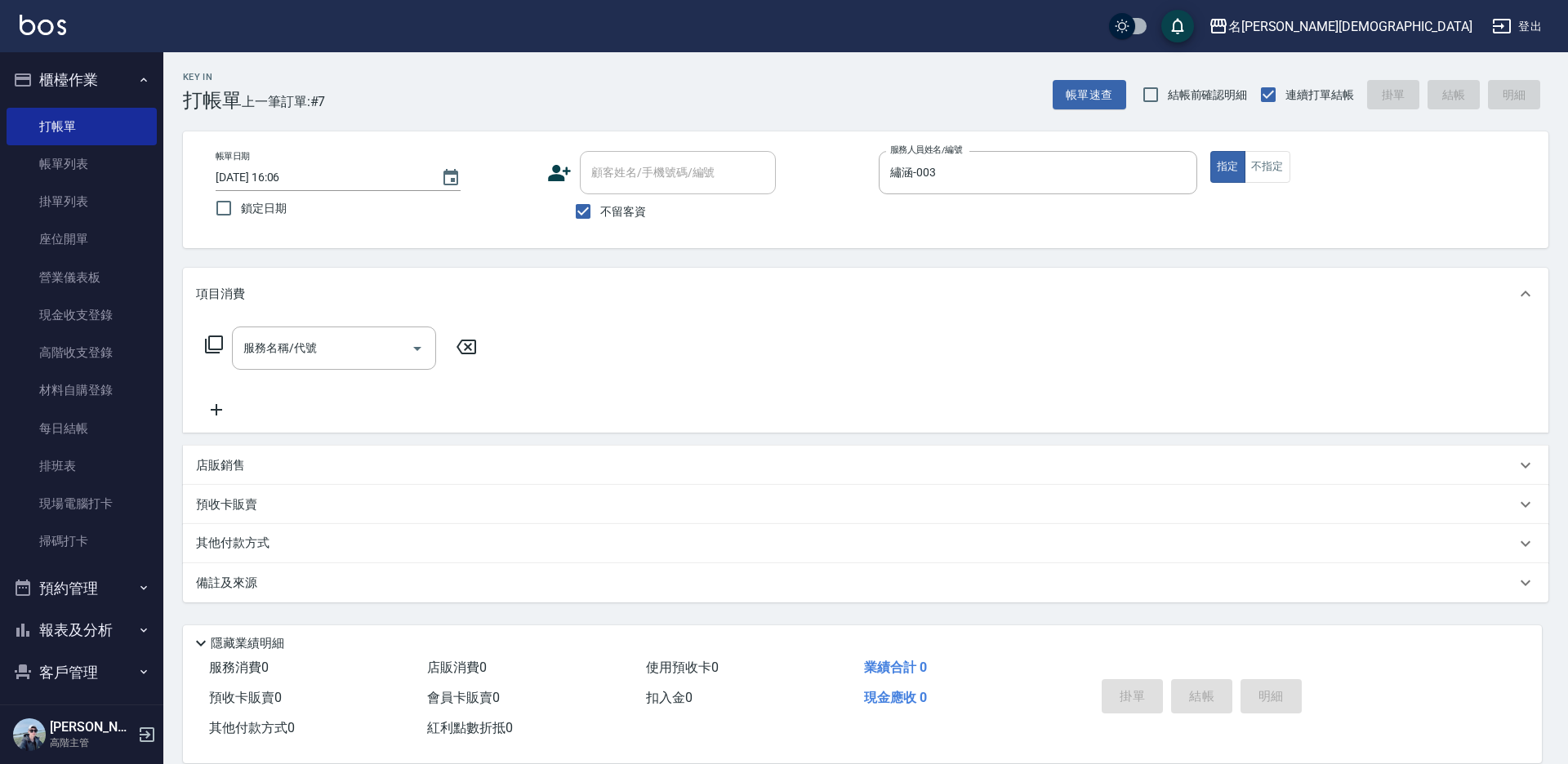
click at [211, 346] on icon at bounding box center [214, 344] width 19 height 19
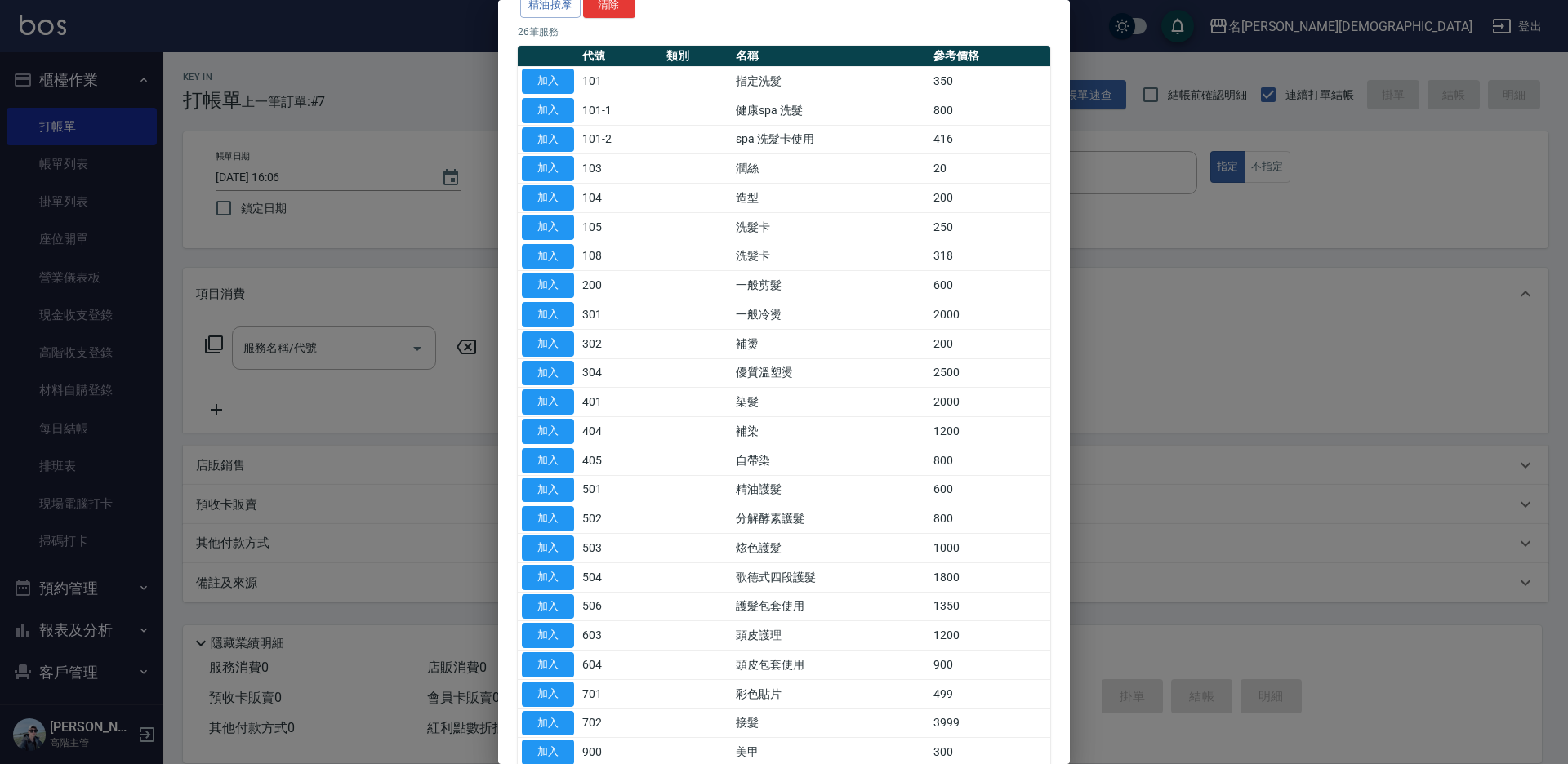
scroll to position [268, 0]
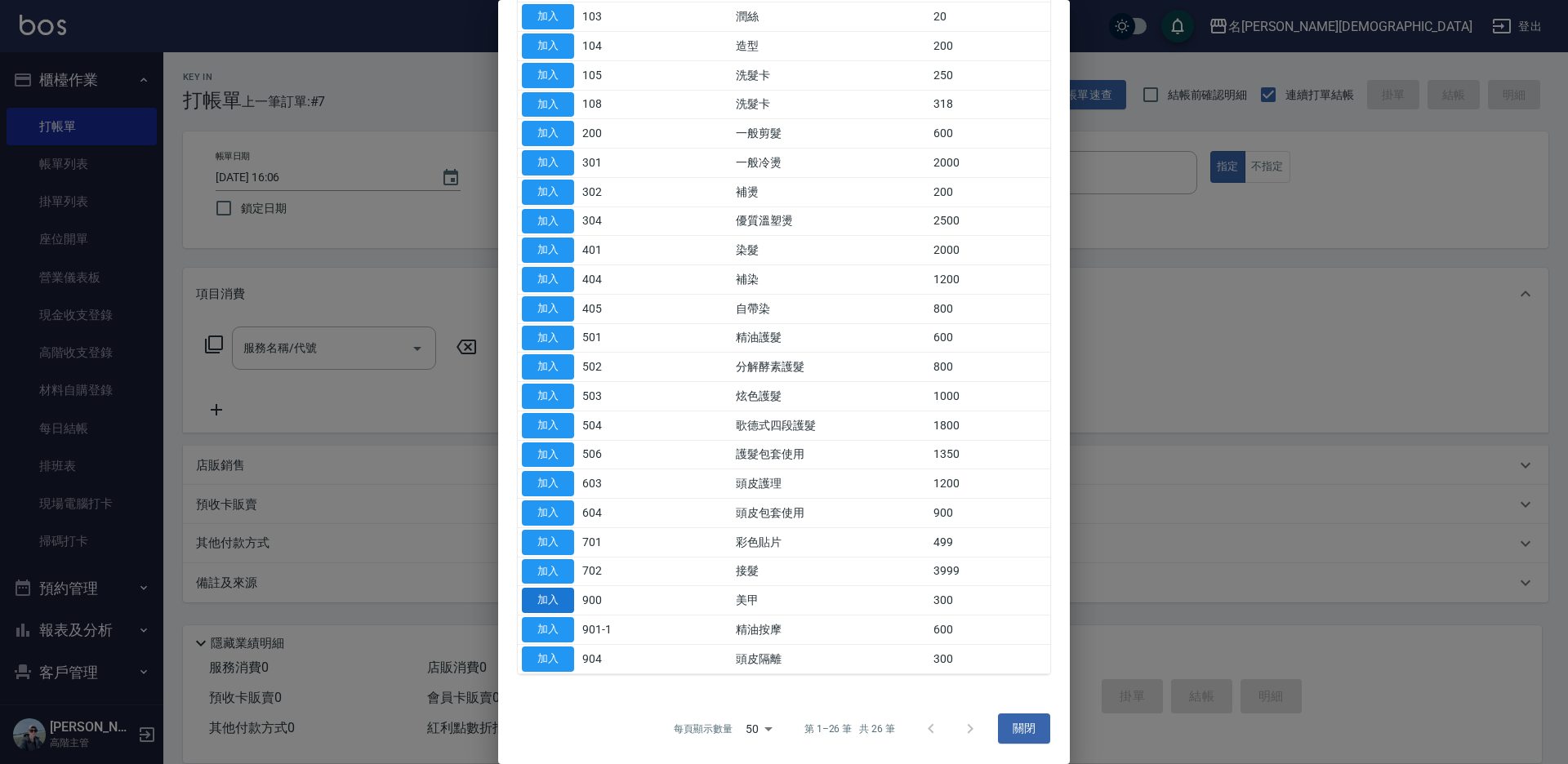
drag, startPoint x: 538, startPoint y: 603, endPoint x: 436, endPoint y: 473, distance: 165.2
click at [539, 602] on button "加入" at bounding box center [548, 601] width 52 height 26
type input "美甲(900)"
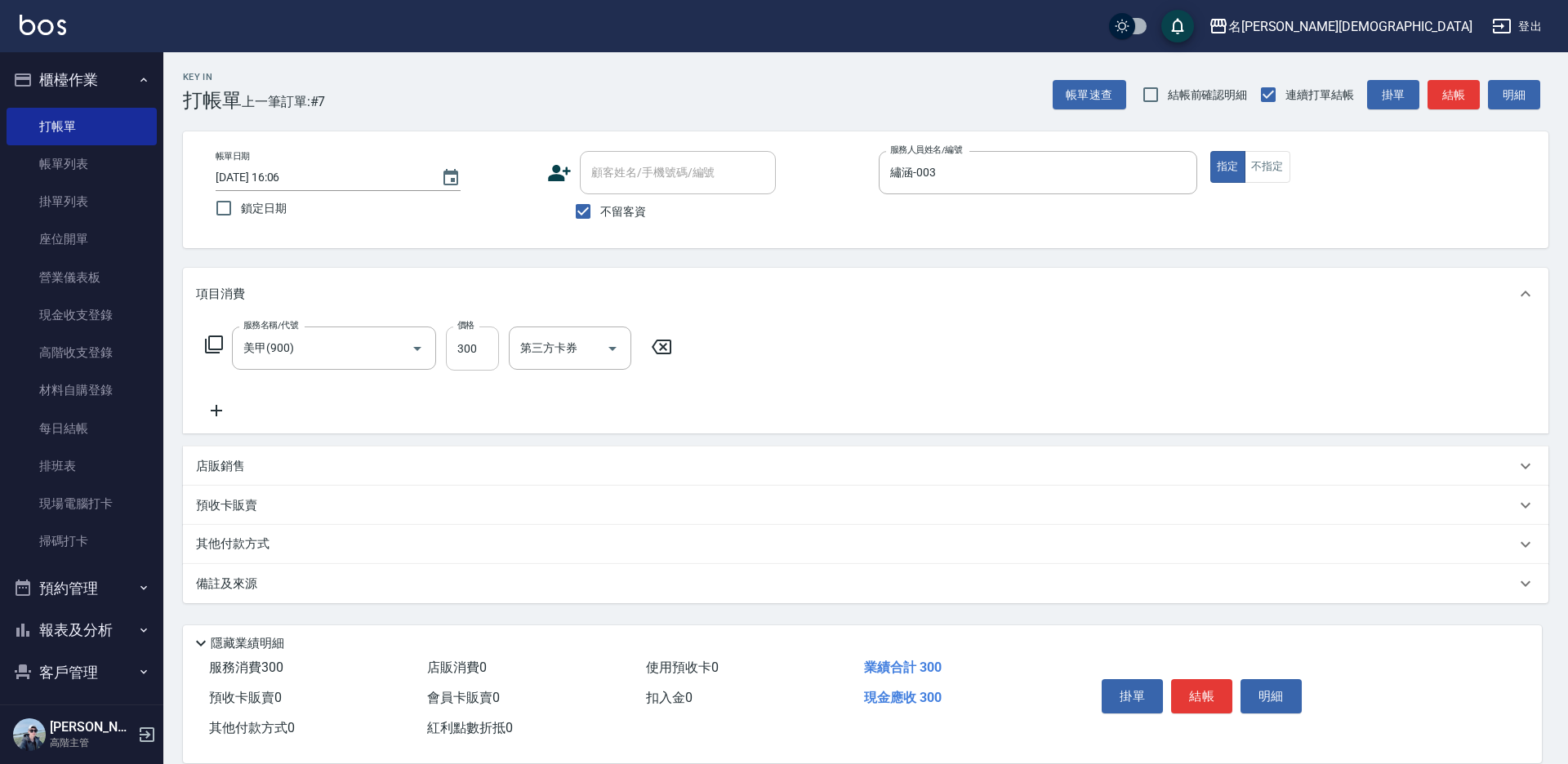
click at [478, 359] on input "300" at bounding box center [473, 349] width 53 height 44
type input "1450"
click at [1194, 698] on button "結帳" at bounding box center [1201, 696] width 61 height 34
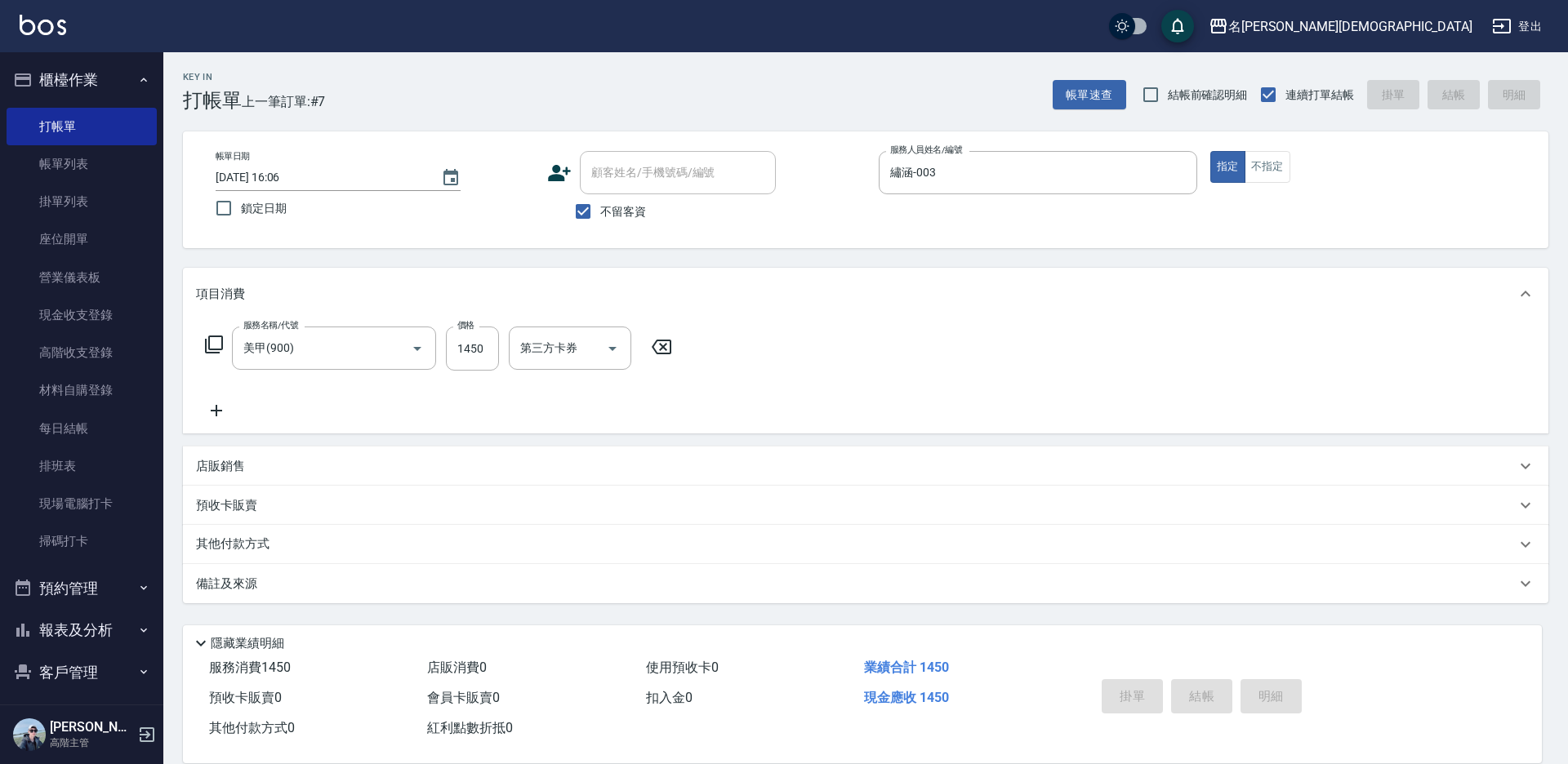
type input "[DATE] 16:07"
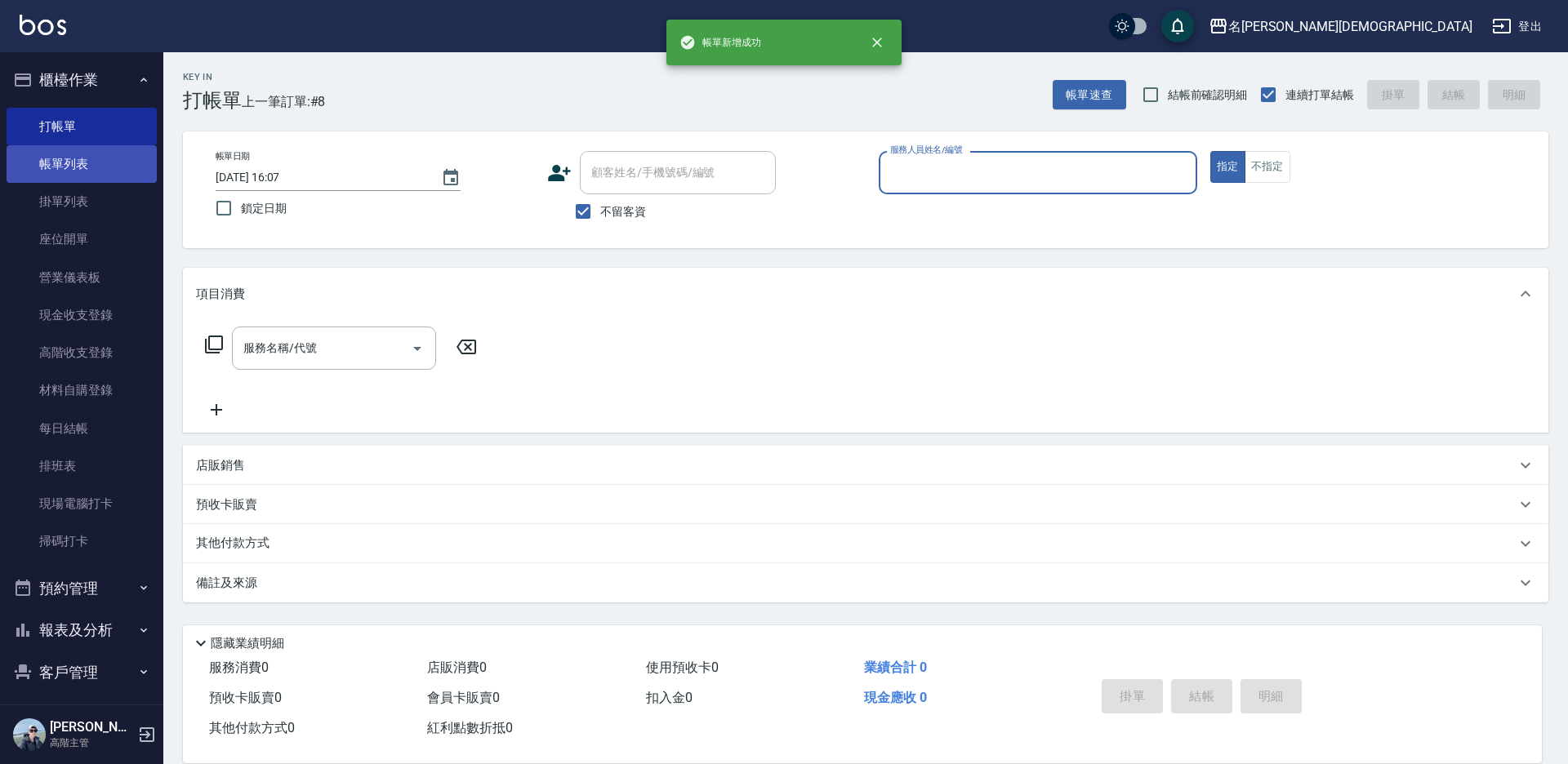
click at [80, 166] on link "帳單列表" at bounding box center [81, 164] width 150 height 38
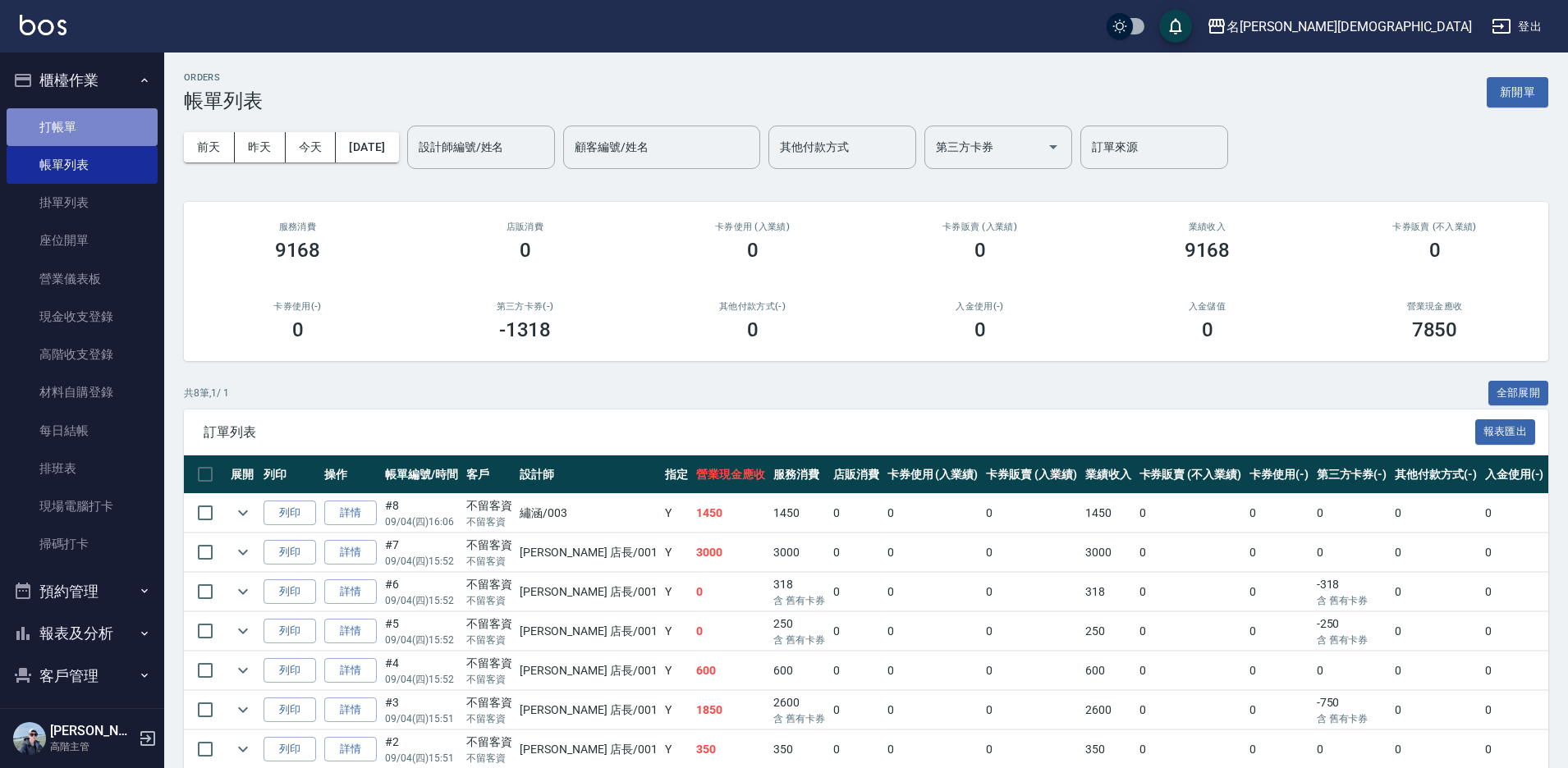
click at [105, 122] on link "打帳單" at bounding box center [82, 127] width 151 height 38
